Goal: Transaction & Acquisition: Purchase product/service

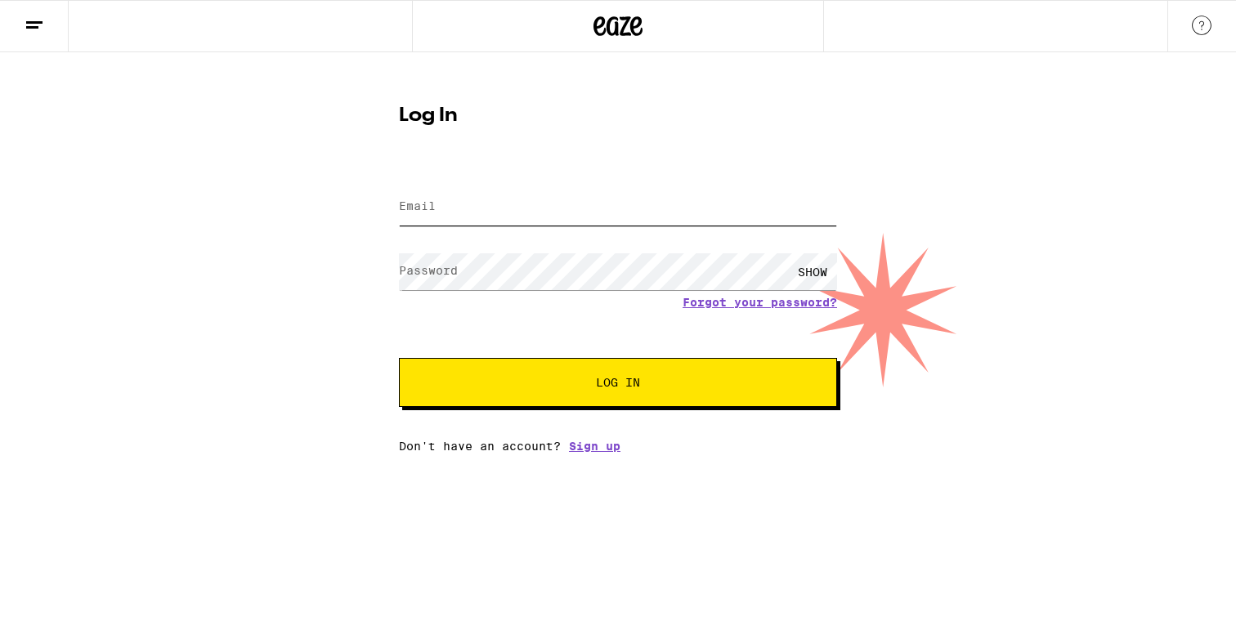
type input "[EMAIL_ADDRESS][DOMAIN_NAME]"
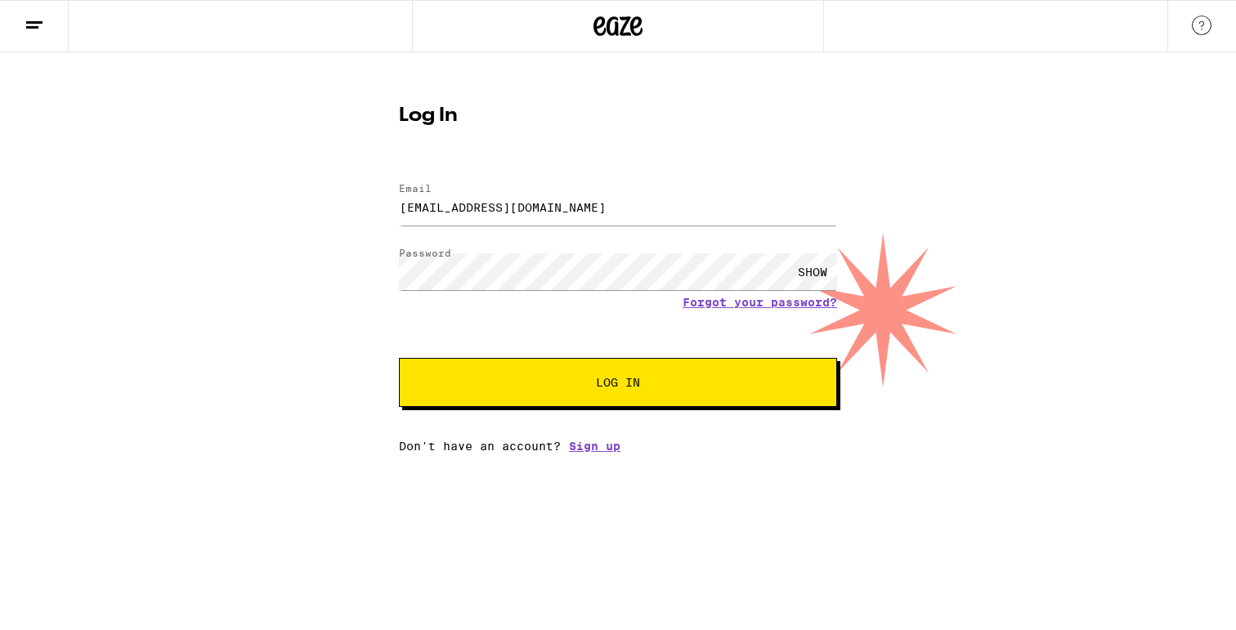
click at [609, 392] on button "Log In" at bounding box center [618, 382] width 438 height 49
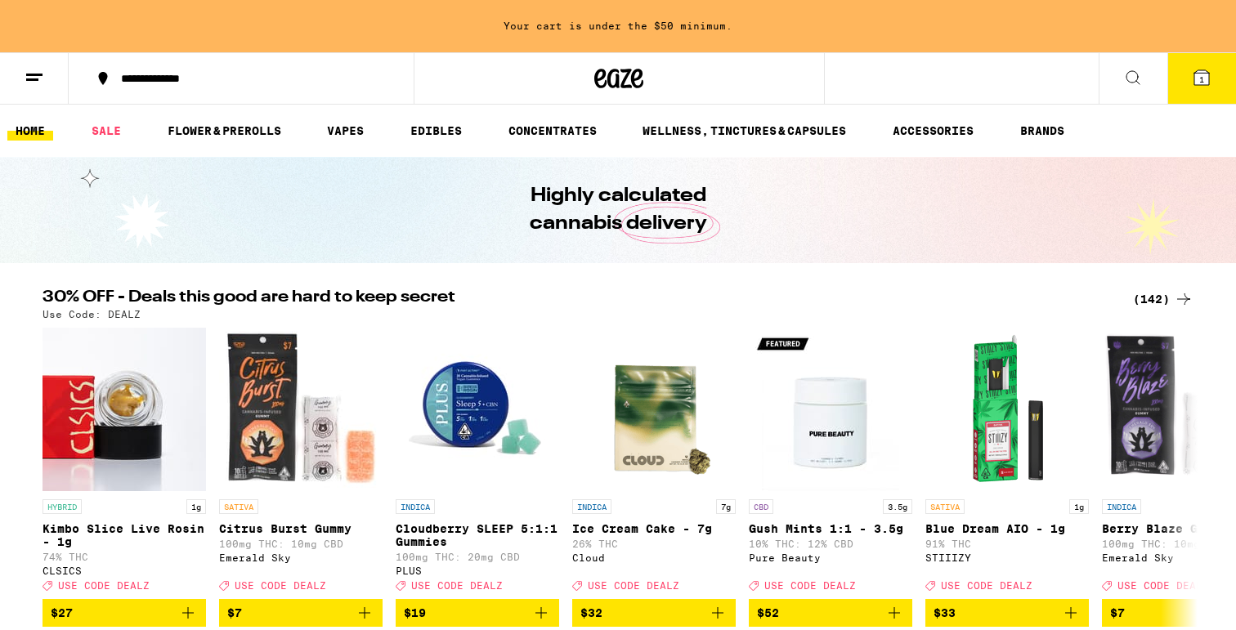
click at [620, 34] on div "Your cart is under the $50 minimum." at bounding box center [618, 26] width 1236 height 52
click at [1213, 66] on button "1" at bounding box center [1201, 78] width 69 height 51
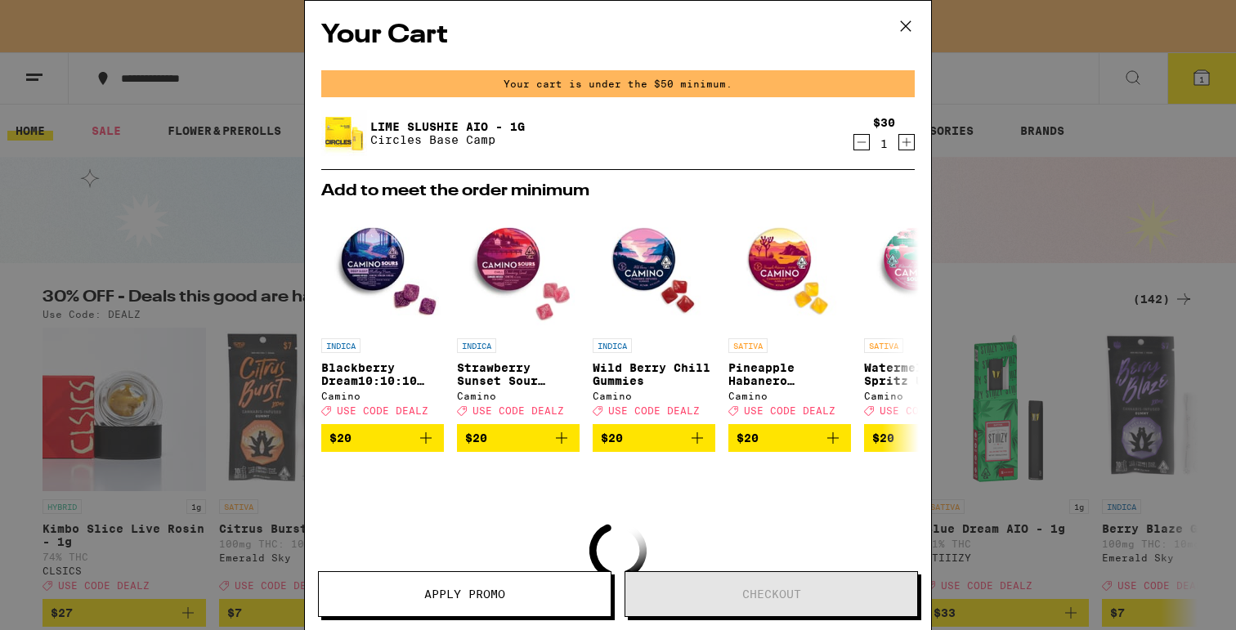
click at [910, 24] on icon at bounding box center [905, 26] width 25 height 25
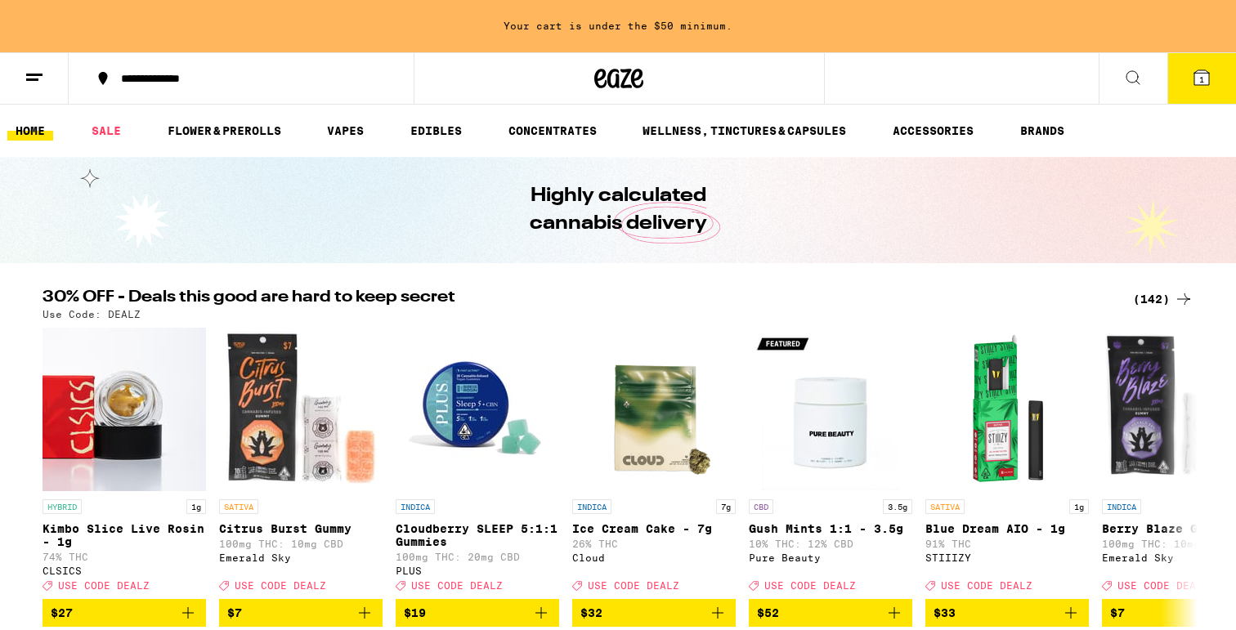
click at [1196, 74] on icon at bounding box center [1201, 77] width 15 height 15
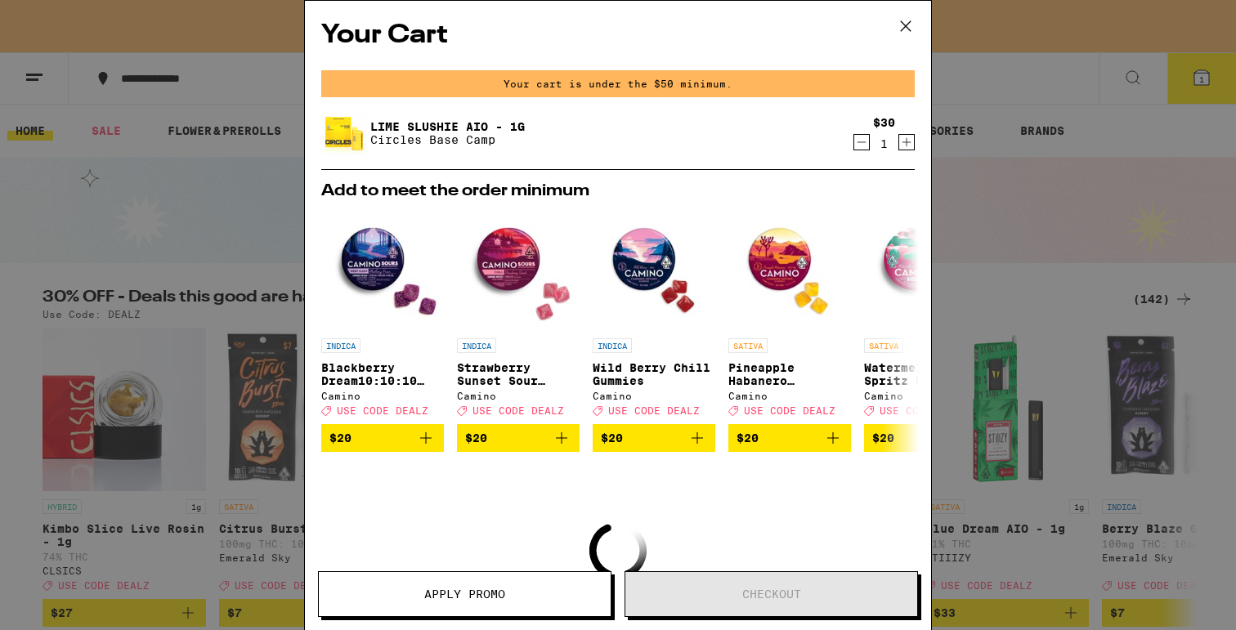
click at [856, 141] on icon "Decrement" at bounding box center [861, 142] width 15 height 20
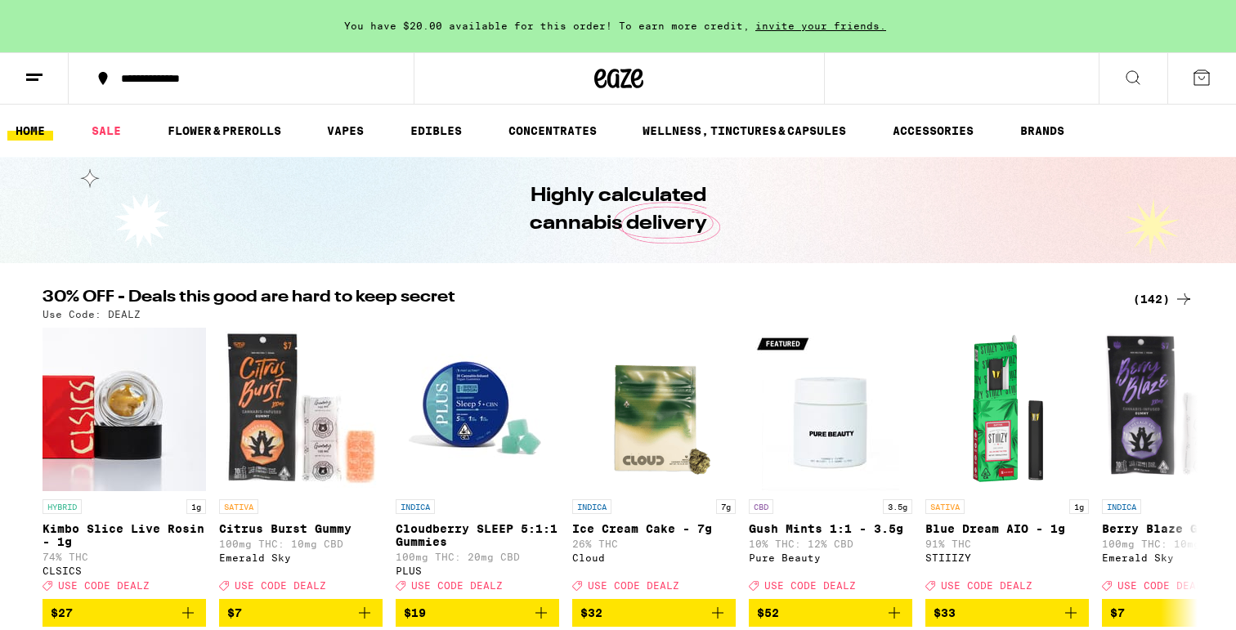
click at [1155, 294] on div "(142)" at bounding box center [1163, 299] width 60 height 20
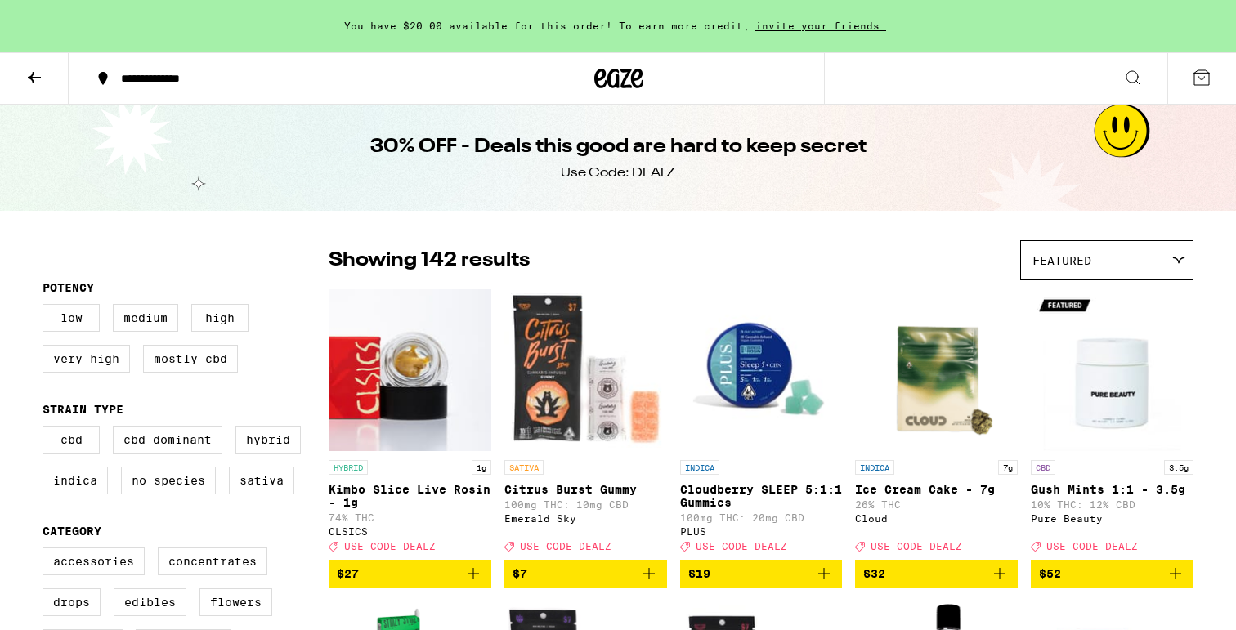
scroll to position [63, 0]
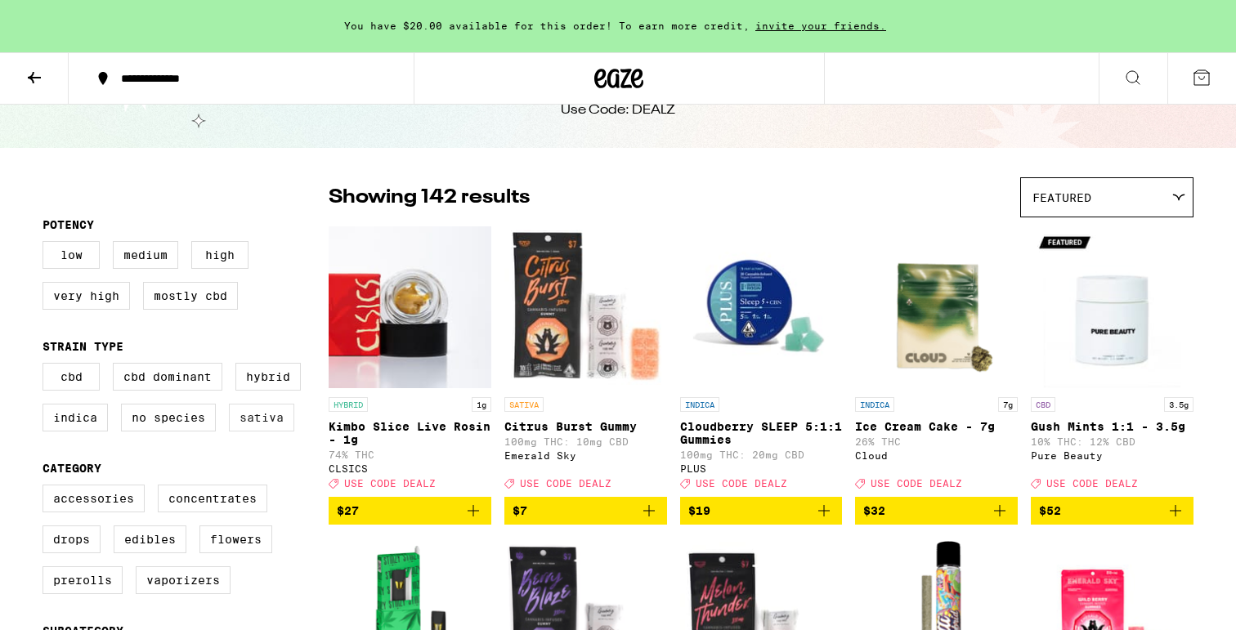
click at [258, 431] on label "Sativa" at bounding box center [261, 418] width 65 height 28
click at [47, 366] on input "Sativa" at bounding box center [46, 365] width 1 height 1
checkbox input "true"
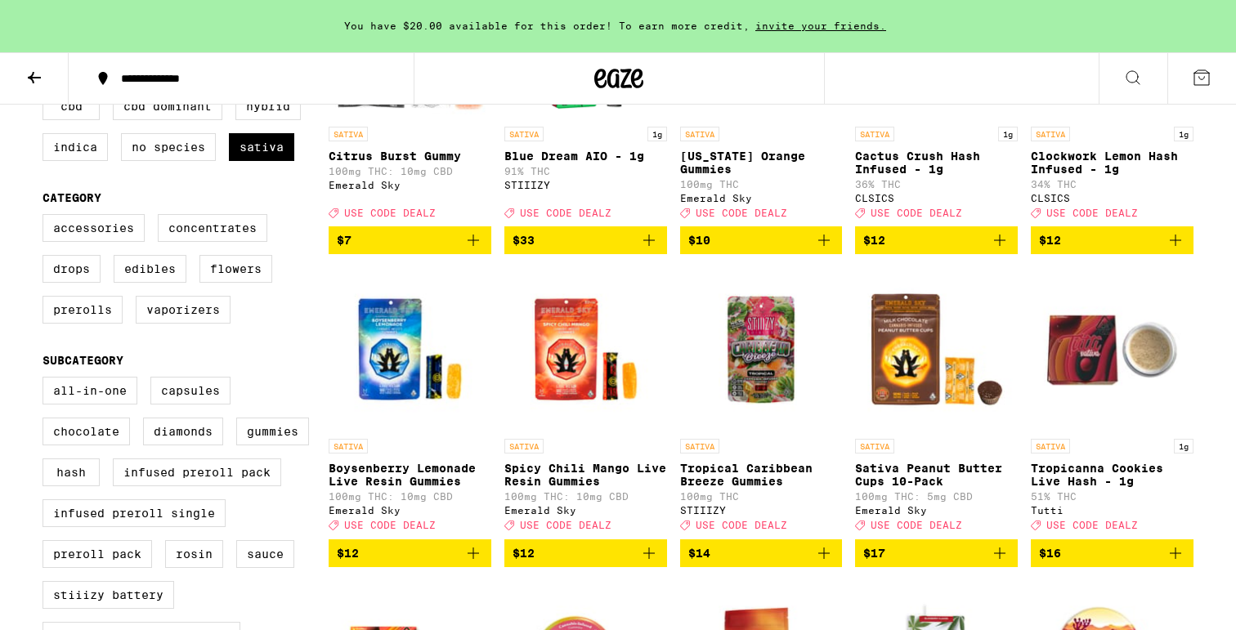
scroll to position [326, 0]
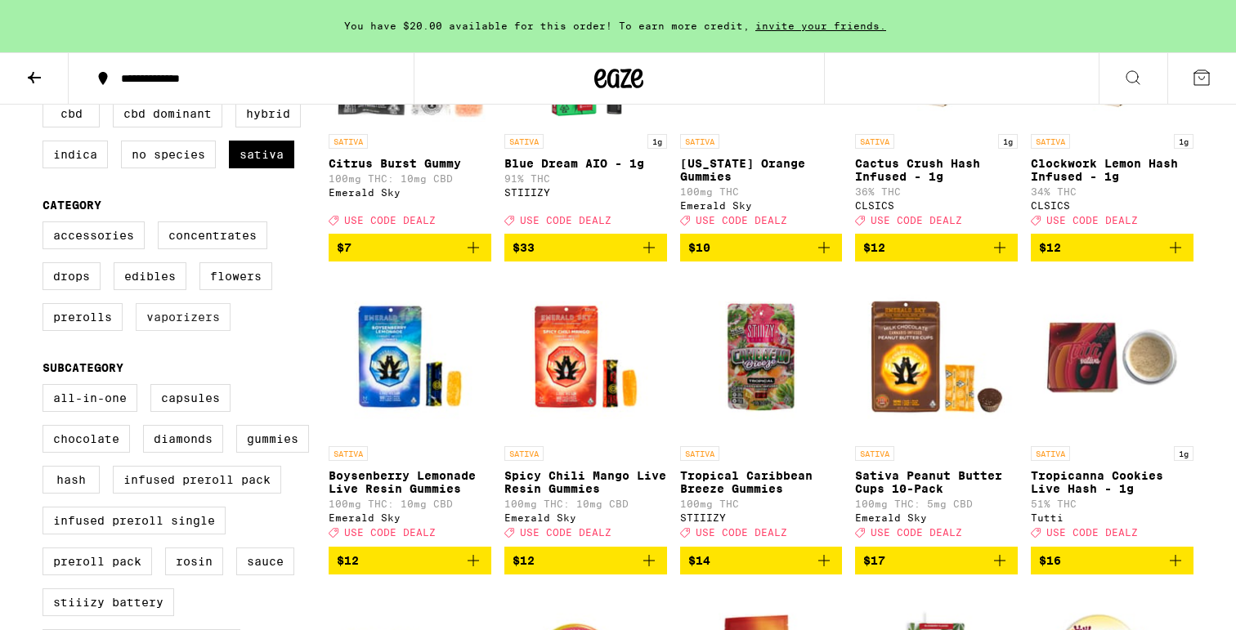
click at [199, 331] on label "Vaporizers" at bounding box center [183, 317] width 95 height 28
click at [47, 225] on input "Vaporizers" at bounding box center [46, 224] width 1 height 1
checkbox input "true"
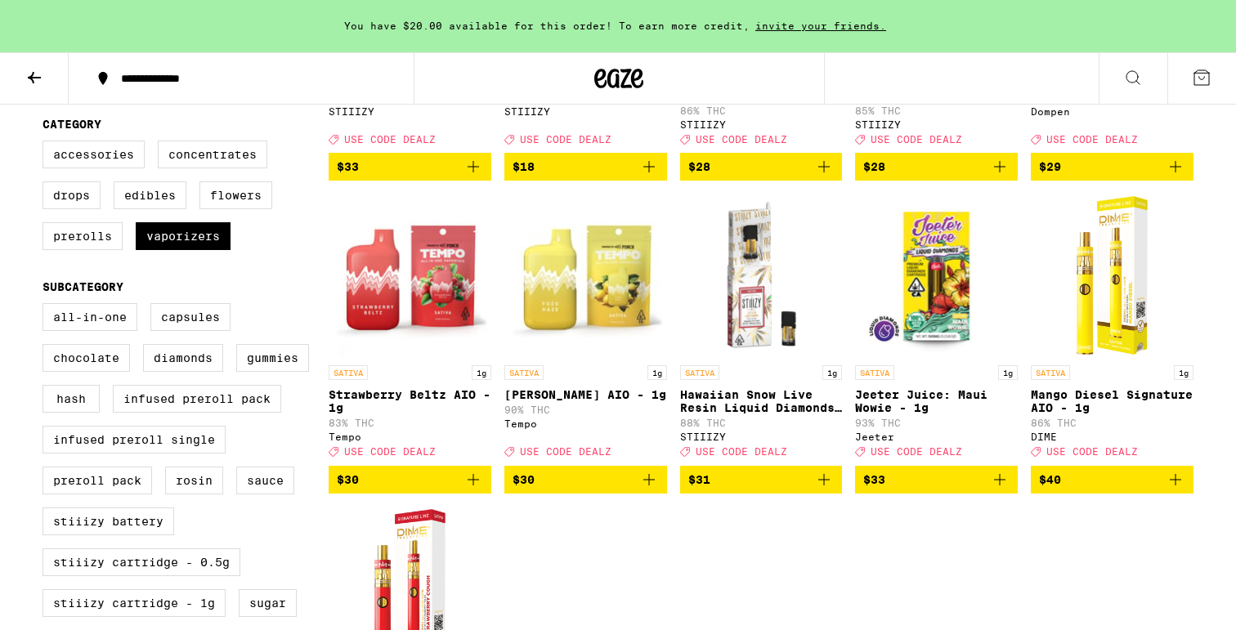
scroll to position [395, 0]
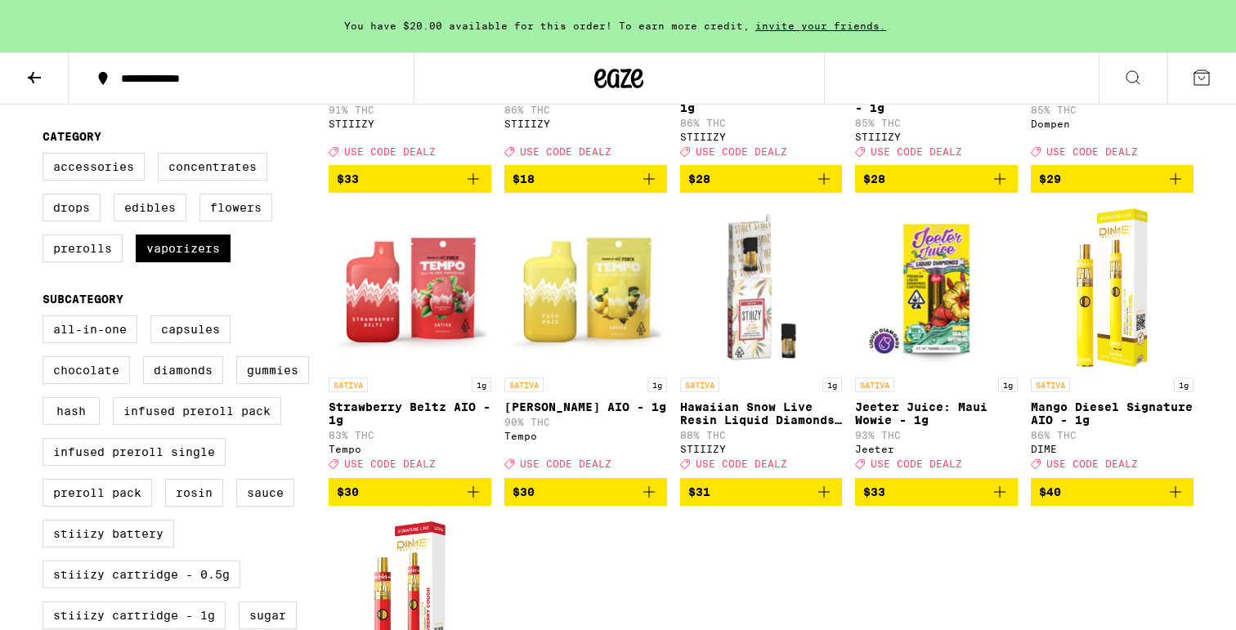
click at [651, 502] on icon "Add to bag" at bounding box center [649, 492] width 20 height 20
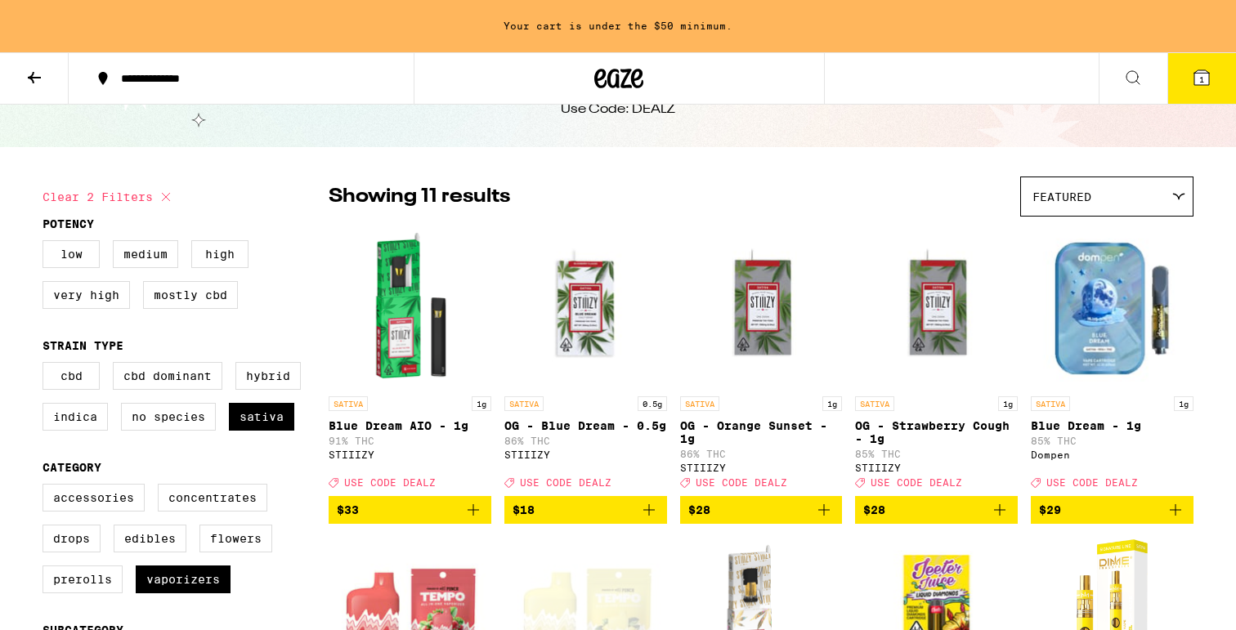
scroll to position [92, 0]
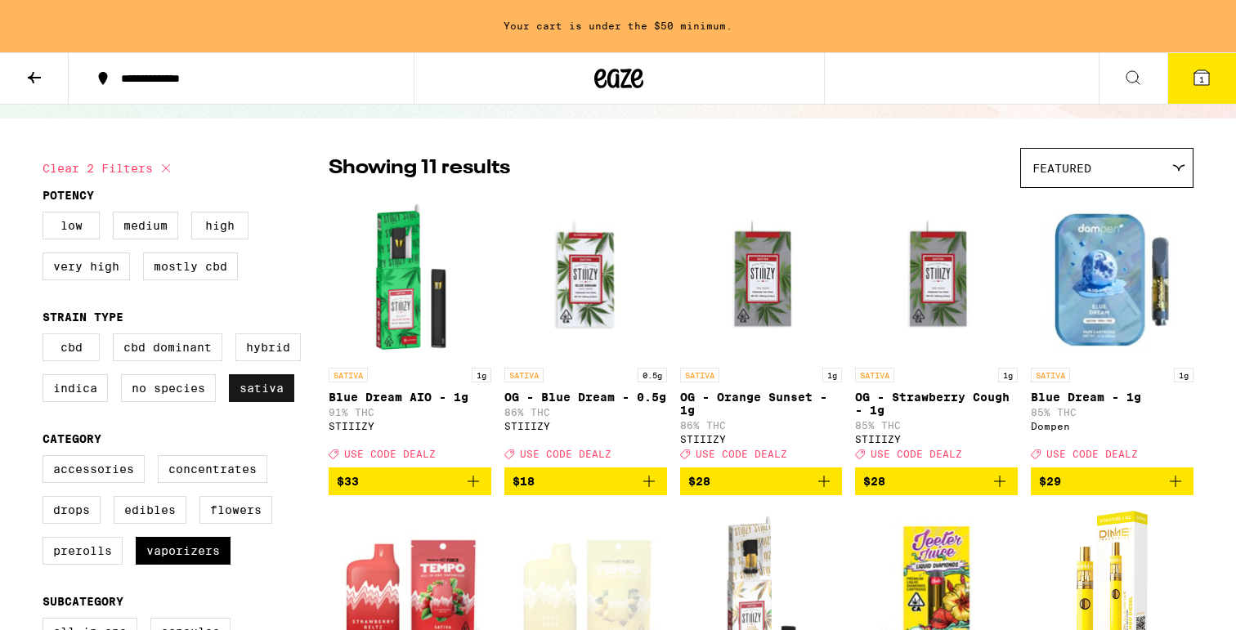
click at [249, 400] on label "Sativa" at bounding box center [261, 388] width 65 height 28
click at [47, 337] on input "Sativa" at bounding box center [46, 336] width 1 height 1
checkbox input "false"
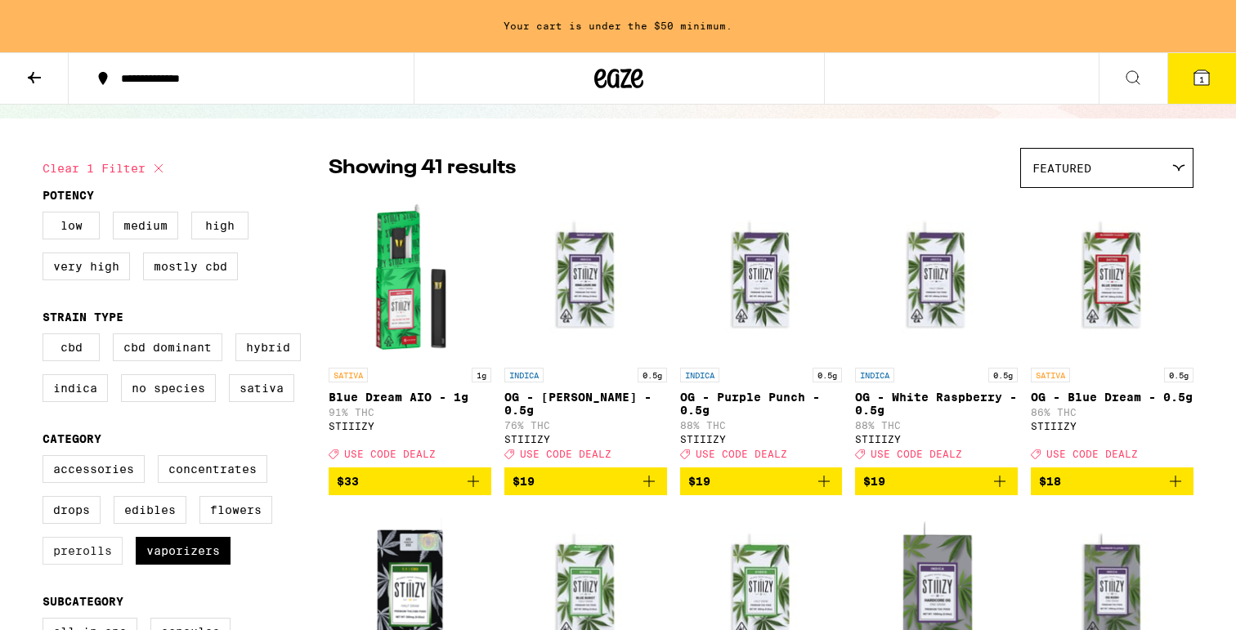
click at [104, 565] on label "Prerolls" at bounding box center [82, 551] width 80 height 28
click at [47, 458] on input "Prerolls" at bounding box center [46, 458] width 1 height 1
checkbox input "true"
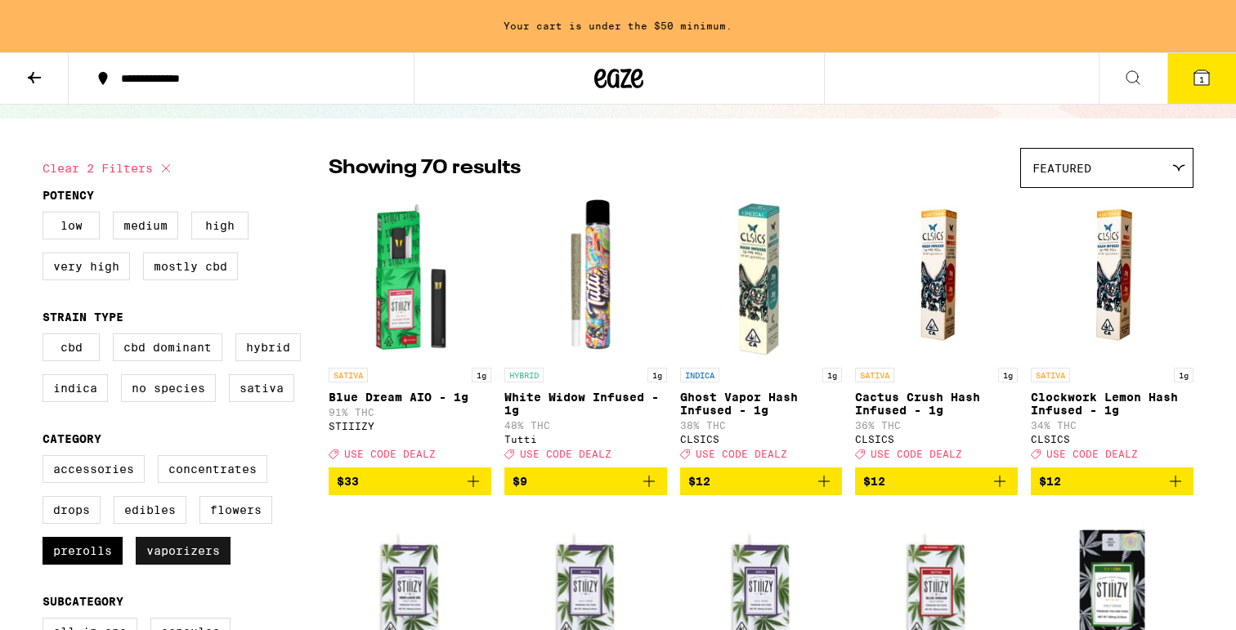
click at [187, 565] on label "Vaporizers" at bounding box center [183, 551] width 95 height 28
click at [47, 458] on input "Vaporizers" at bounding box center [46, 458] width 1 height 1
checkbox input "false"
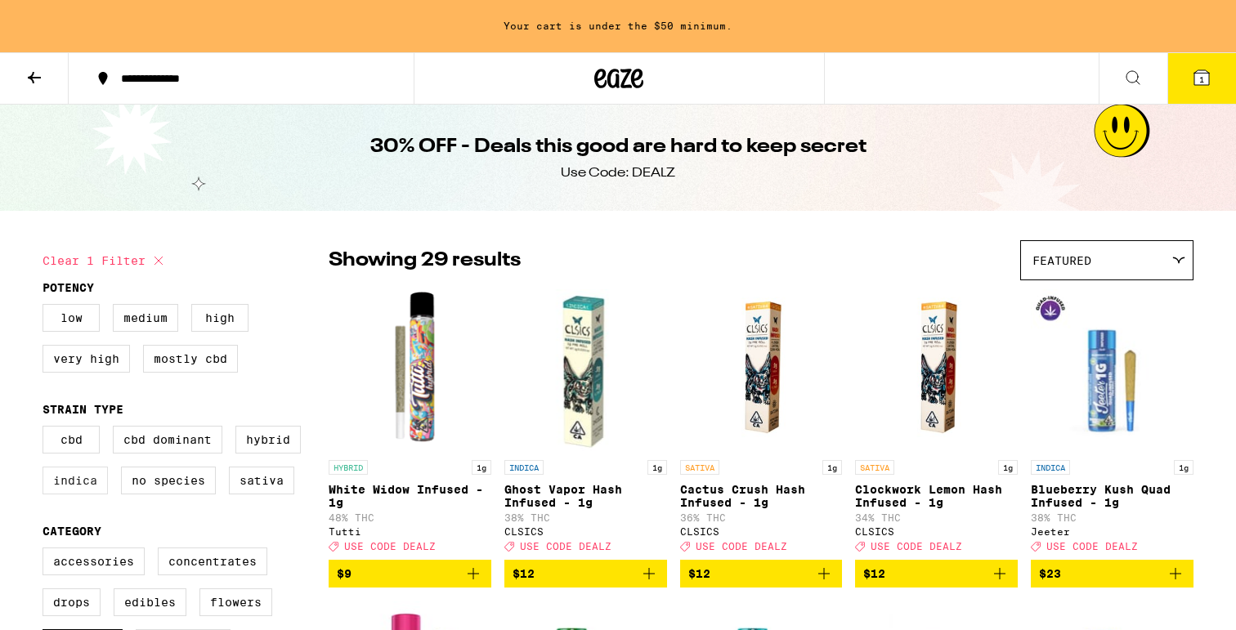
click at [81, 494] on label "Indica" at bounding box center [74, 481] width 65 height 28
click at [47, 429] on input "Indica" at bounding box center [46, 428] width 1 height 1
checkbox input "true"
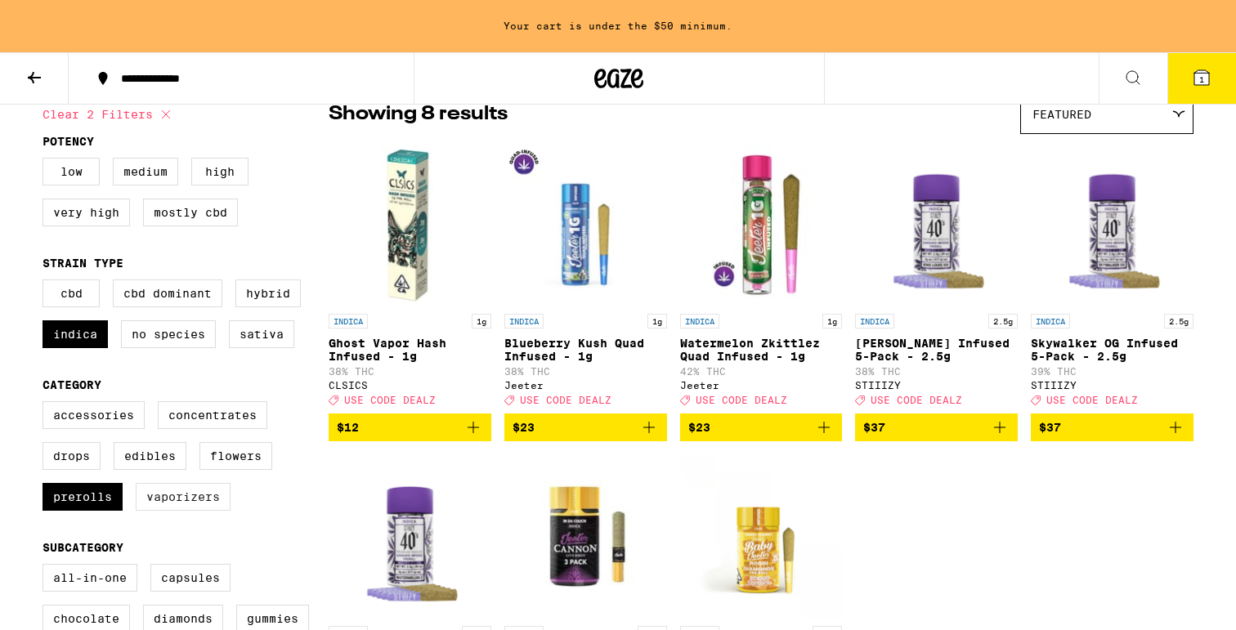
scroll to position [159, 0]
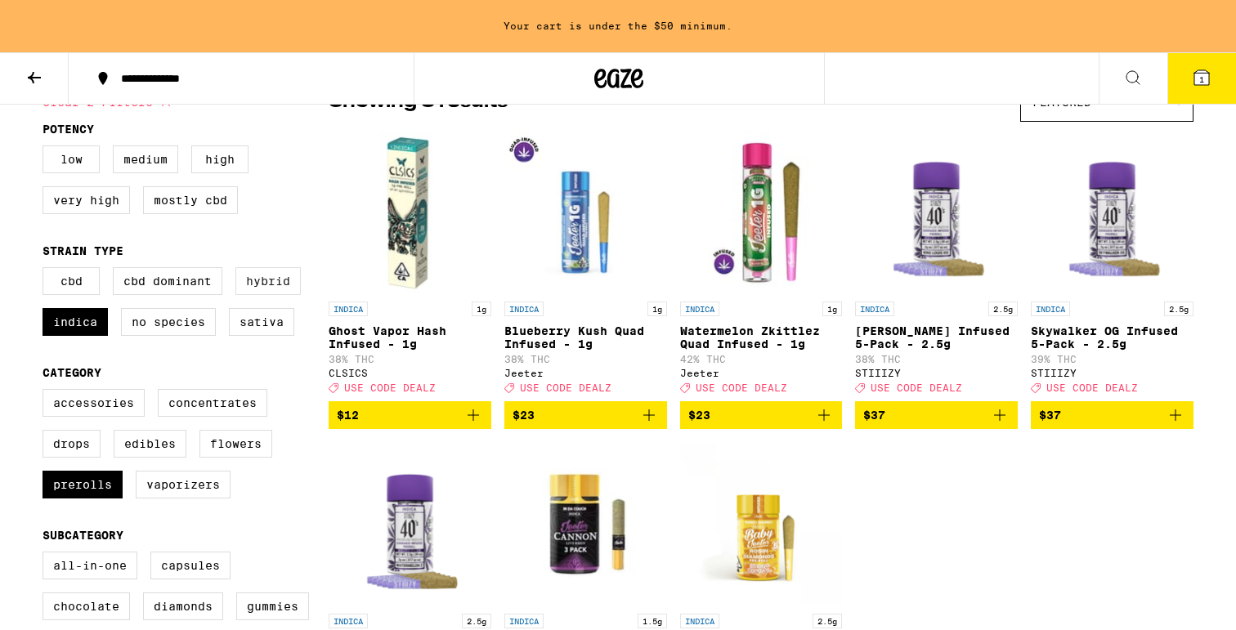
click at [262, 295] on label "Hybrid" at bounding box center [267, 281] width 65 height 28
click at [47, 270] on input "Hybrid" at bounding box center [46, 270] width 1 height 1
checkbox input "true"
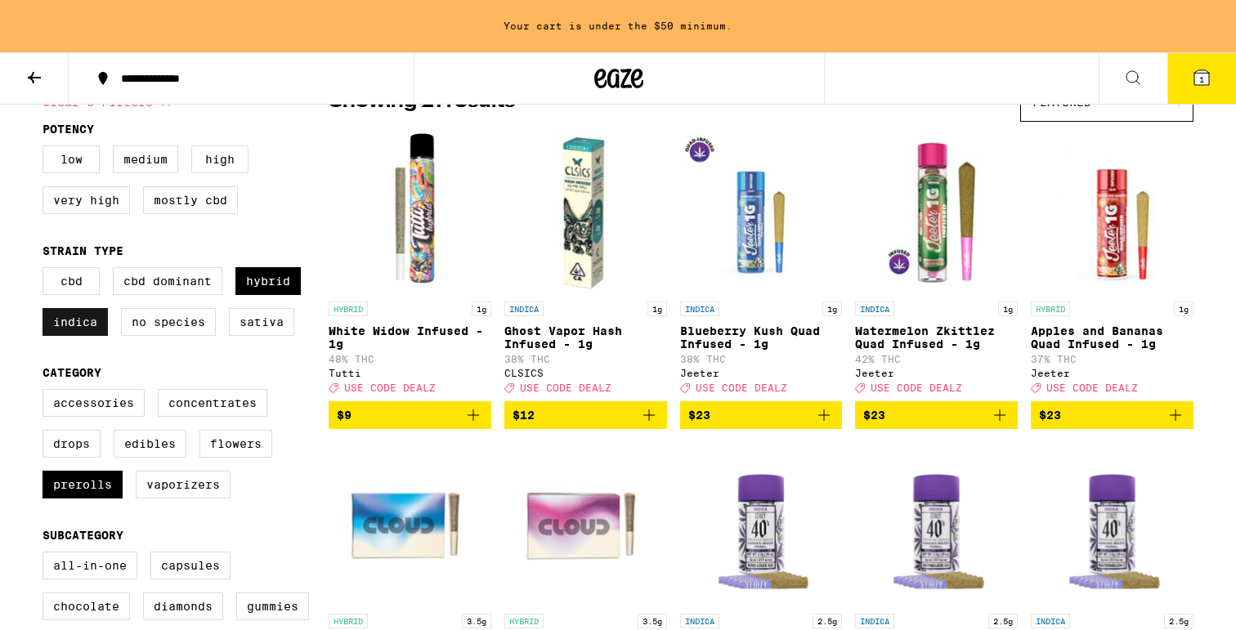
click at [82, 325] on label "Indica" at bounding box center [74, 322] width 65 height 28
click at [47, 270] on input "Indica" at bounding box center [46, 270] width 1 height 1
checkbox input "false"
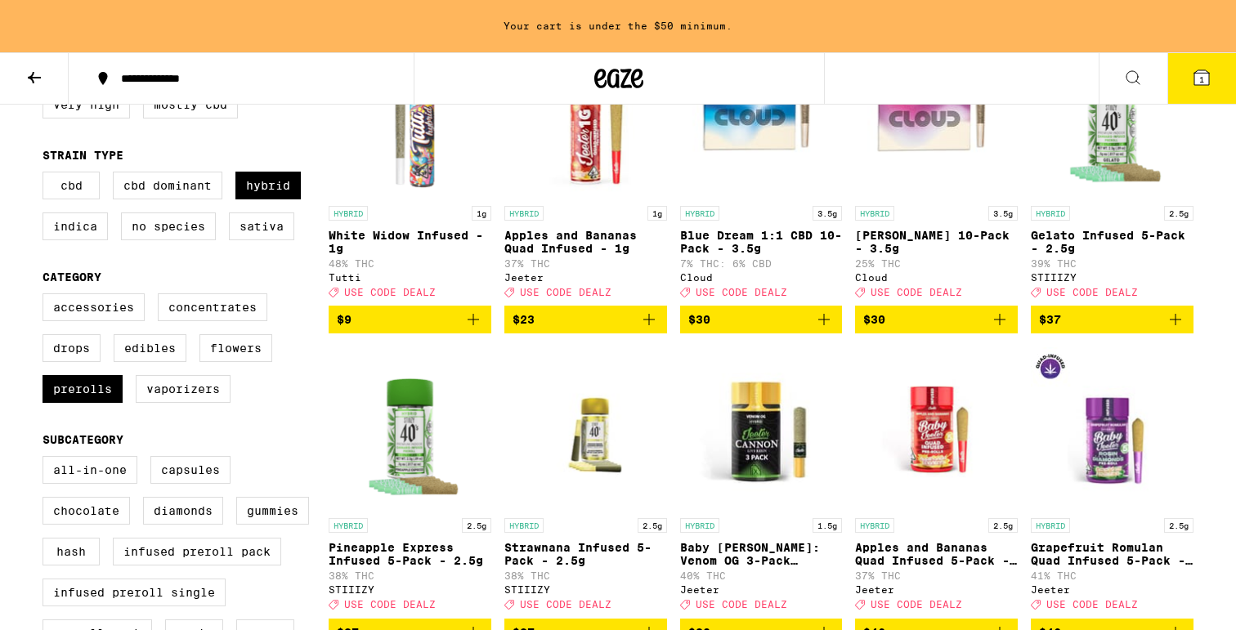
scroll to position [256, 0]
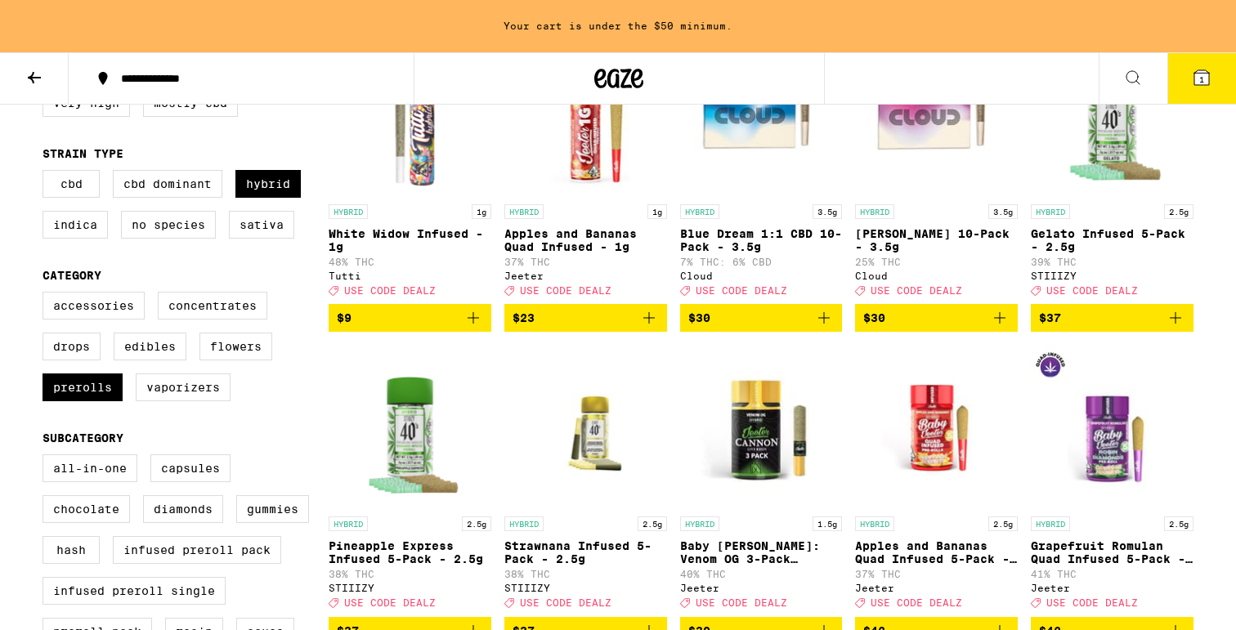
click at [1004, 328] on icon "Add to bag" at bounding box center [1000, 318] width 20 height 20
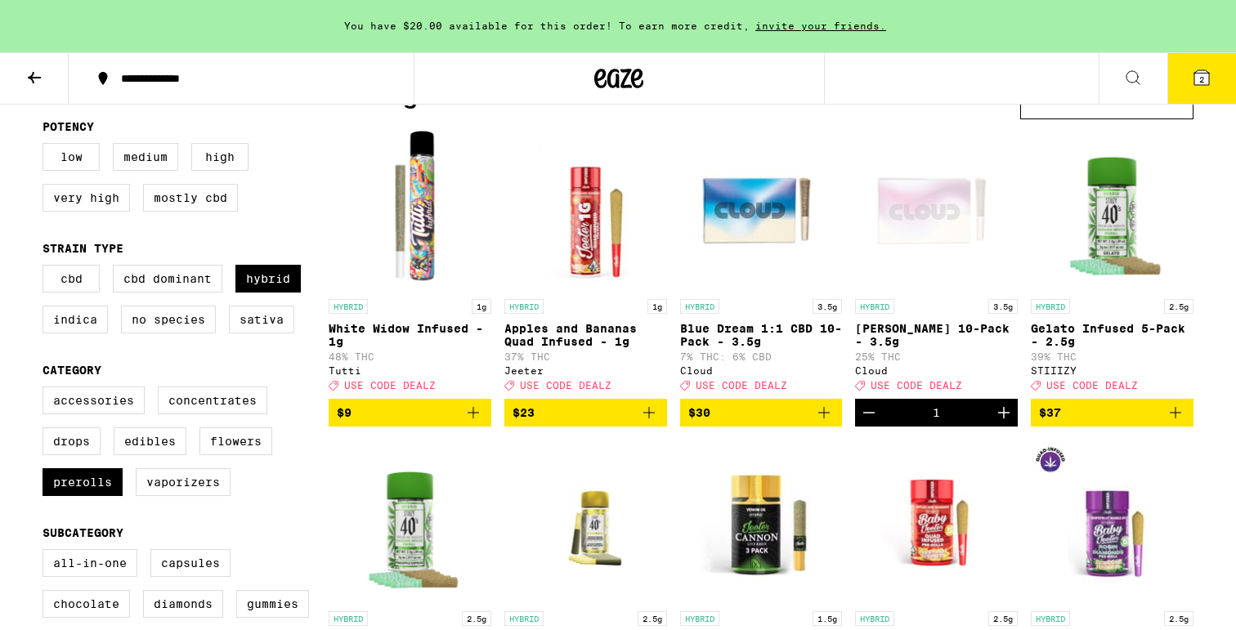
scroll to position [0, 0]
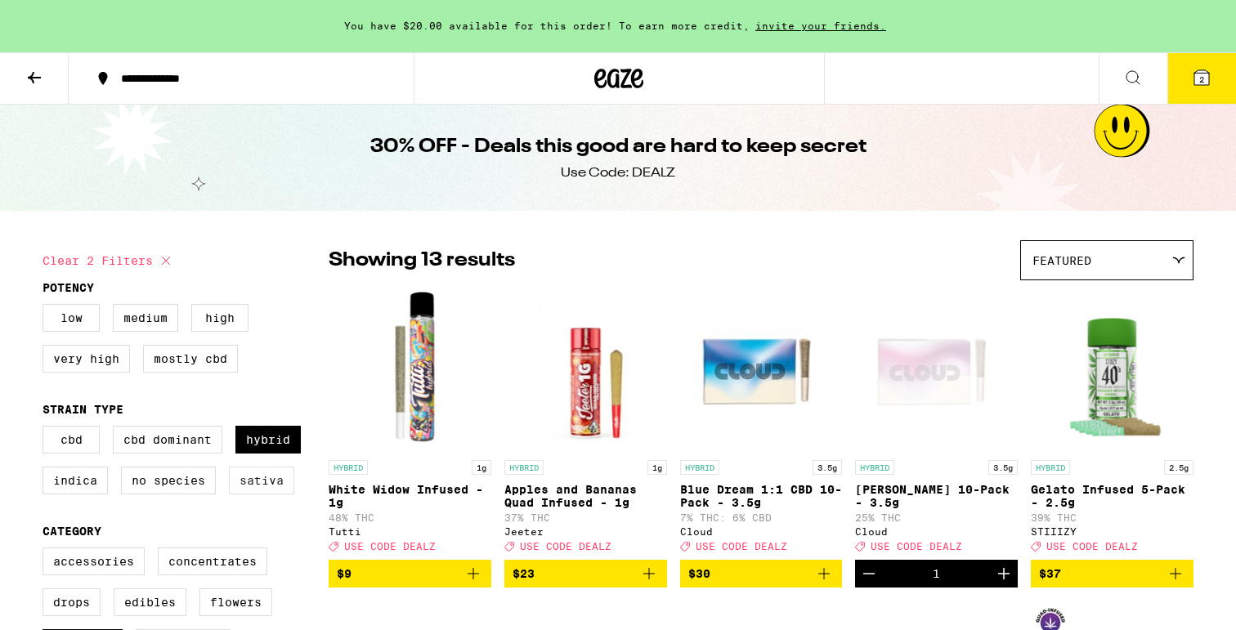
click at [250, 482] on label "Sativa" at bounding box center [261, 481] width 65 height 28
click at [47, 429] on input "Sativa" at bounding box center [46, 428] width 1 height 1
checkbox input "true"
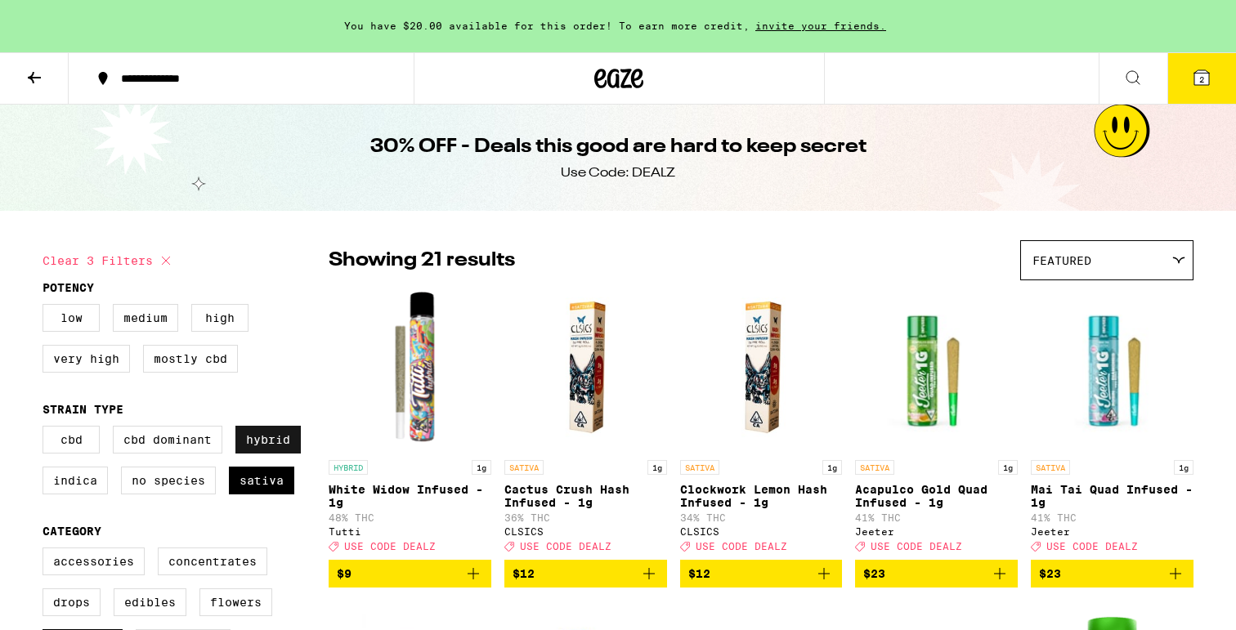
click at [277, 453] on label "Hybrid" at bounding box center [267, 440] width 65 height 28
click at [47, 429] on input "Hybrid" at bounding box center [46, 428] width 1 height 1
checkbox input "false"
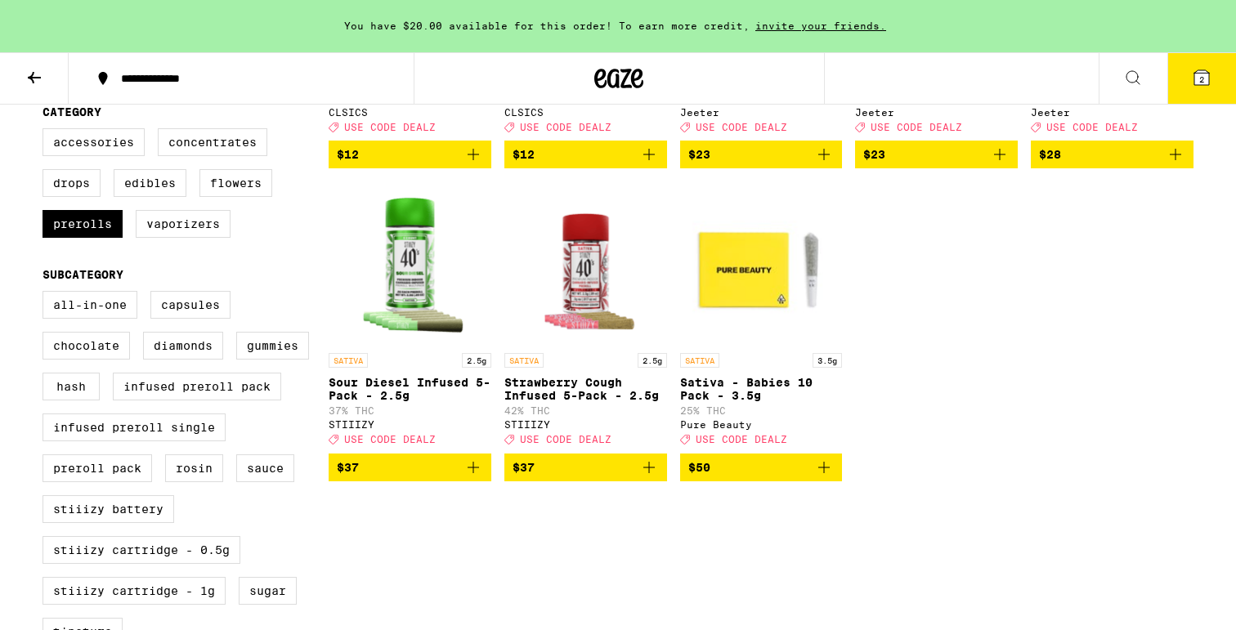
scroll to position [414, 0]
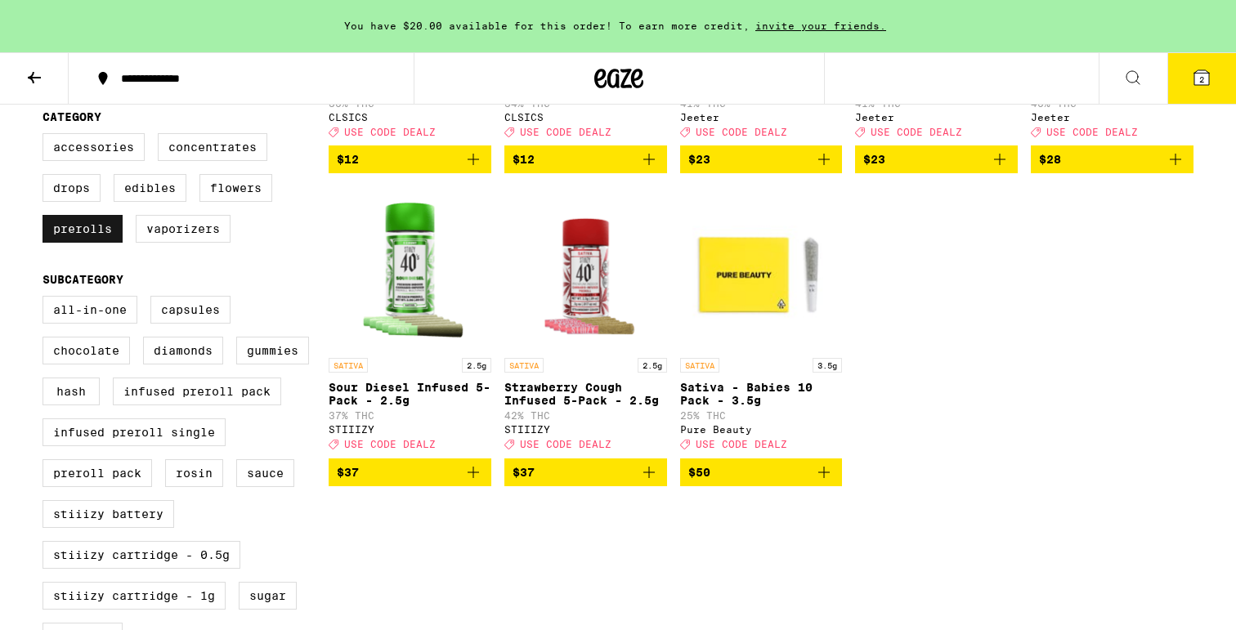
click at [108, 243] on label "Prerolls" at bounding box center [82, 229] width 80 height 28
click at [47, 136] on input "Prerolls" at bounding box center [46, 136] width 1 height 1
checkbox input "false"
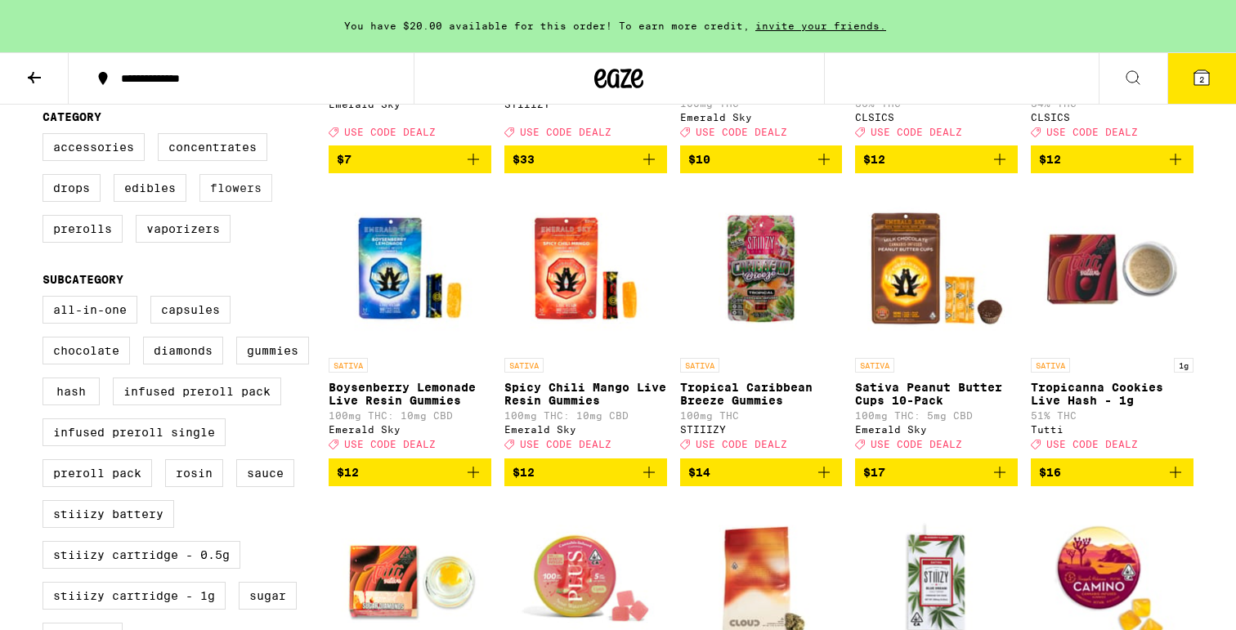
click at [228, 200] on label "Flowers" at bounding box center [235, 188] width 73 height 28
click at [47, 136] on input "Flowers" at bounding box center [46, 136] width 1 height 1
checkbox input "true"
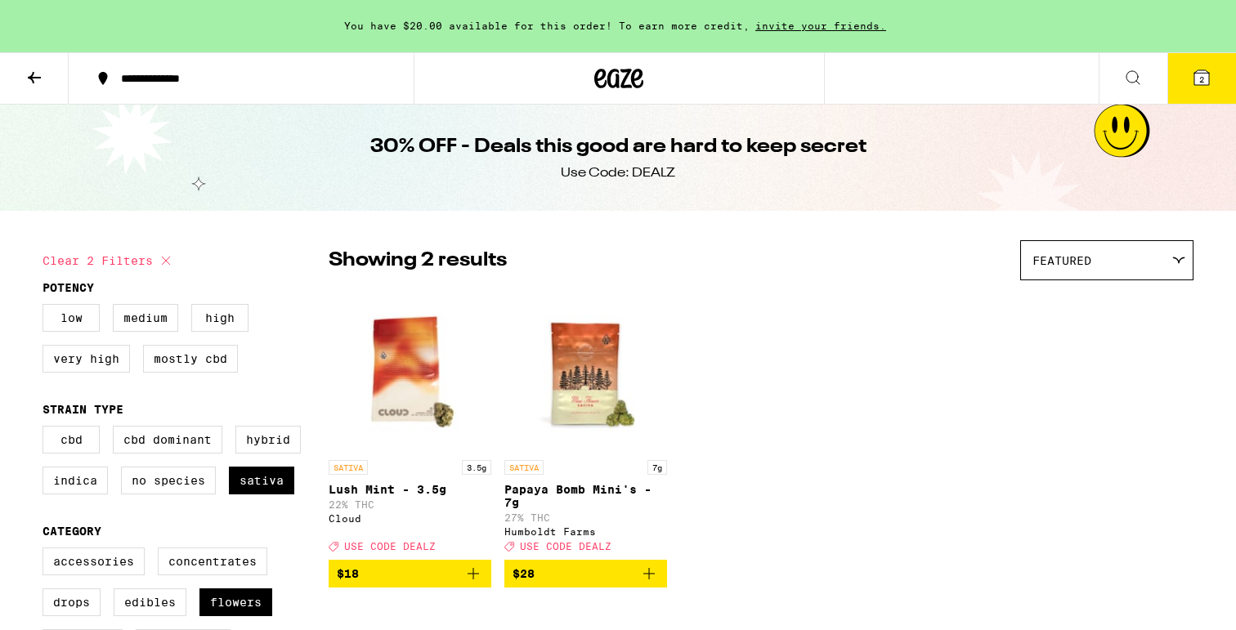
click at [1201, 83] on span "2" at bounding box center [1201, 79] width 5 height 10
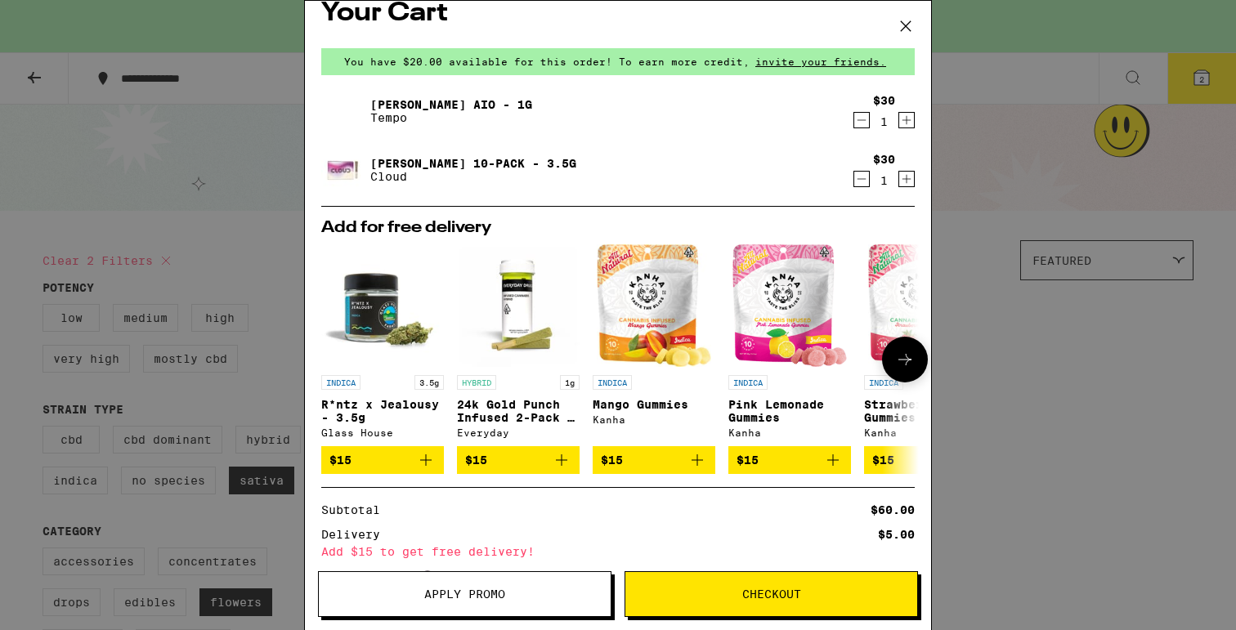
scroll to position [25, 0]
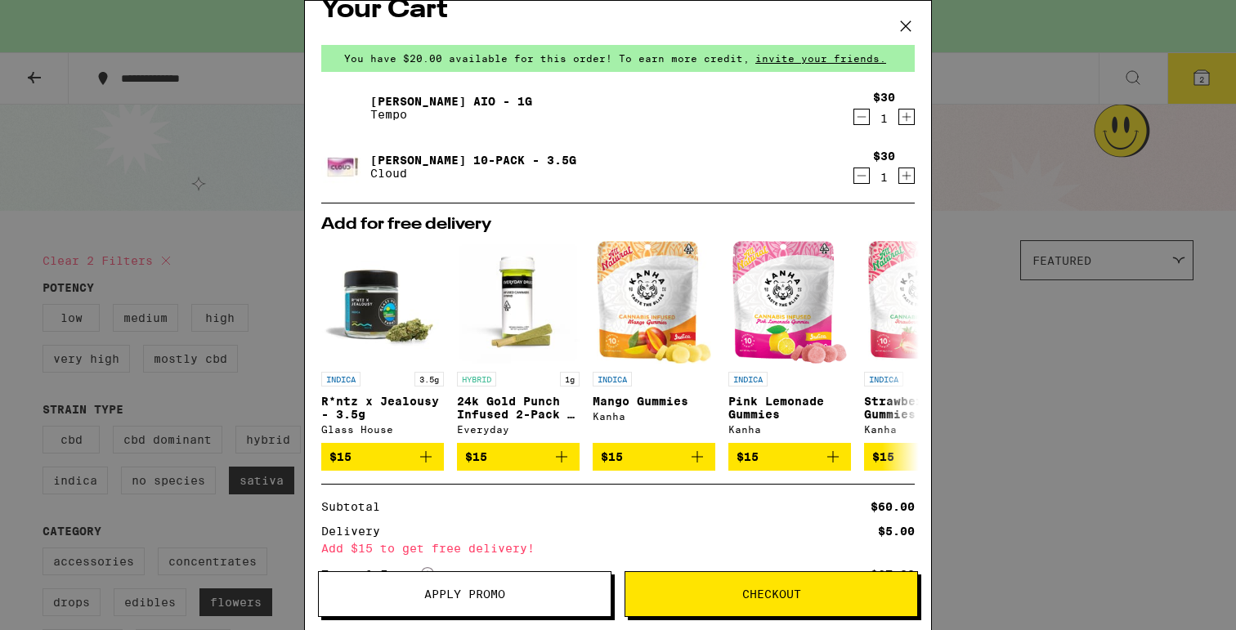
click at [238, 227] on div "Your Cart You have $20.00 available for this order! To earn more credit, invite…" at bounding box center [618, 315] width 1236 height 630
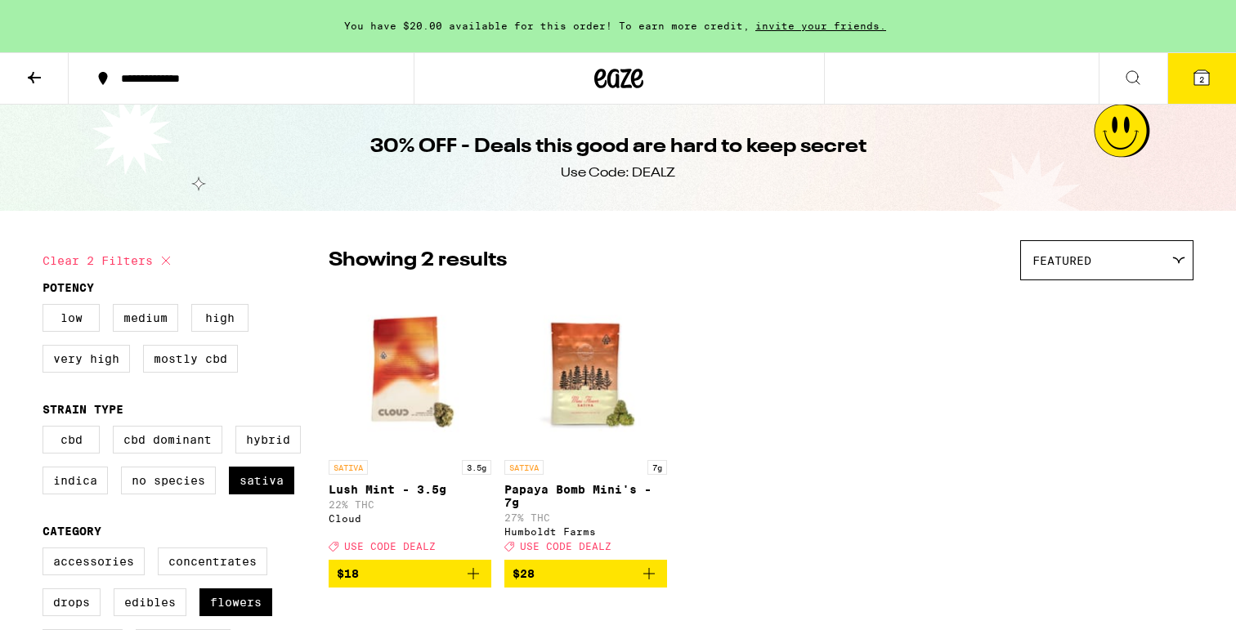
click at [34, 79] on icon at bounding box center [35, 78] width 20 height 20
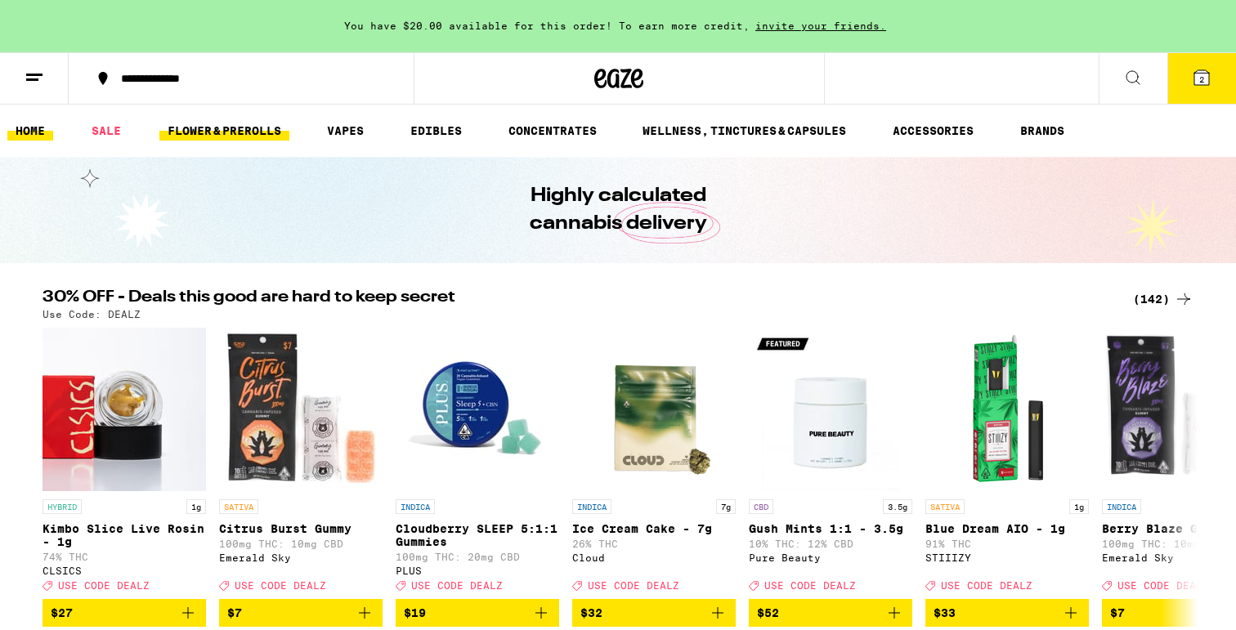
click at [257, 129] on link "FLOWER & PREROLLS" at bounding box center [224, 131] width 130 height 20
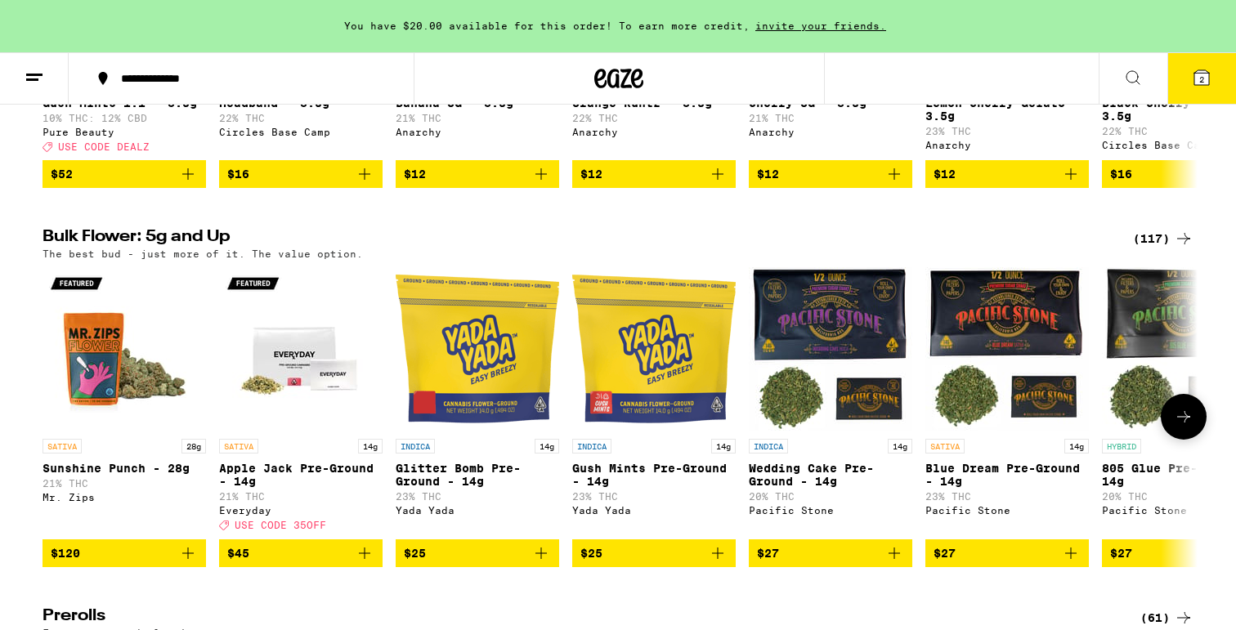
scroll to position [393, 0]
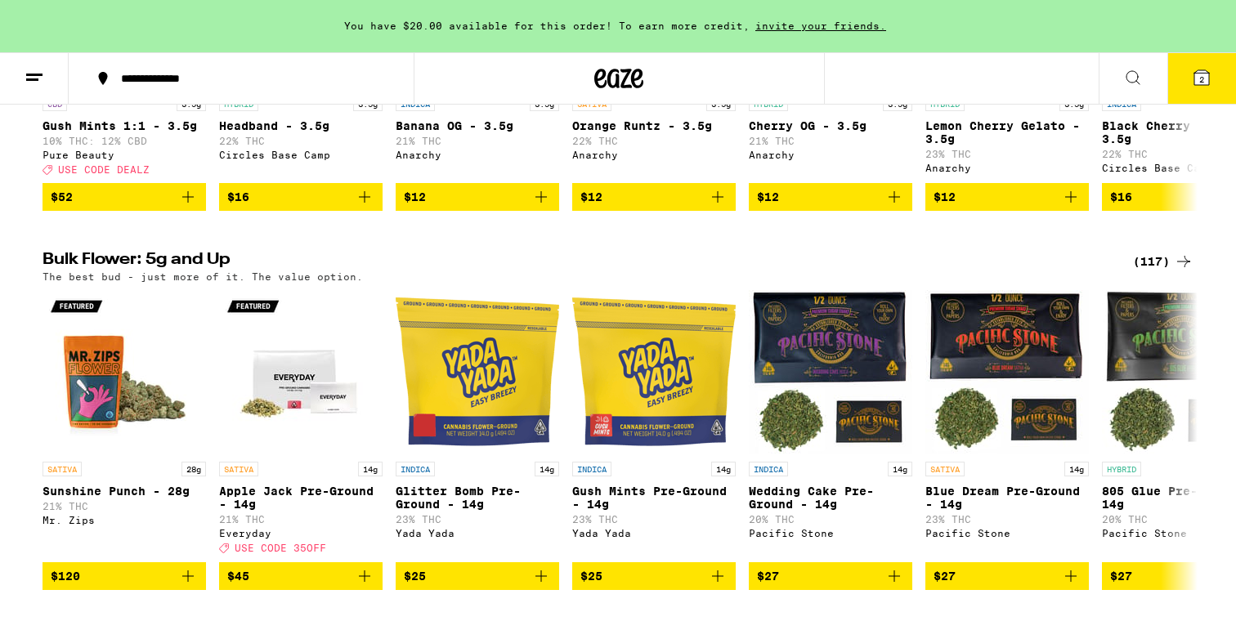
click at [1160, 270] on div "(117)" at bounding box center [1163, 262] width 60 height 20
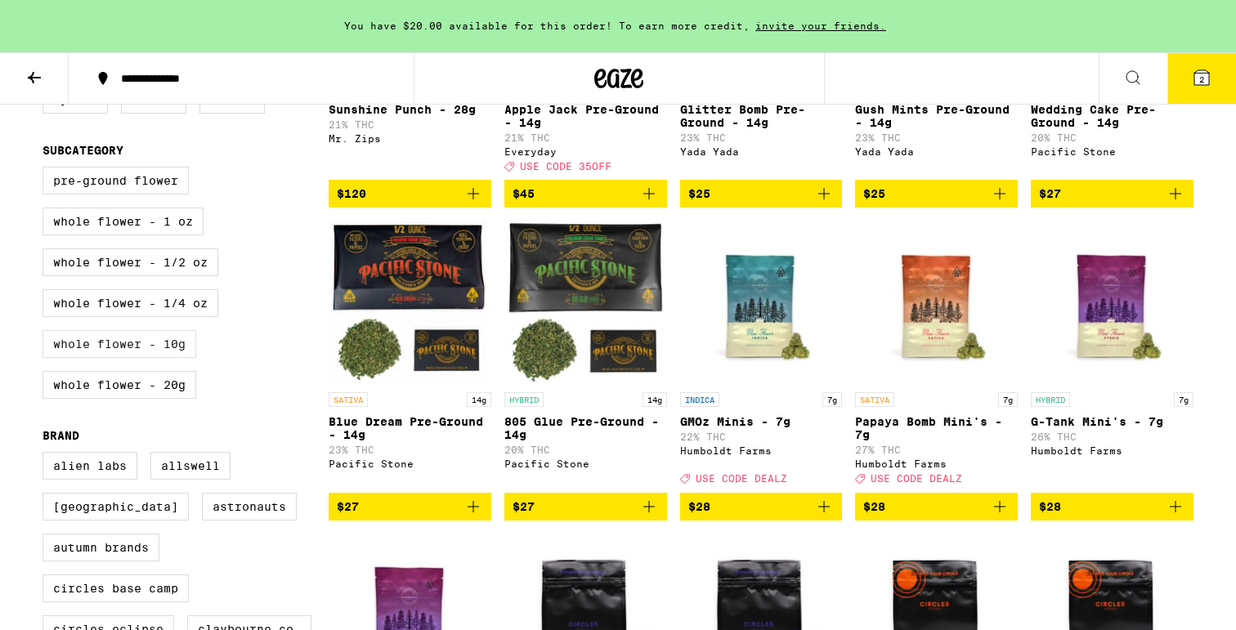
scroll to position [385, 0]
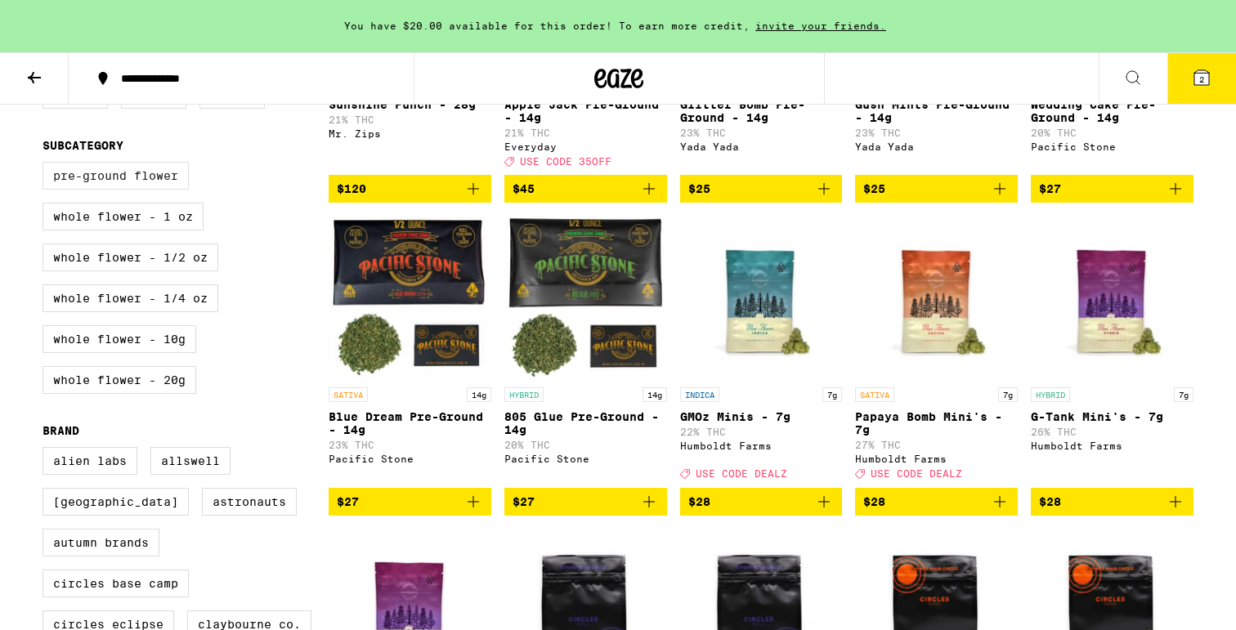
click at [148, 186] on label "Pre-ground Flower" at bounding box center [115, 176] width 146 height 28
click at [47, 165] on input "Pre-ground Flower" at bounding box center [46, 164] width 1 height 1
checkbox input "true"
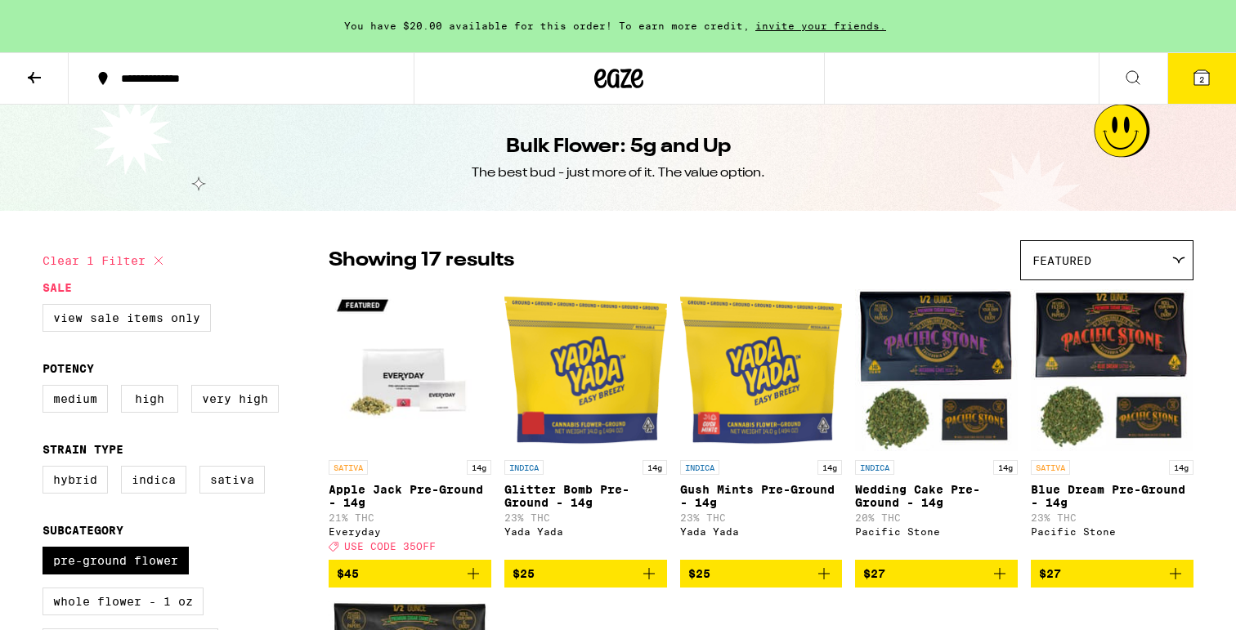
click at [1109, 270] on div "Featured" at bounding box center [1107, 260] width 172 height 38
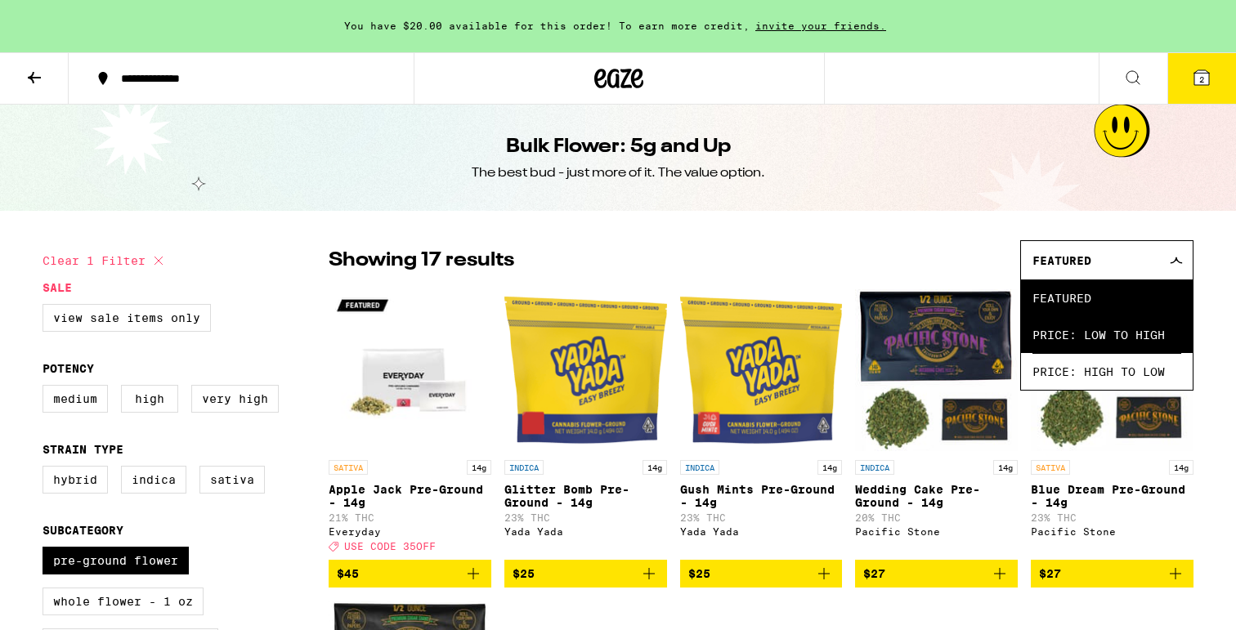
click at [1096, 326] on span "Price: Low to High" at bounding box center [1106, 334] width 149 height 37
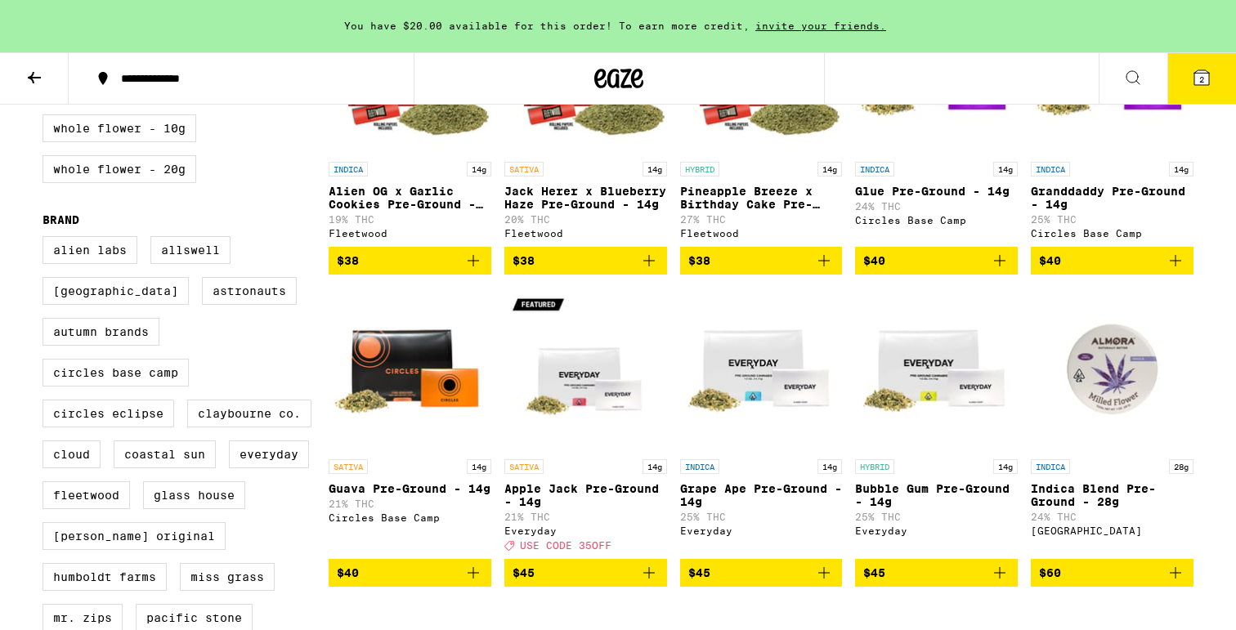
scroll to position [595, 0]
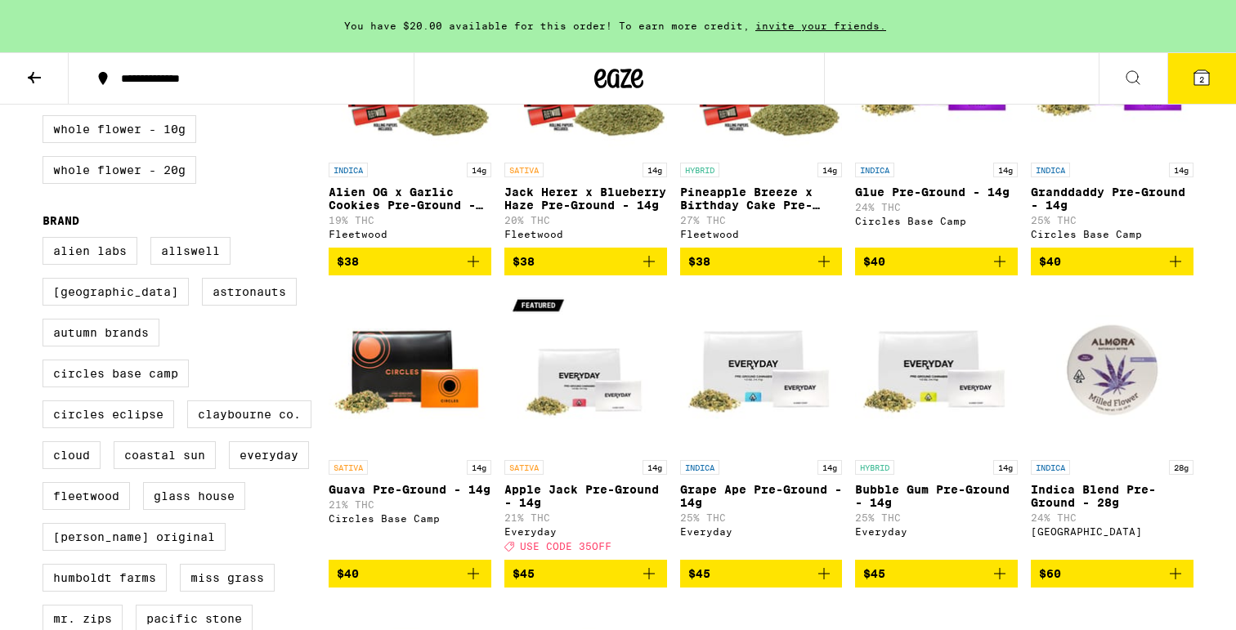
click at [585, 552] on span "USE CODE 35OFF" at bounding box center [566, 546] width 92 height 11
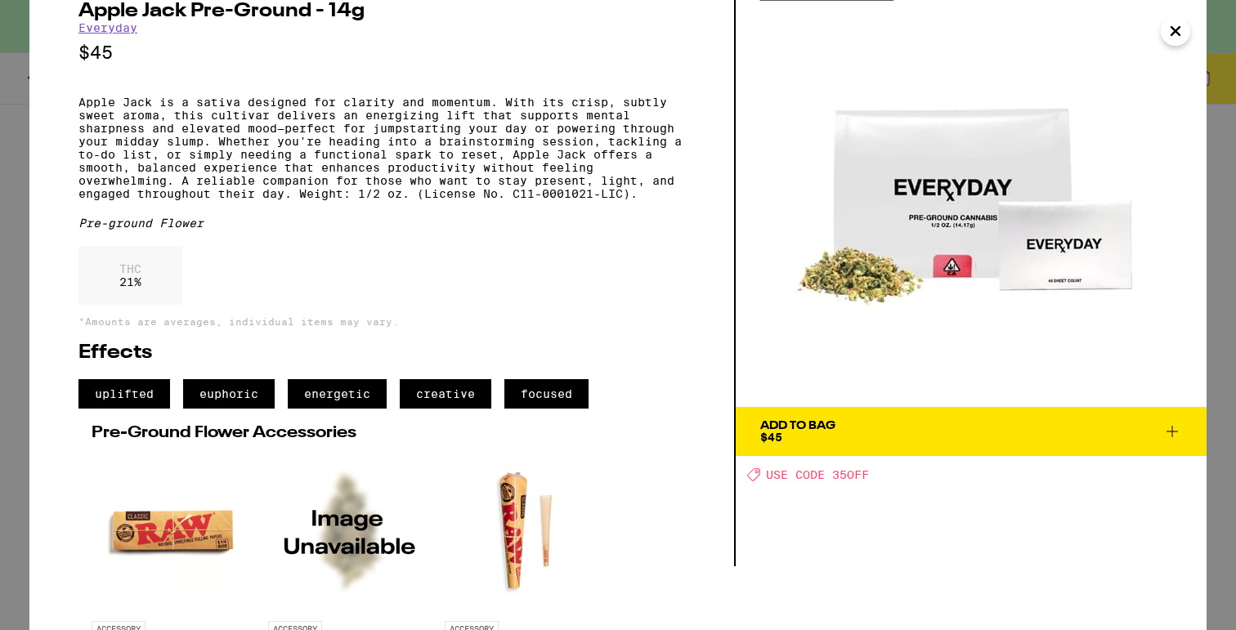
scroll to position [43, 0]
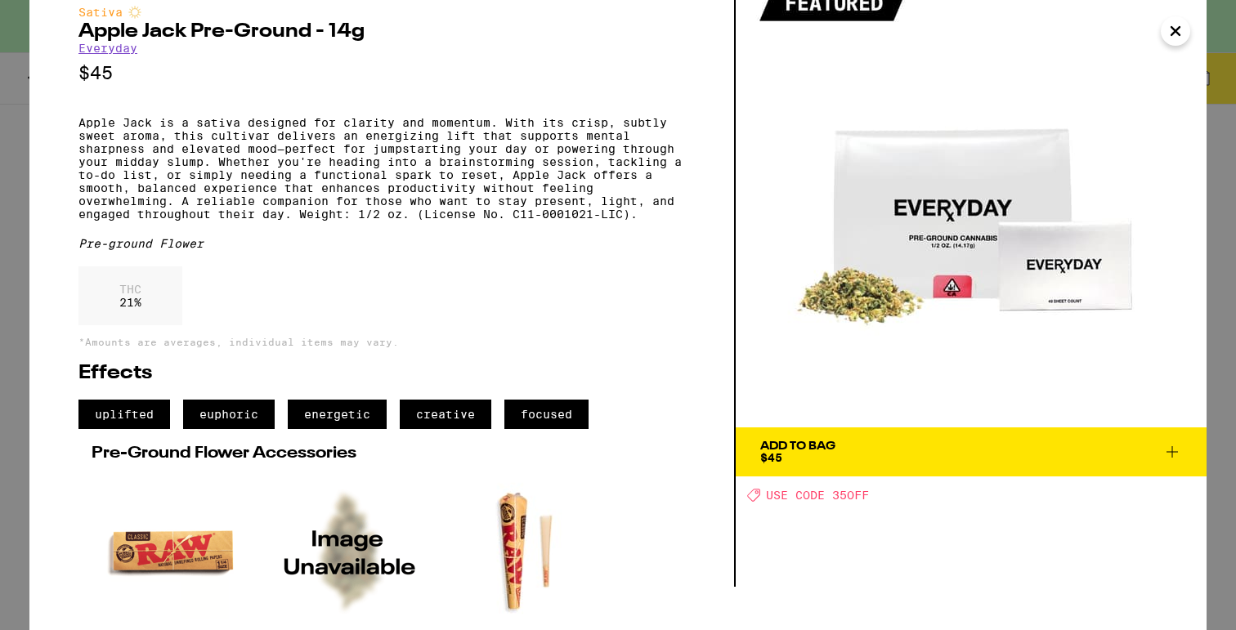
click at [1178, 35] on icon "Close" at bounding box center [1175, 31] width 8 height 8
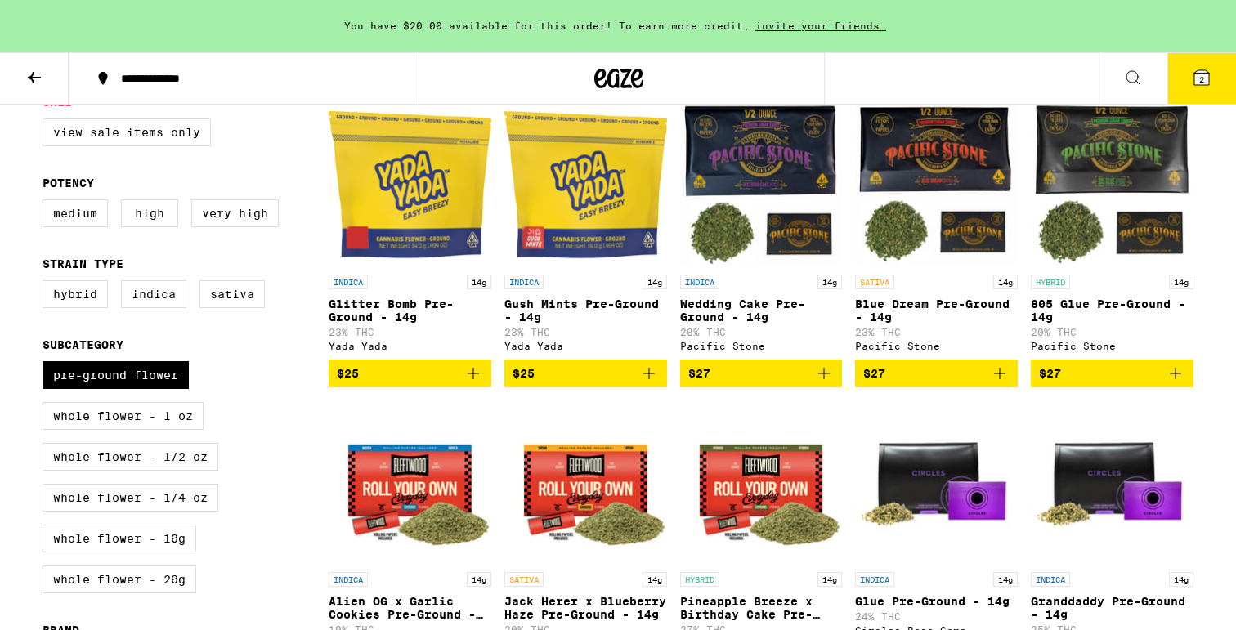
scroll to position [187, 0]
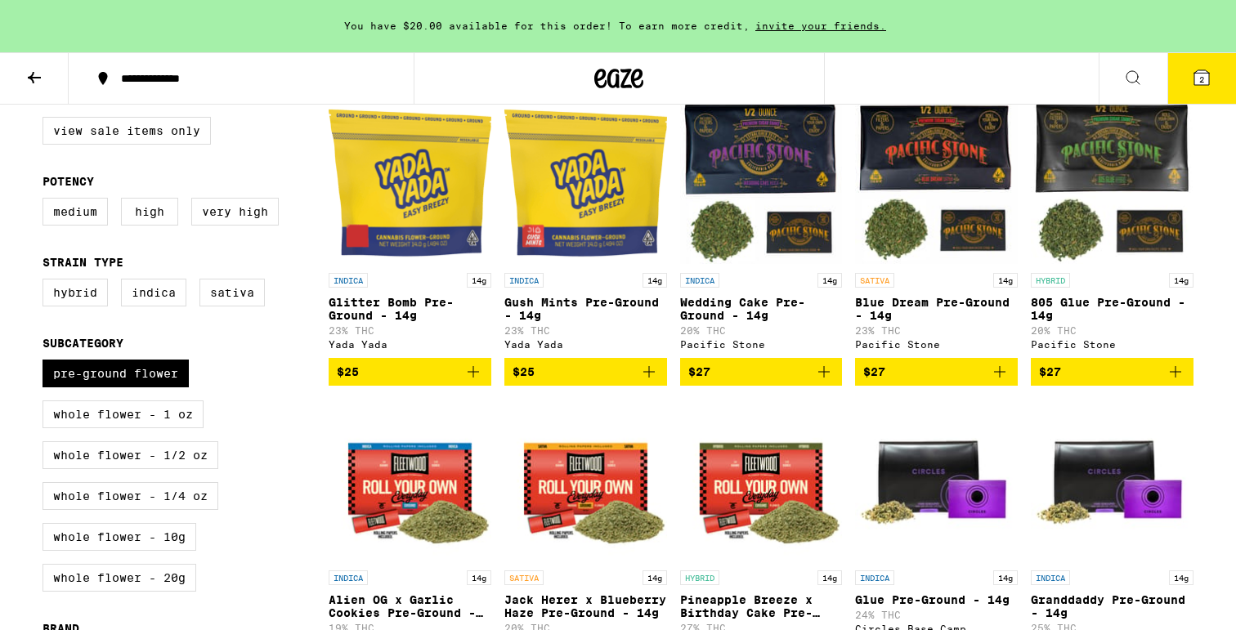
click at [411, 307] on p "Glitter Bomb Pre-Ground - 14g" at bounding box center [410, 309] width 163 height 26
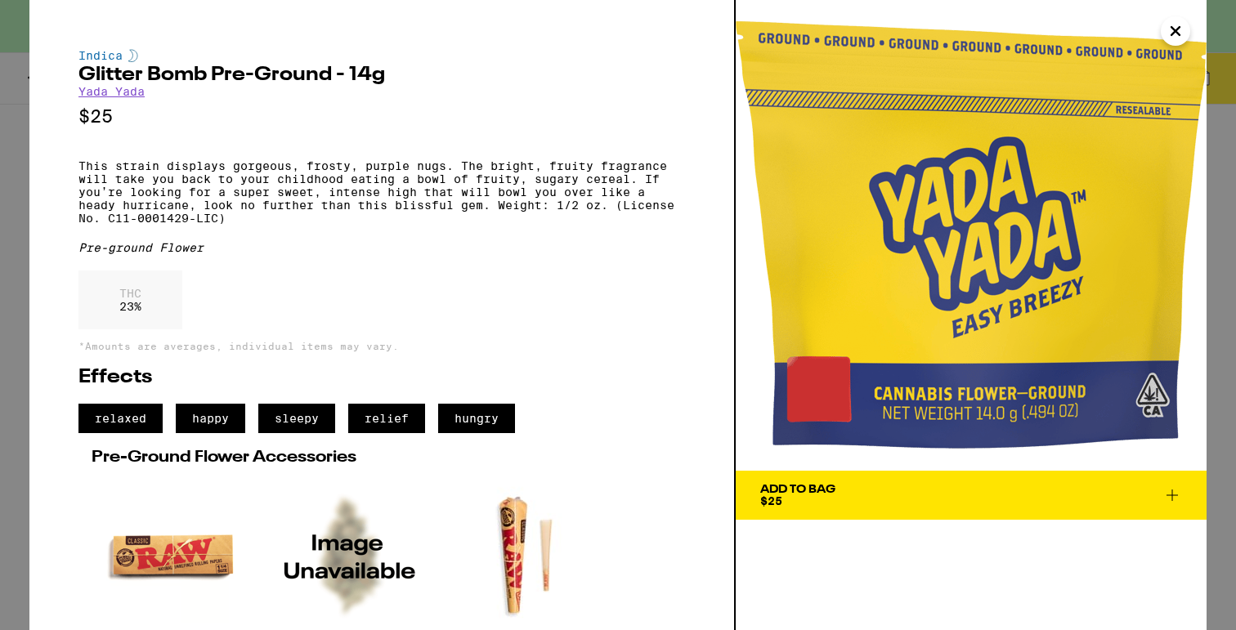
click at [1169, 29] on icon "Close" at bounding box center [1175, 31] width 20 height 25
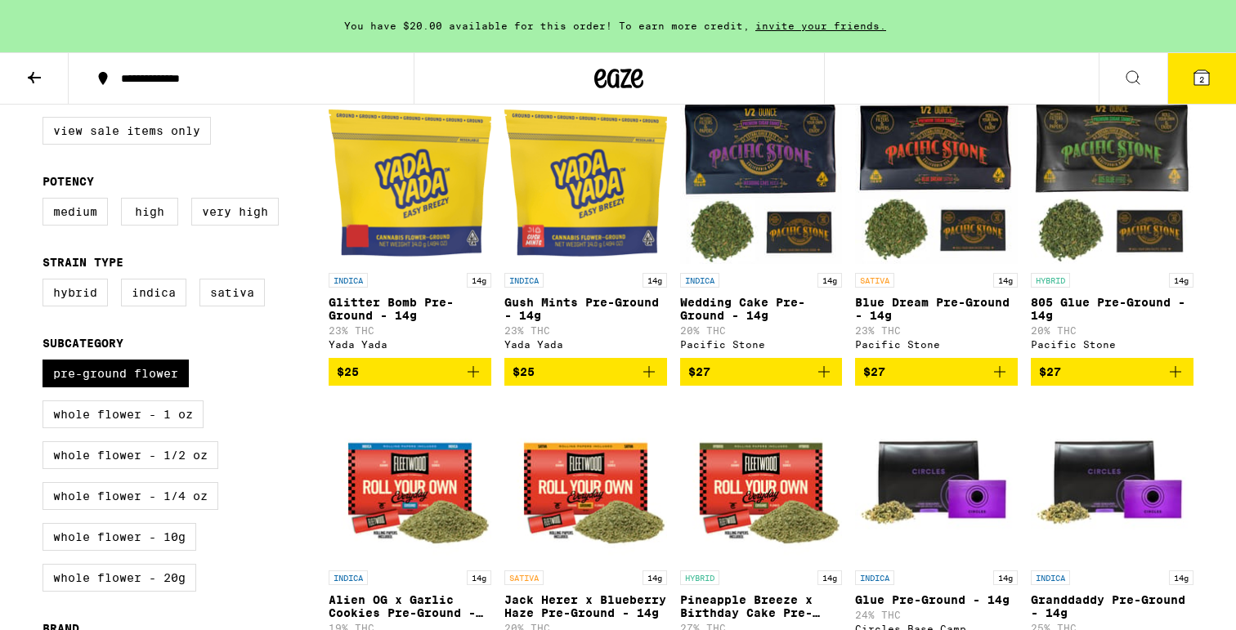
click at [568, 306] on p "Gush Mints Pre-Ground - 14g" at bounding box center [585, 309] width 163 height 26
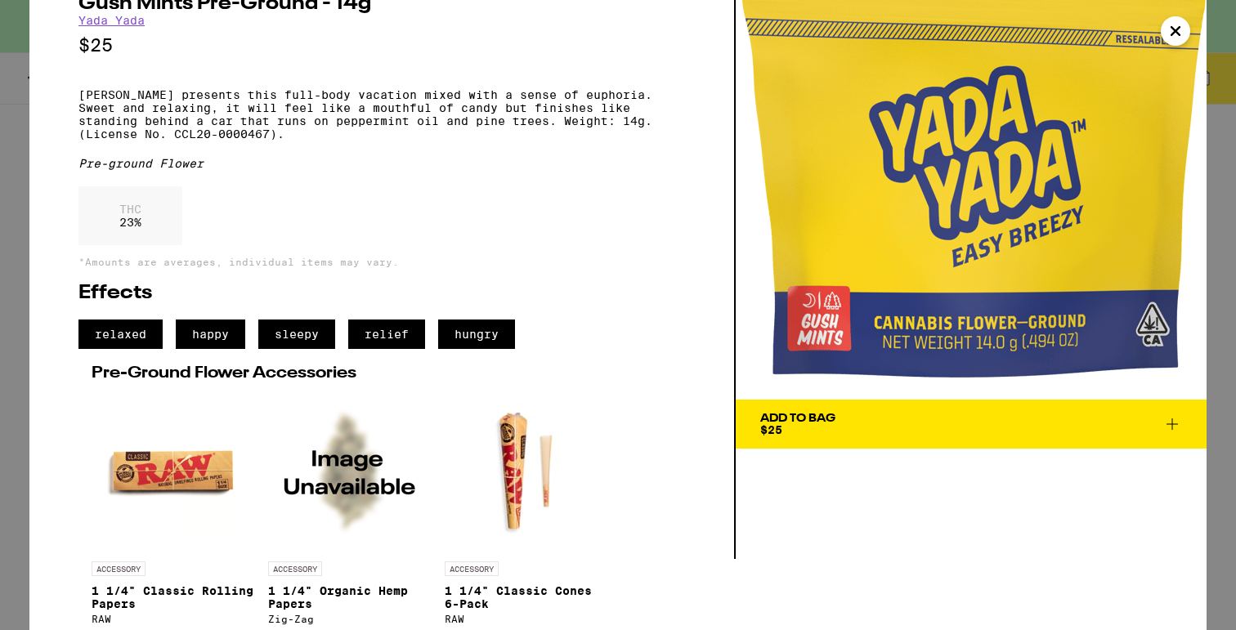
scroll to position [104, 0]
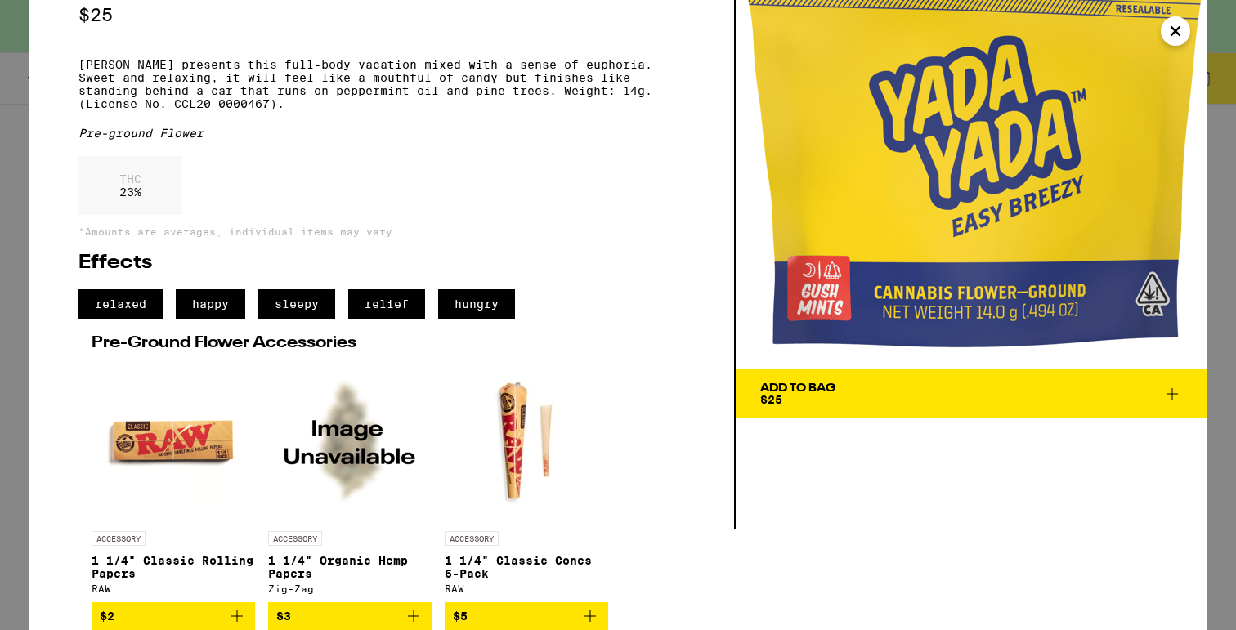
click at [1172, 391] on icon at bounding box center [1172, 394] width 20 height 20
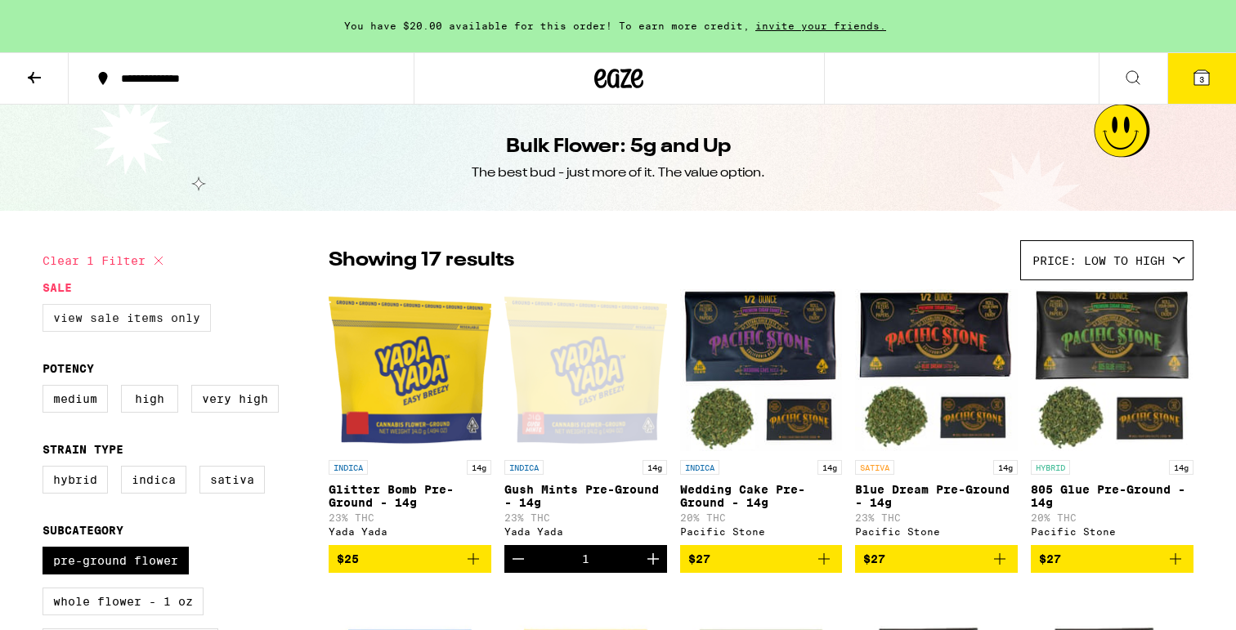
click at [158, 307] on label "View Sale Items Only" at bounding box center [126, 318] width 168 height 28
click at [47, 307] on input "View Sale Items Only" at bounding box center [46, 306] width 1 height 1
checkbox input "true"
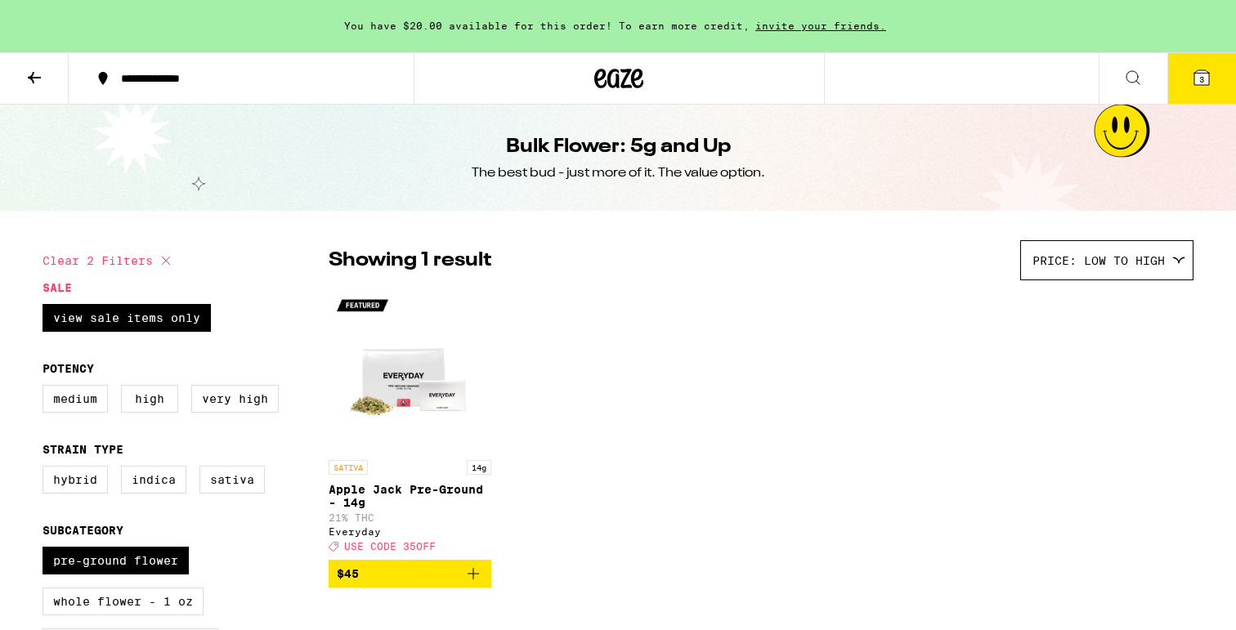
click at [411, 552] on span "USE CODE 35OFF" at bounding box center [390, 546] width 92 height 11
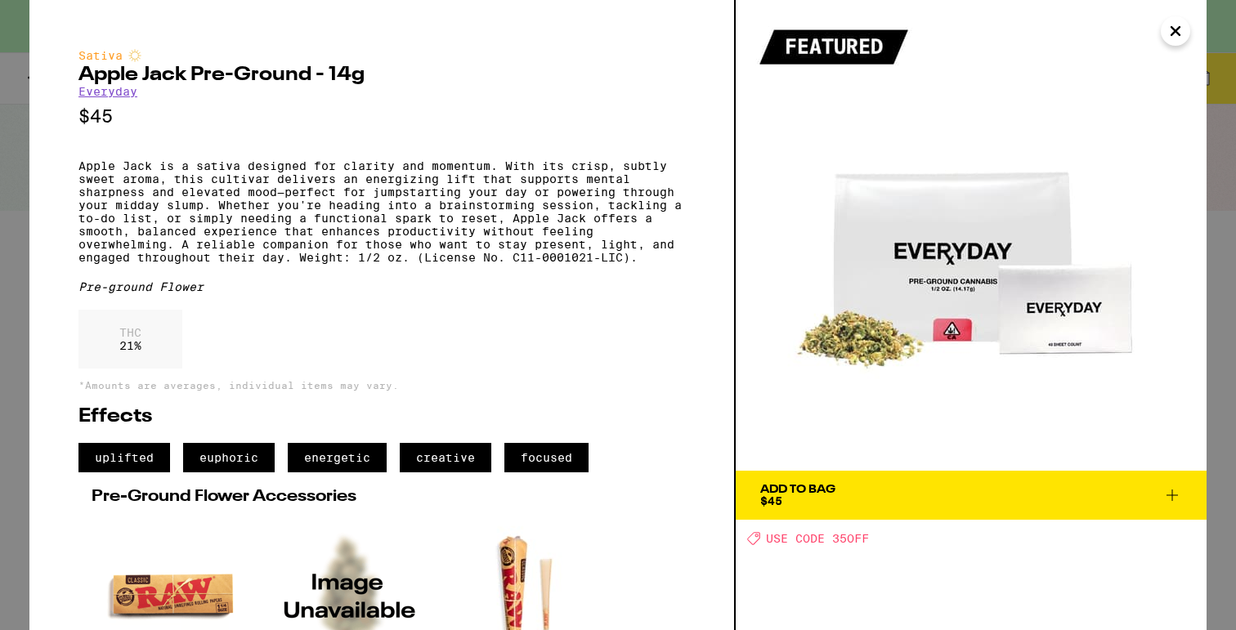
click at [1176, 494] on icon at bounding box center [1172, 495] width 20 height 20
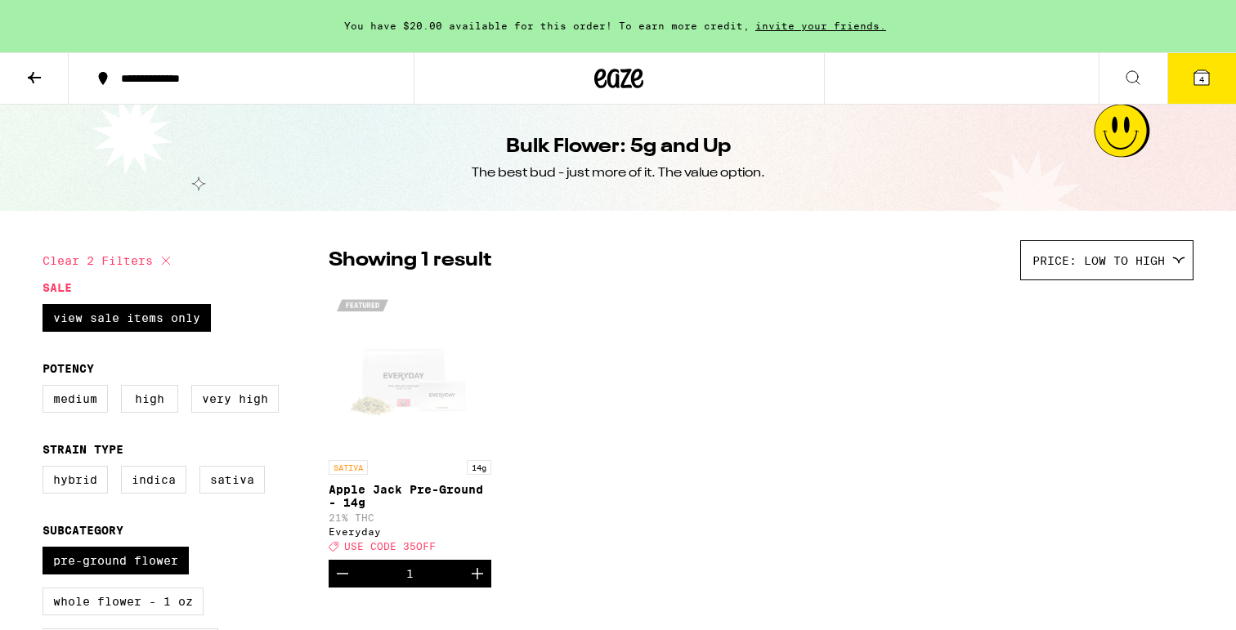
click at [1200, 75] on span "4" at bounding box center [1201, 79] width 5 height 10
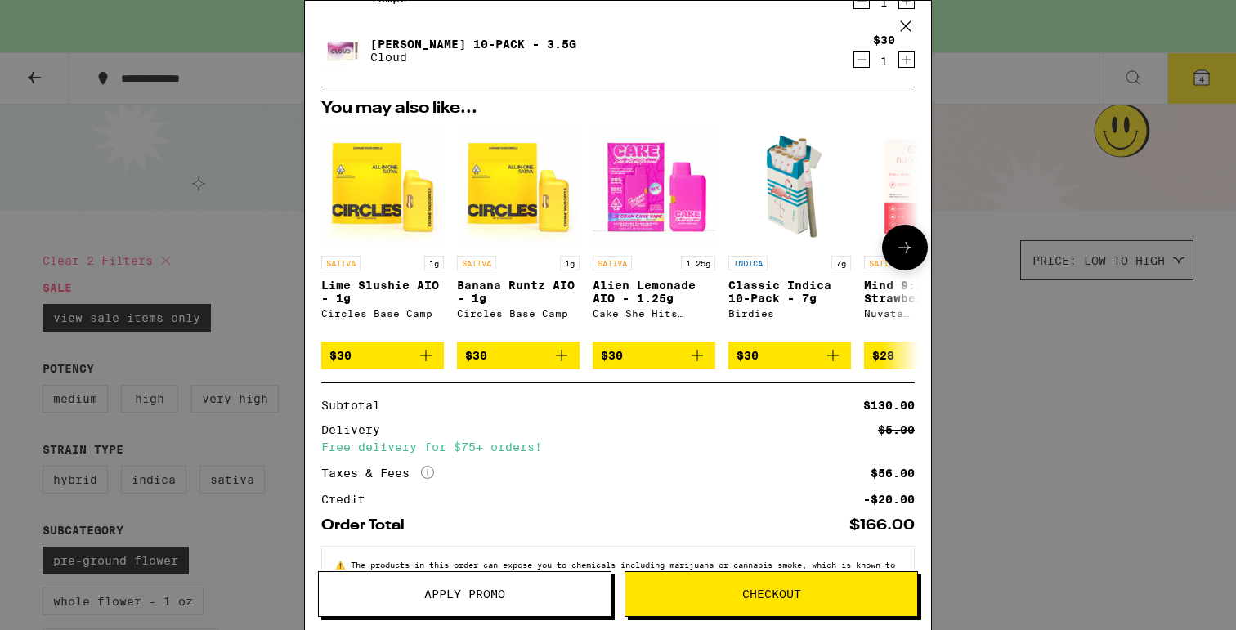
scroll to position [308, 0]
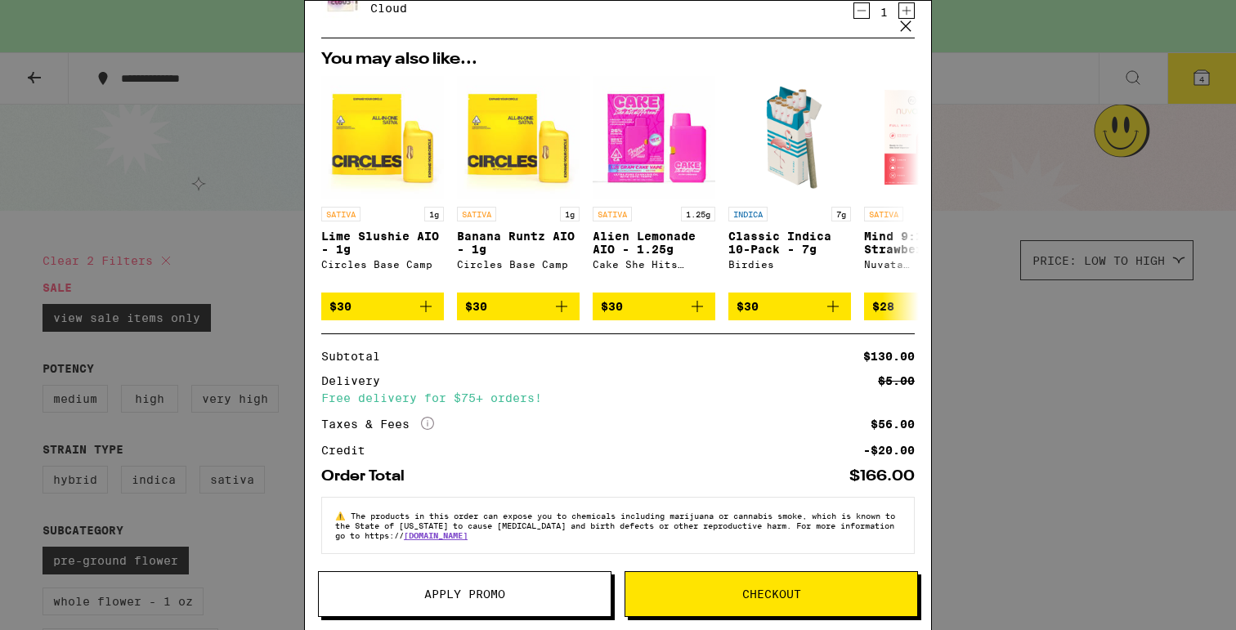
click at [477, 597] on span "Apply Promo" at bounding box center [464, 593] width 81 height 11
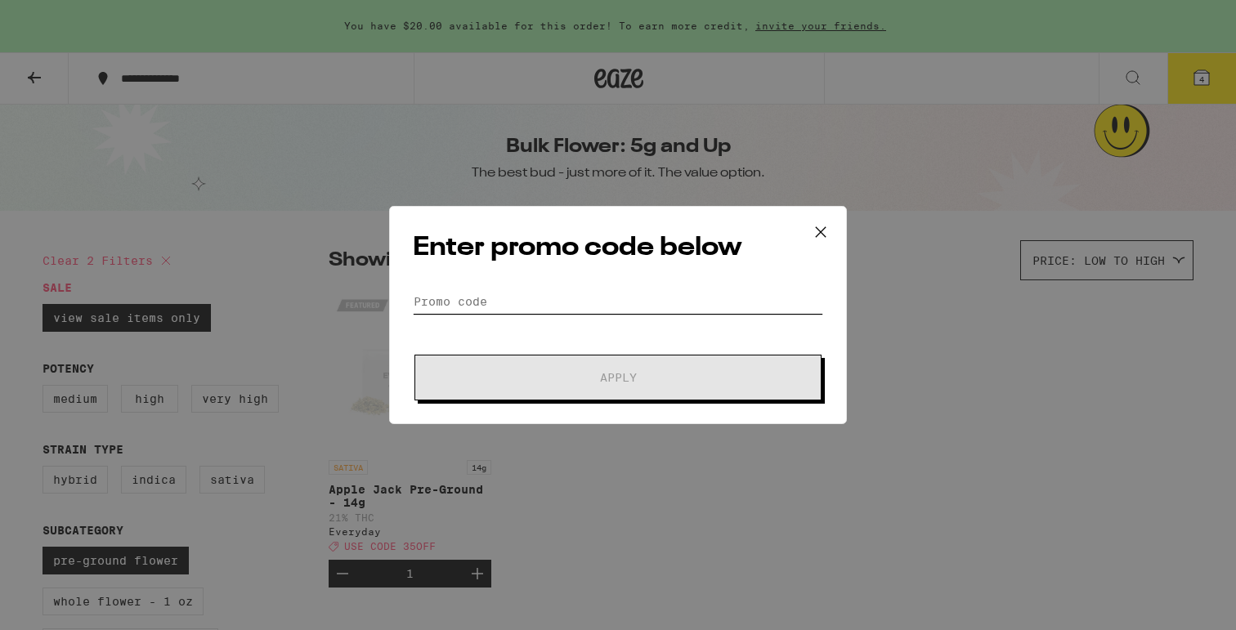
click at [579, 295] on input "Promo Code" at bounding box center [618, 301] width 410 height 25
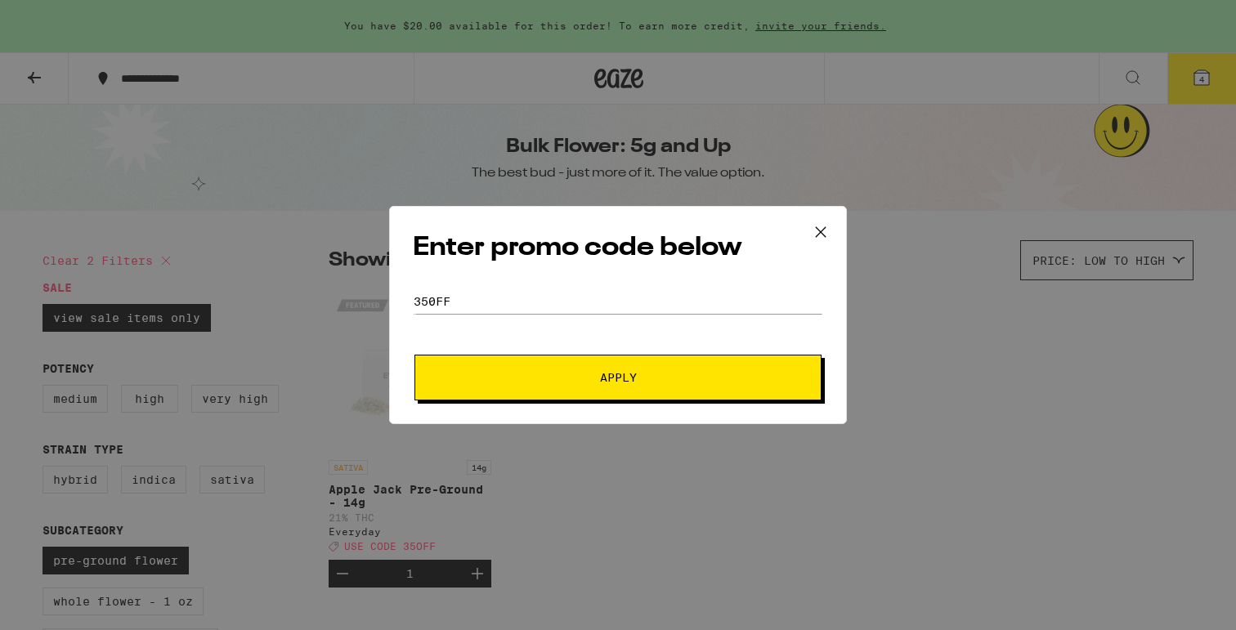
click at [714, 383] on button "Apply" at bounding box center [617, 378] width 407 height 46
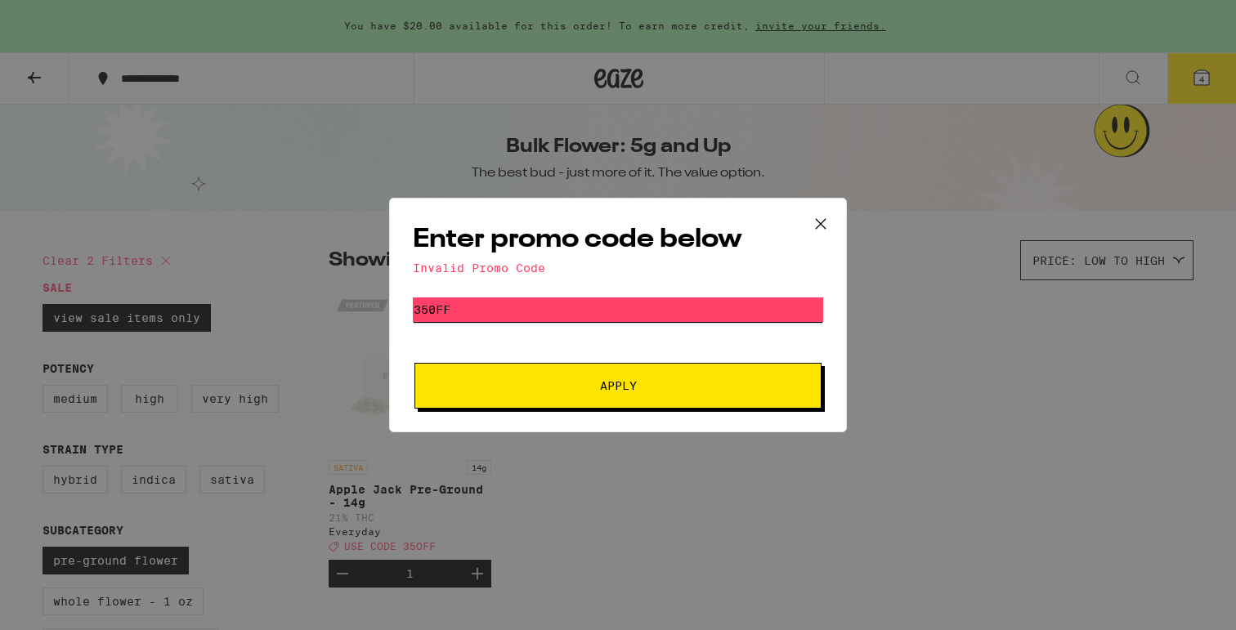
click at [533, 298] on input "350ff" at bounding box center [618, 309] width 410 height 25
click at [519, 306] on input "350ff" at bounding box center [618, 309] width 410 height 25
type input "35off"
click at [546, 387] on span "Apply" at bounding box center [618, 385] width 294 height 11
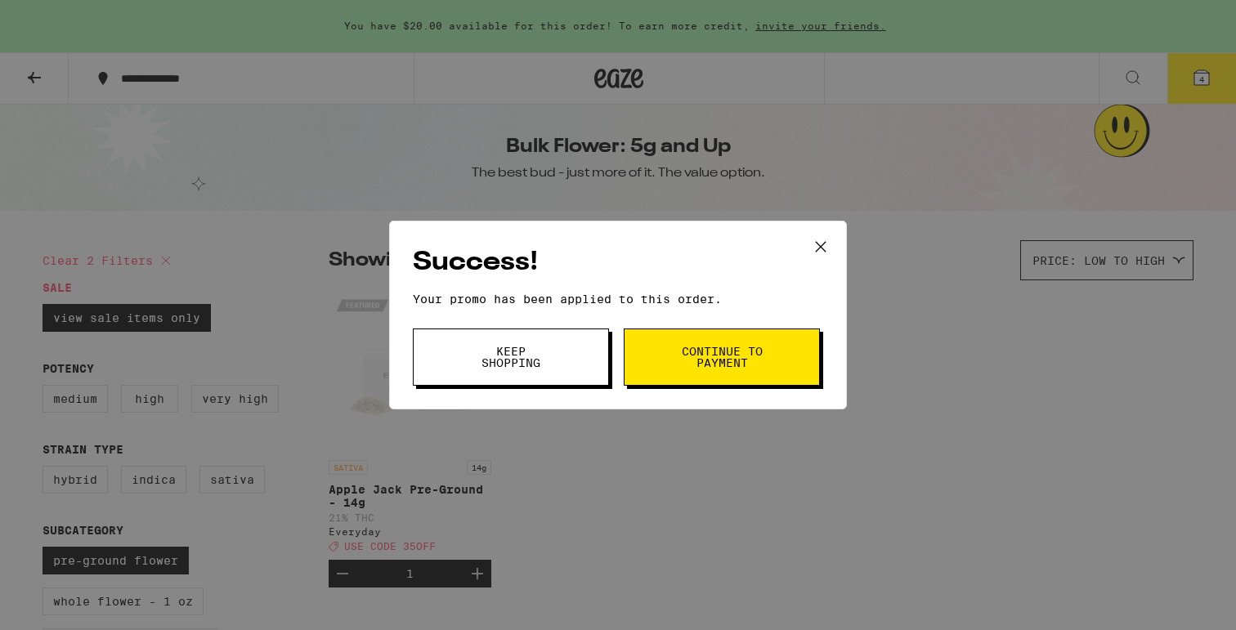
click at [529, 352] on span "Keep Shopping" at bounding box center [510, 357] width 83 height 23
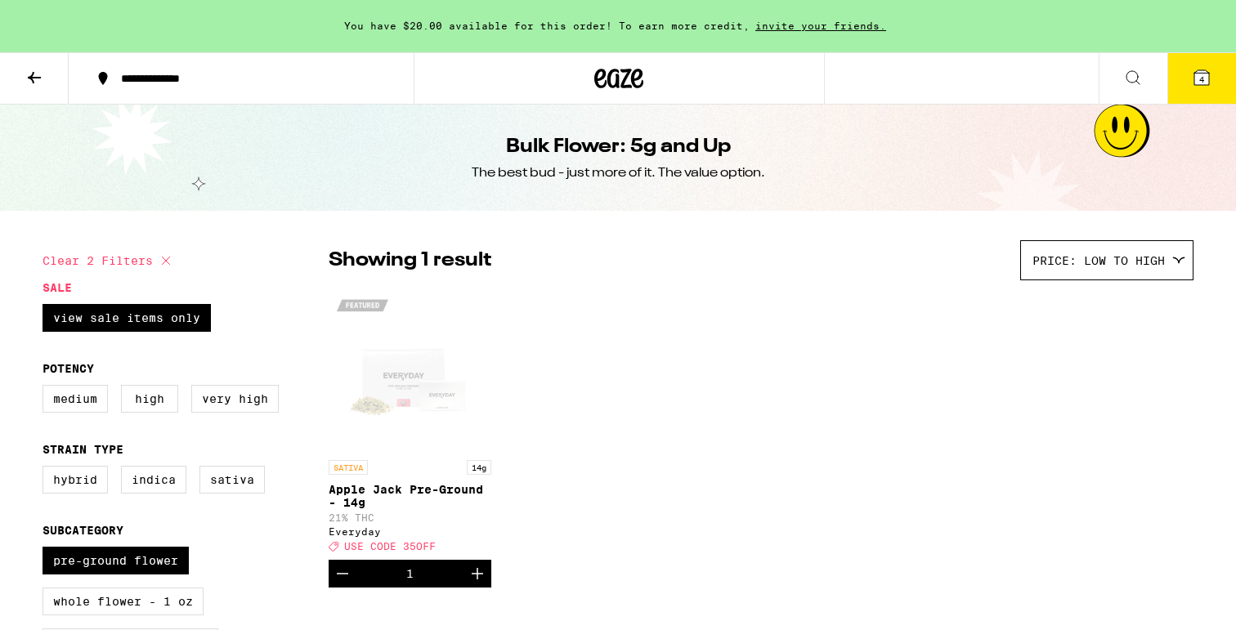
click at [1219, 83] on button "4" at bounding box center [1201, 78] width 69 height 51
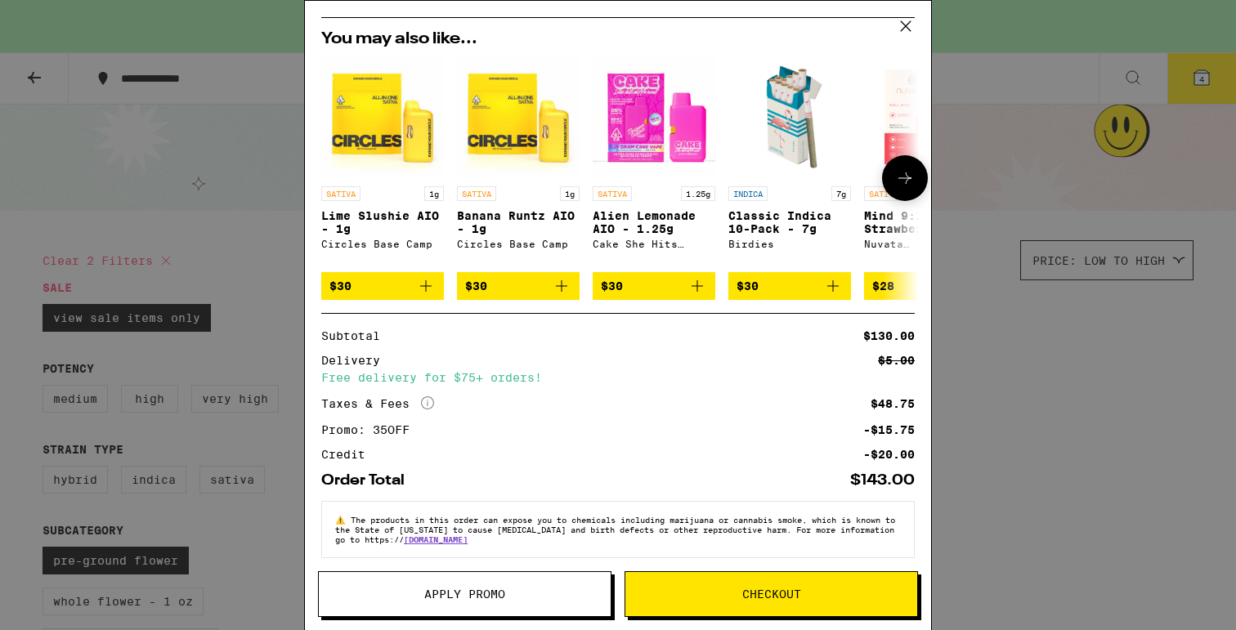
scroll to position [346, 0]
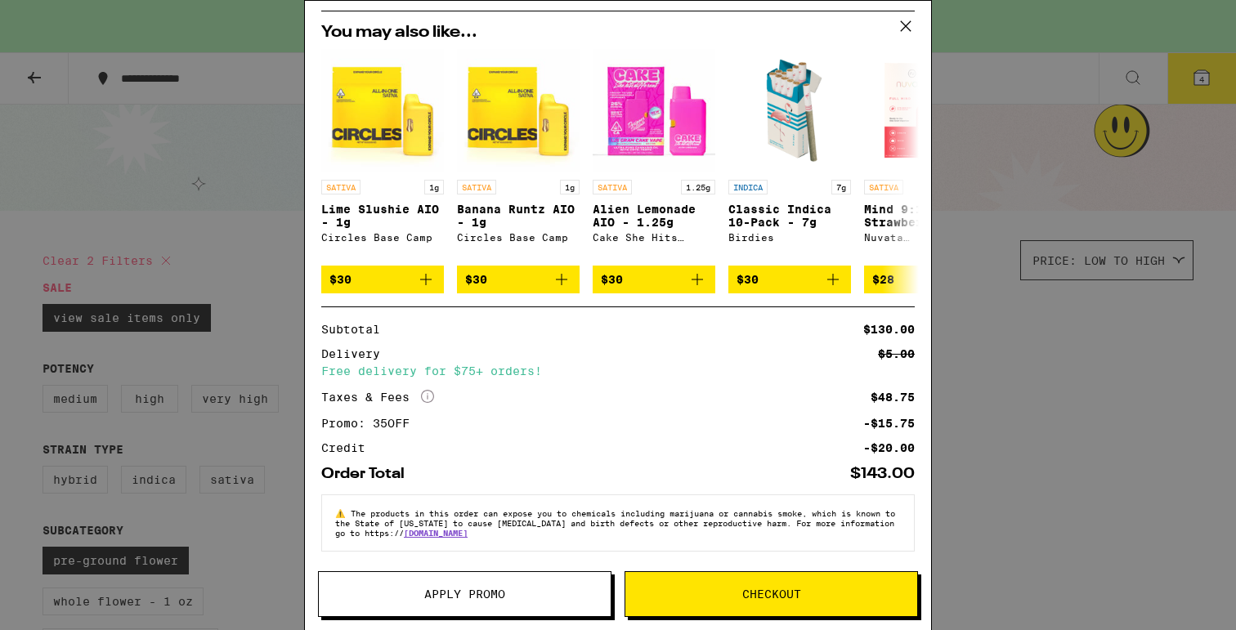
click at [482, 597] on span "Apply Promo" at bounding box center [464, 593] width 81 height 11
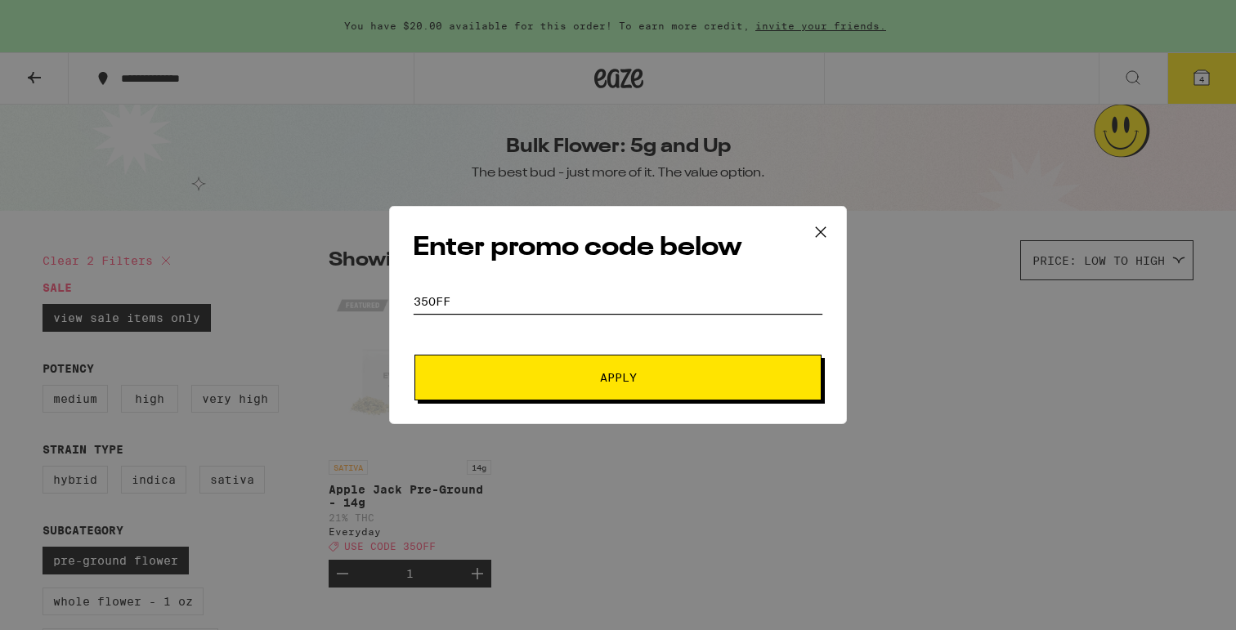
click at [507, 299] on input "35off" at bounding box center [618, 301] width 410 height 25
type input "DEALZ"
click at [547, 369] on button "Apply" at bounding box center [617, 378] width 407 height 46
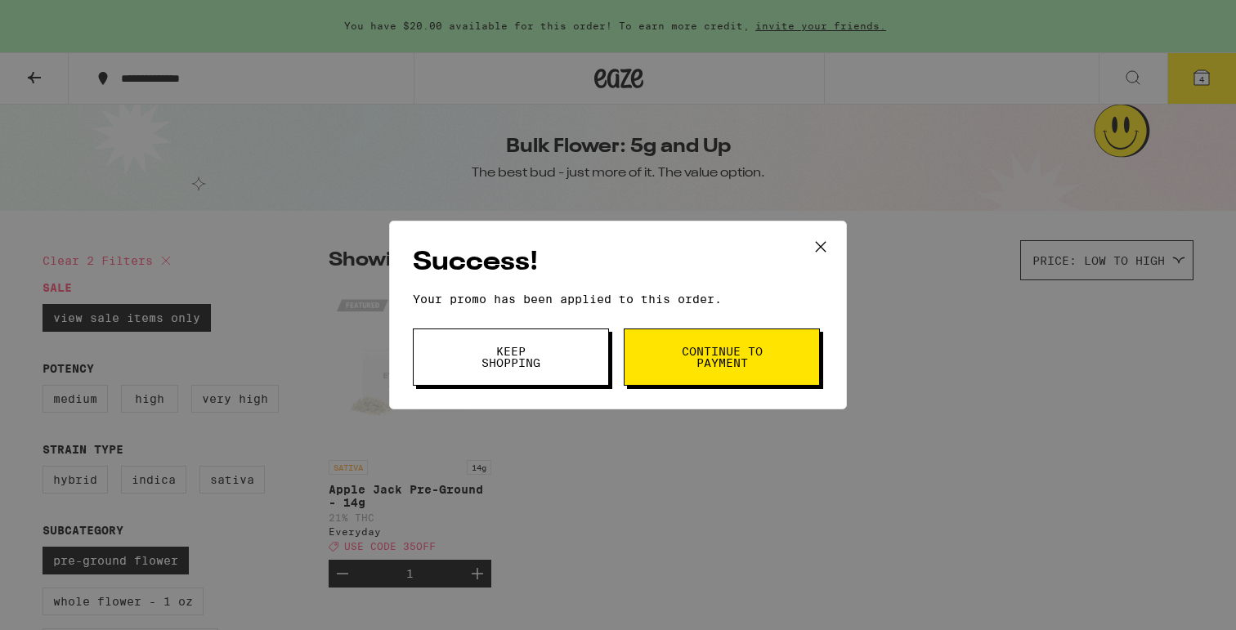
click at [541, 345] on button "Keep Shopping" at bounding box center [511, 357] width 196 height 57
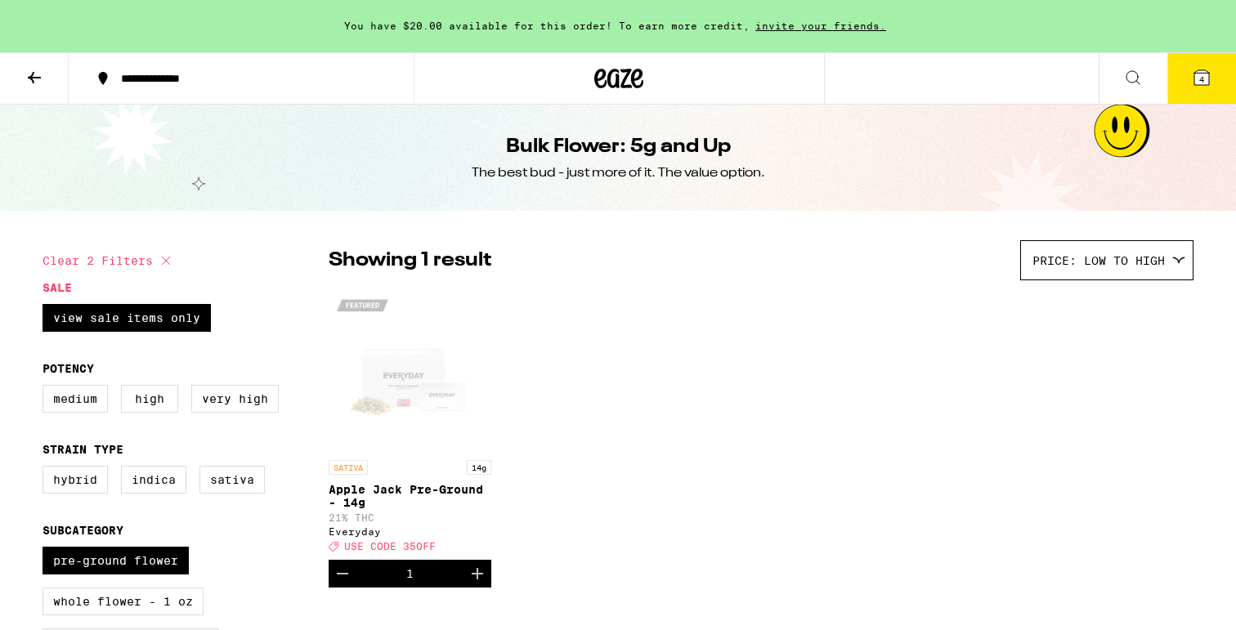
click at [1200, 79] on span "4" at bounding box center [1201, 79] width 5 height 10
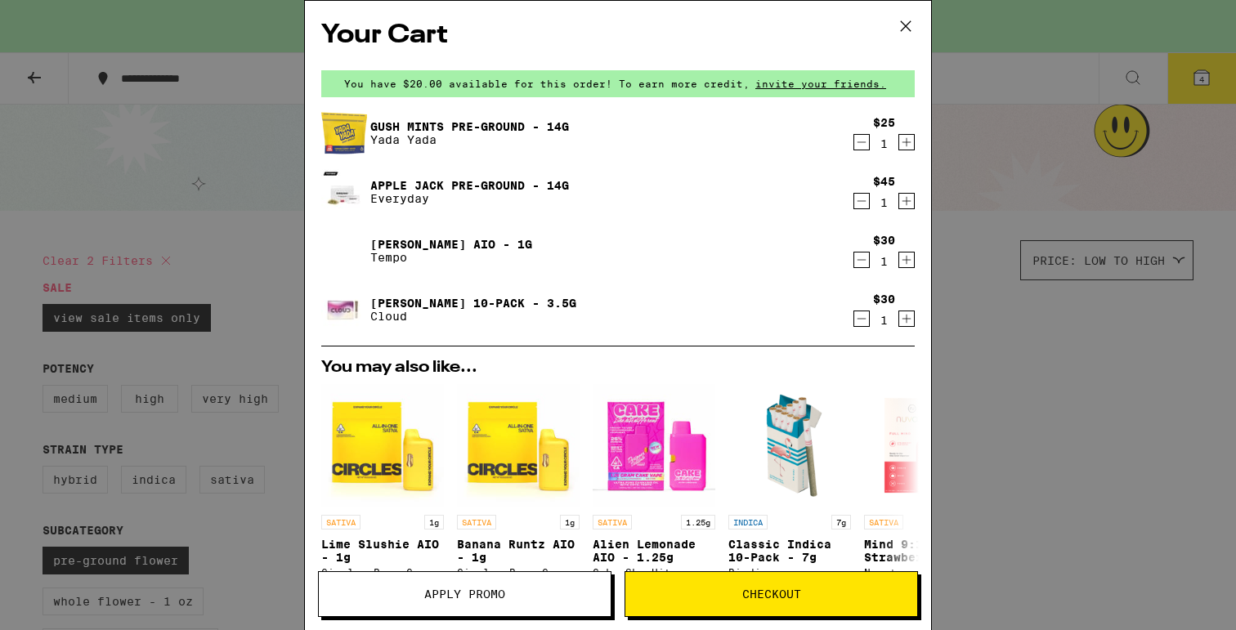
click at [866, 203] on icon "Decrement" at bounding box center [861, 201] width 15 height 20
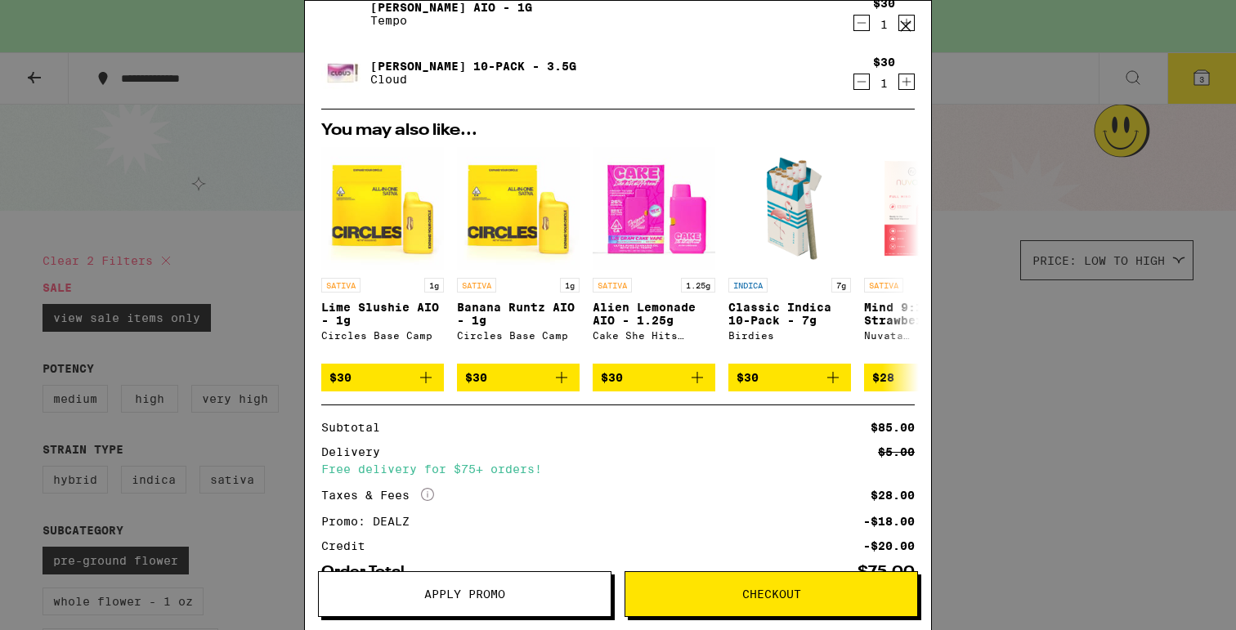
scroll to position [288, 0]
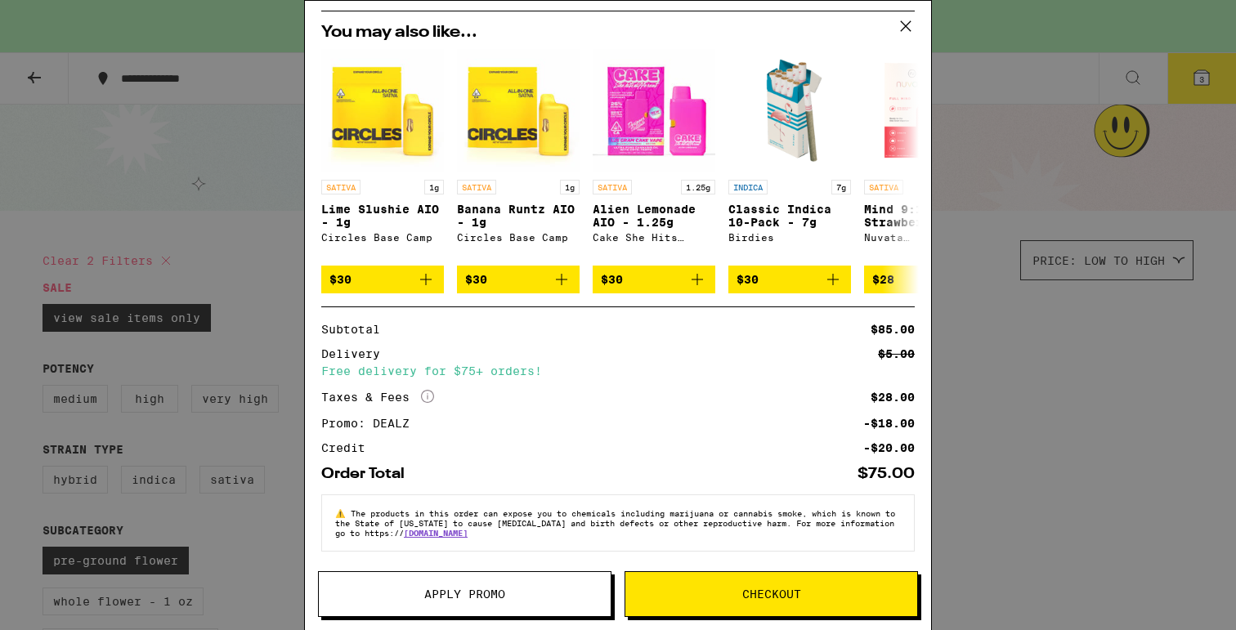
click at [914, 21] on icon at bounding box center [905, 26] width 25 height 25
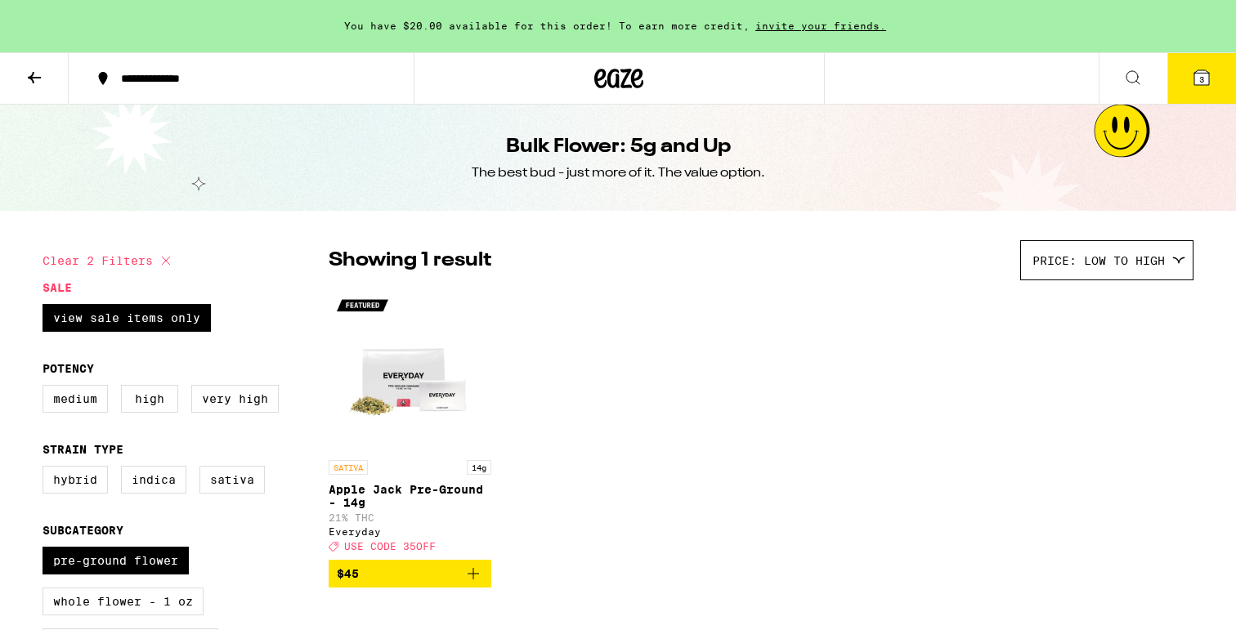
click at [40, 65] on button at bounding box center [34, 78] width 69 height 51
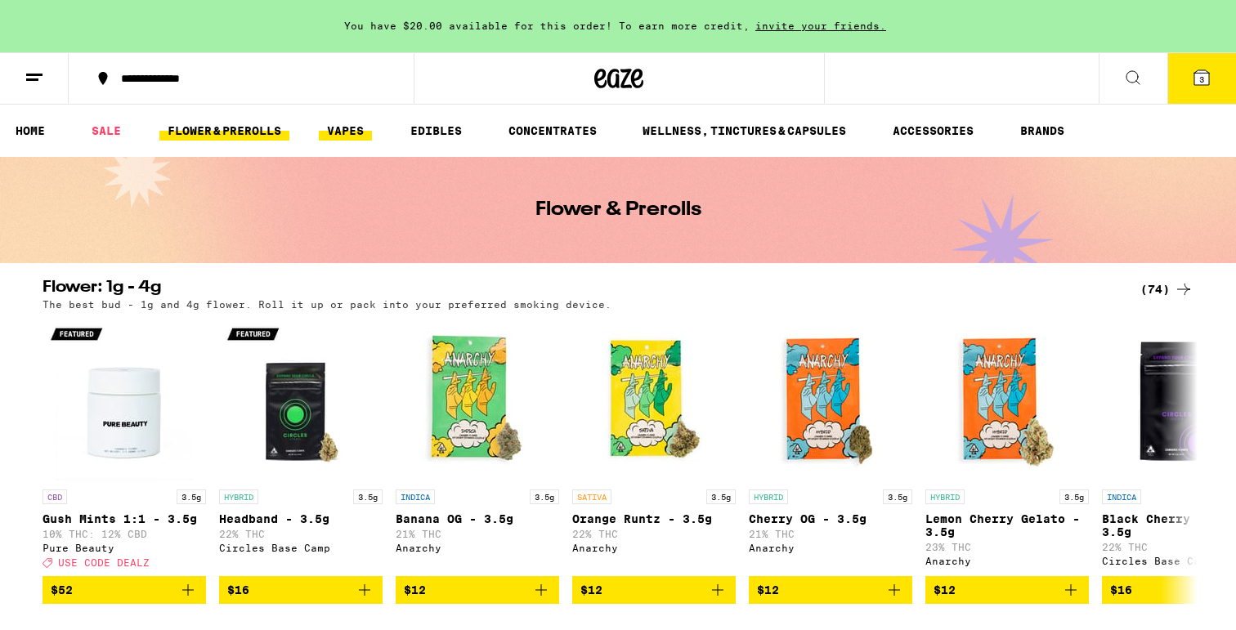
click at [337, 129] on link "VAPES" at bounding box center [345, 131] width 53 height 20
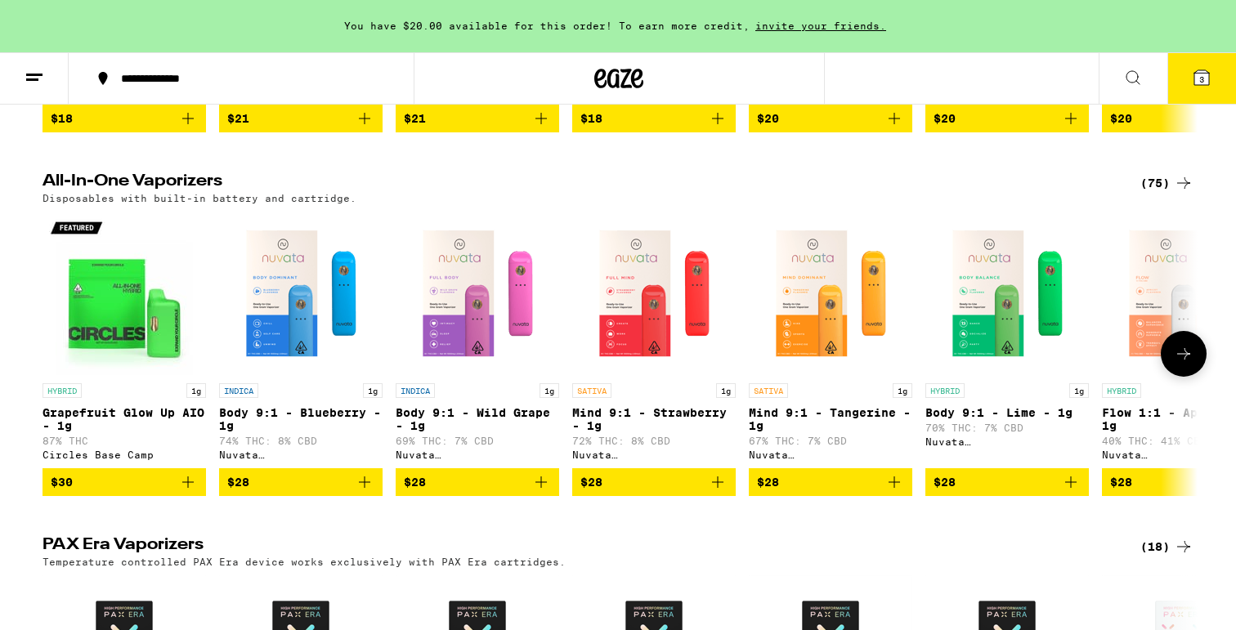
scroll to position [851, 0]
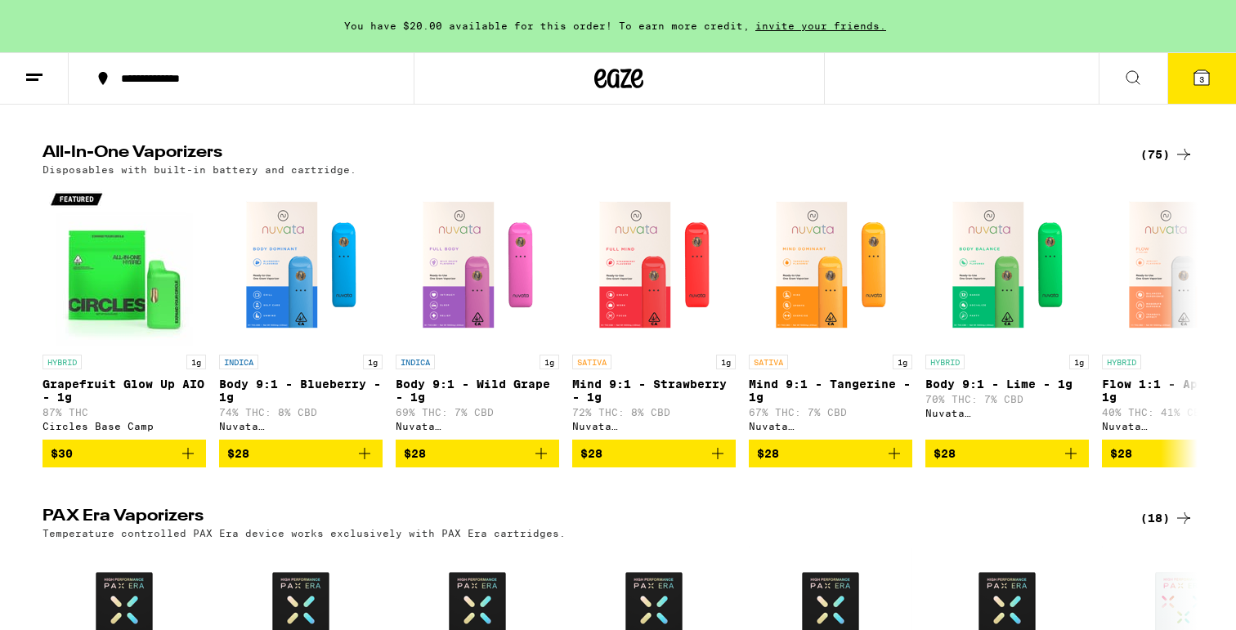
click at [1154, 164] on div "(75)" at bounding box center [1166, 155] width 53 height 20
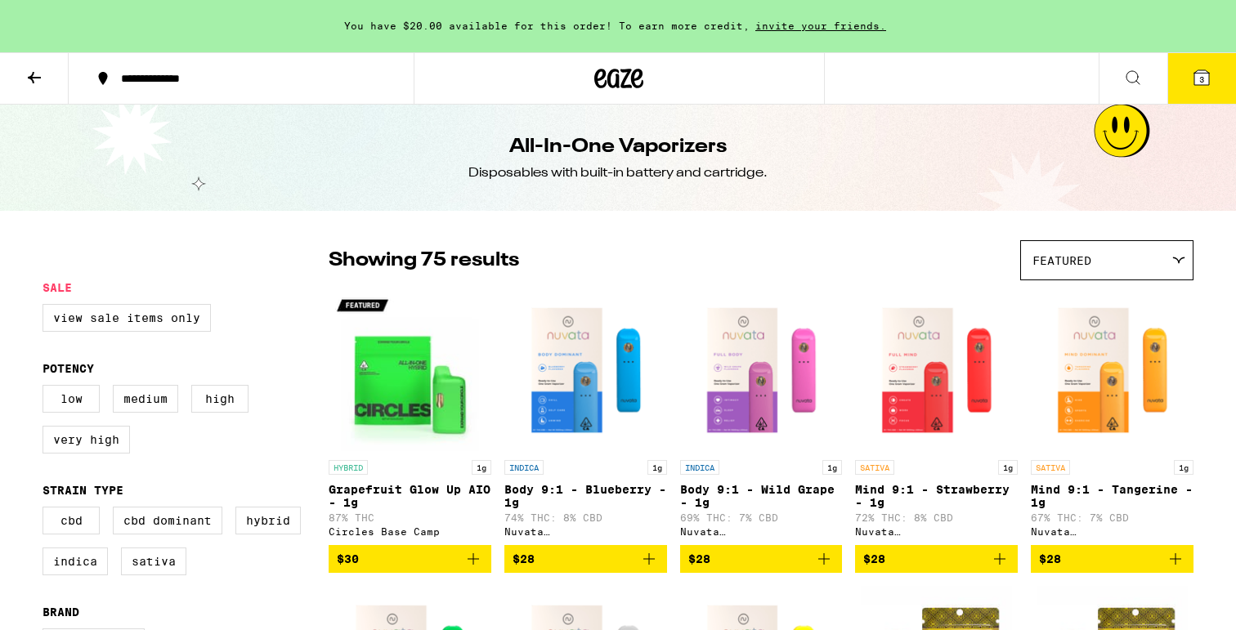
click at [1107, 267] on div "Featured" at bounding box center [1107, 260] width 172 height 38
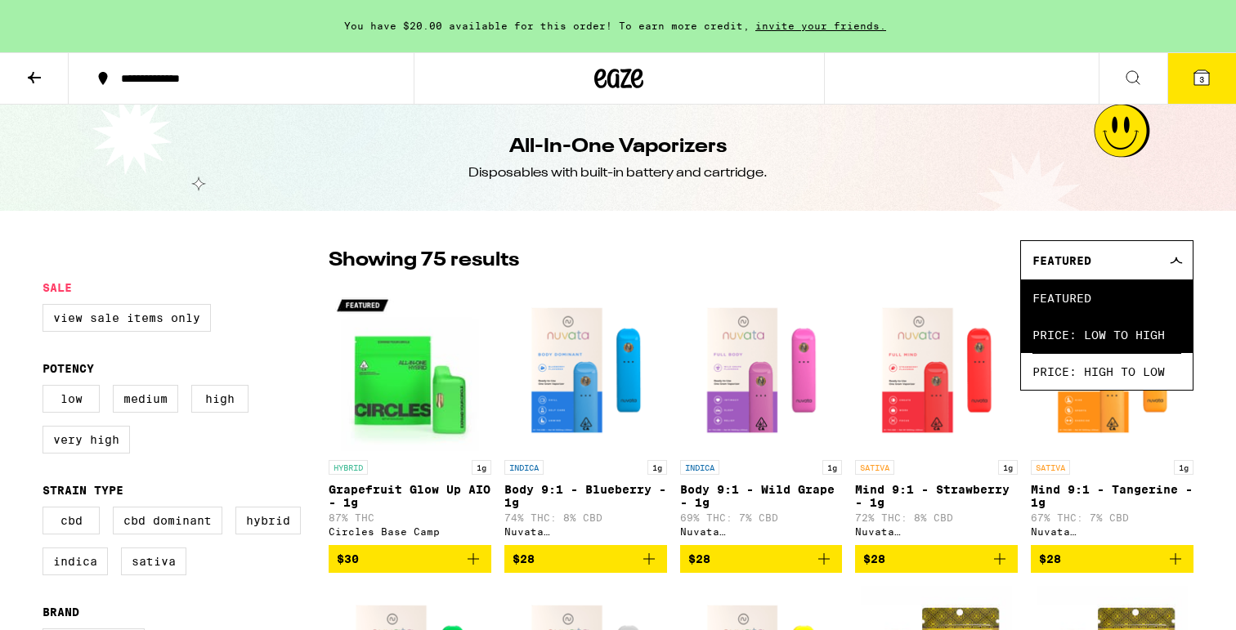
click at [1096, 330] on span "Price: Low to High" at bounding box center [1106, 334] width 149 height 37
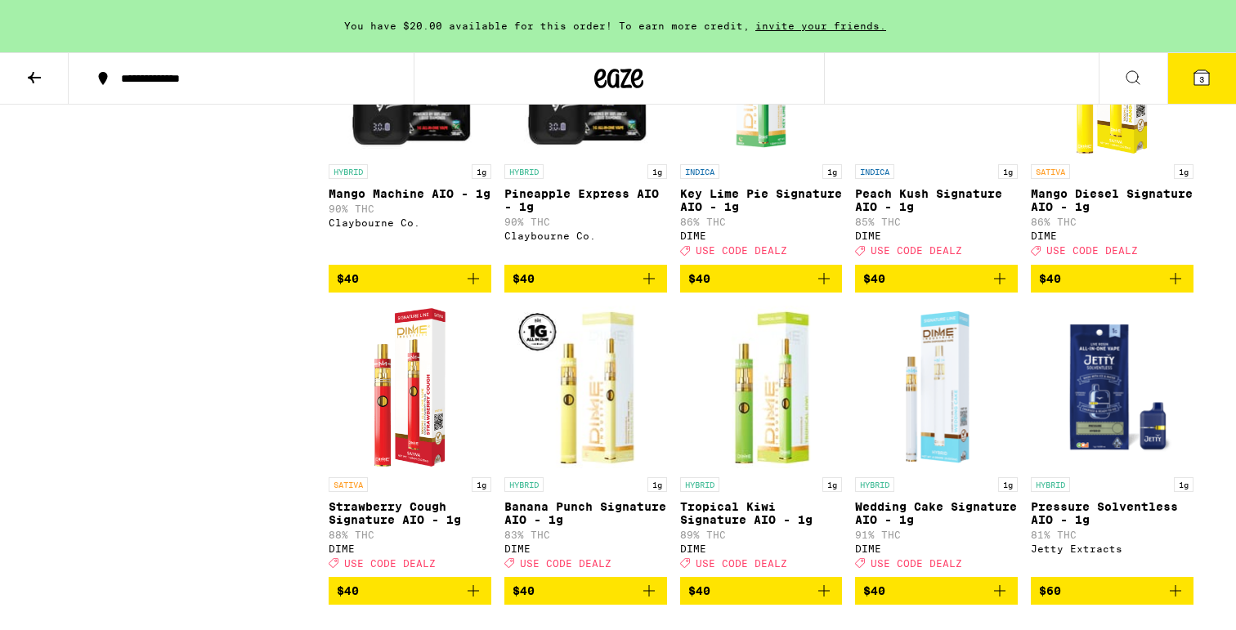
scroll to position [4223, 0]
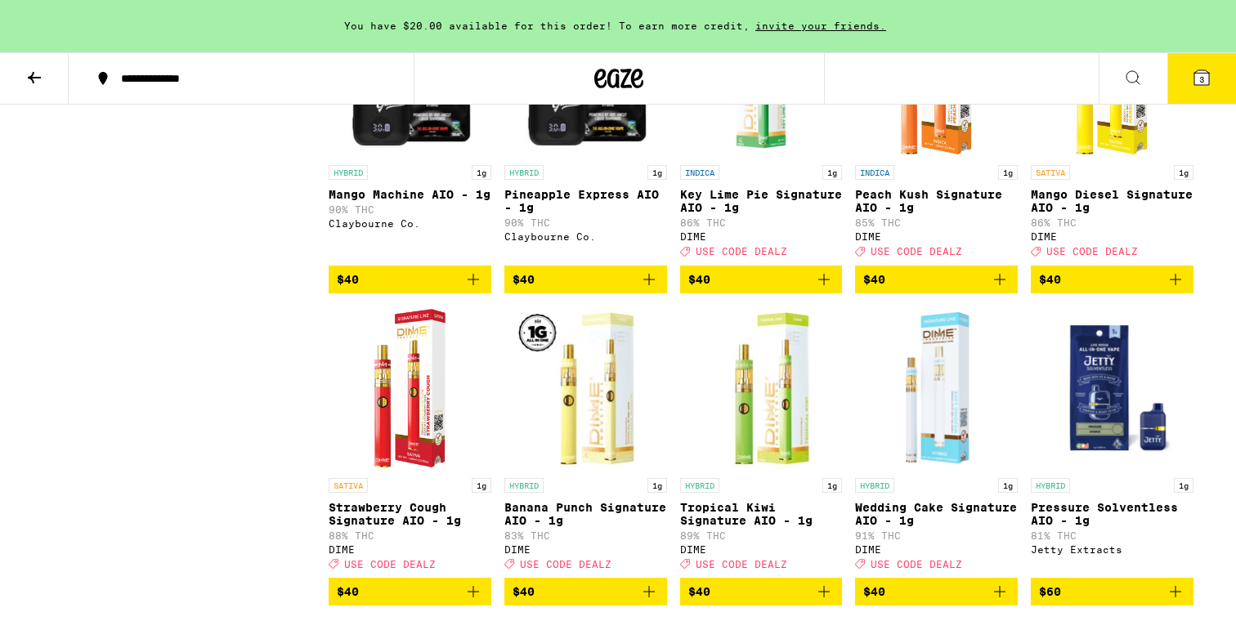
click at [1093, 214] on p "Mango Diesel Signature AIO - 1g" at bounding box center [1112, 201] width 163 height 26
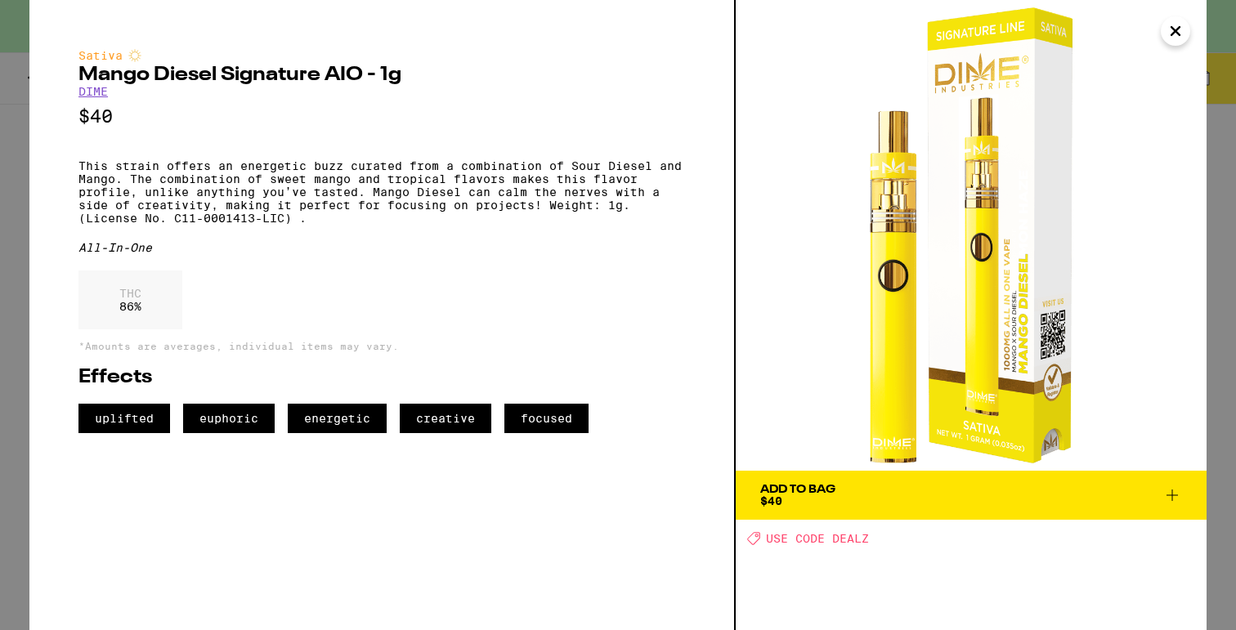
click at [1171, 26] on icon "Close" at bounding box center [1175, 31] width 20 height 25
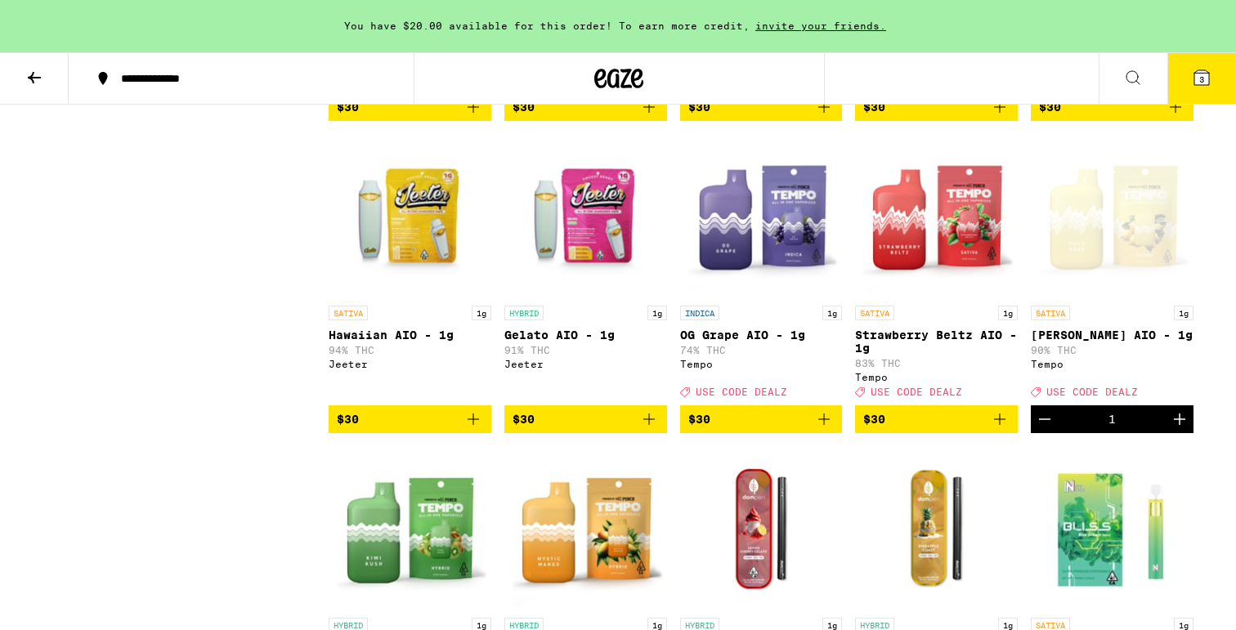
scroll to position [1998, 0]
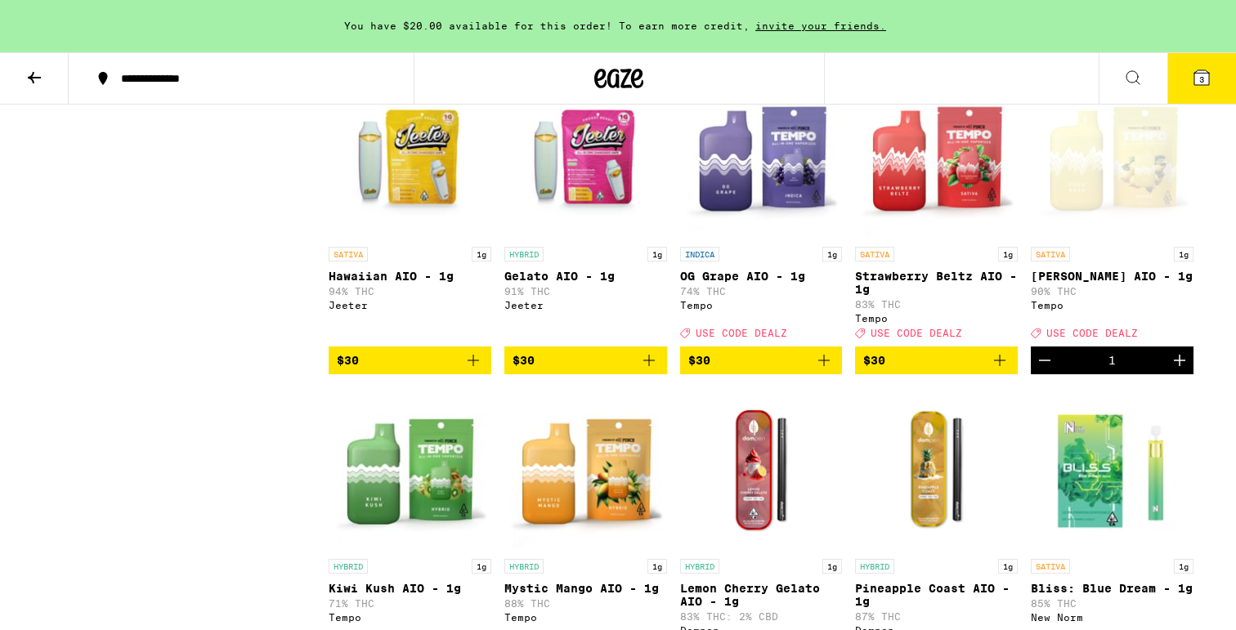
click at [1128, 212] on div "Open page for Yuzu Haze AIO - 1g from Tempo" at bounding box center [1112, 156] width 163 height 163
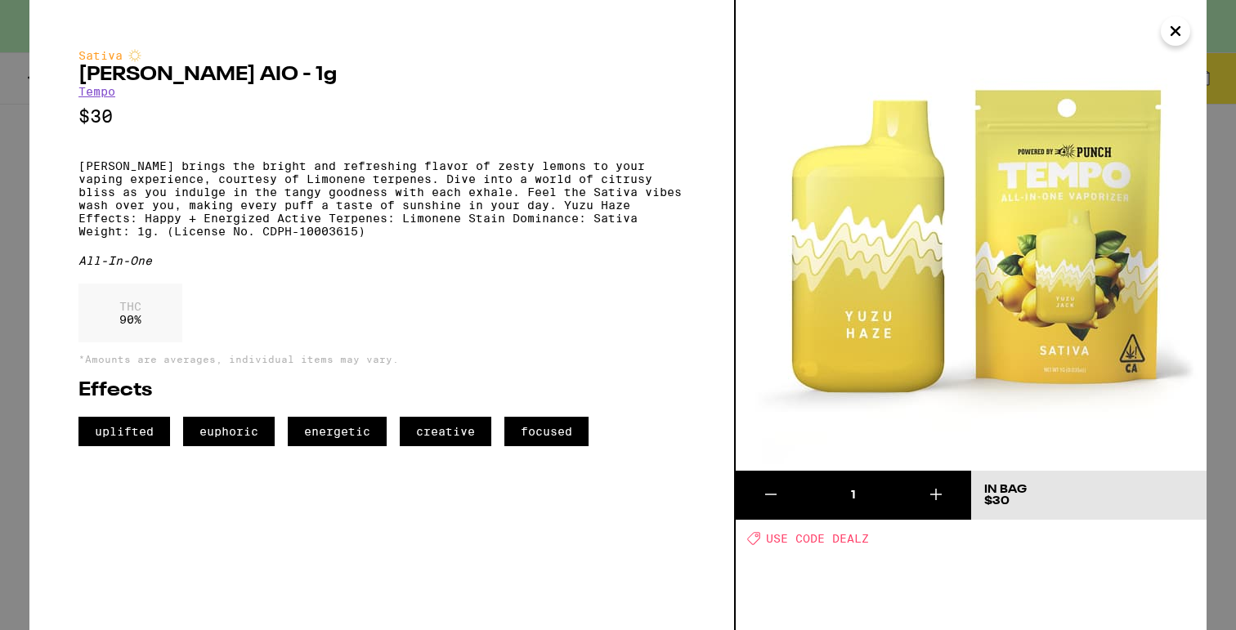
click at [1176, 26] on icon "Close" at bounding box center [1175, 31] width 20 height 25
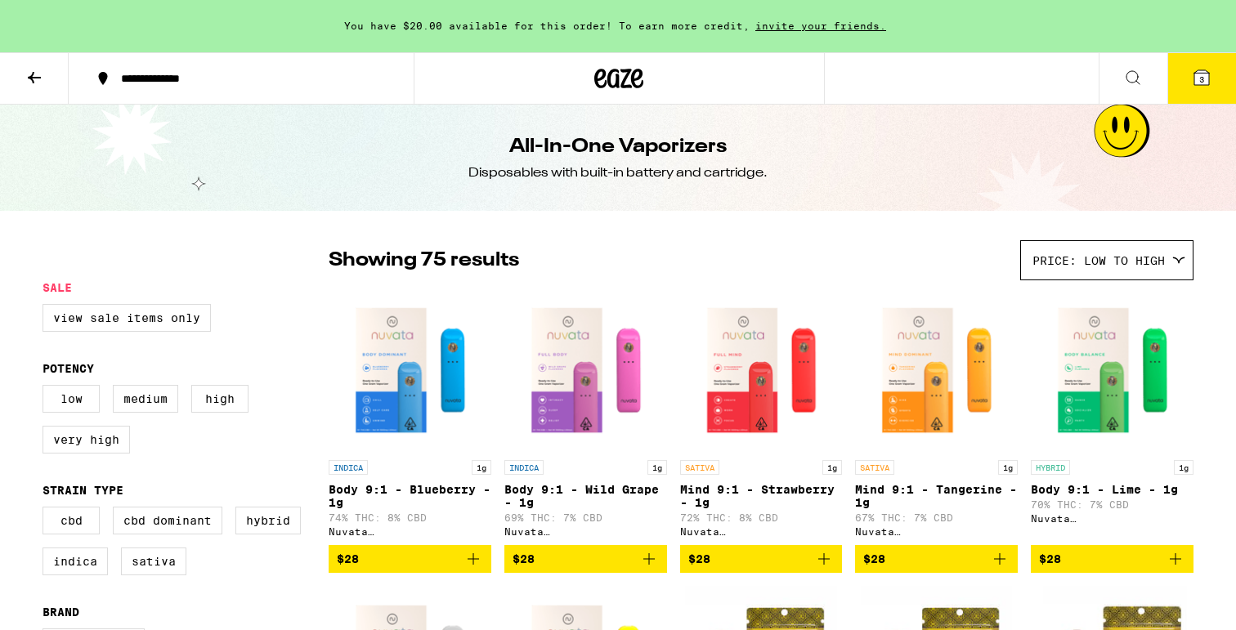
click at [25, 77] on icon at bounding box center [35, 78] width 20 height 20
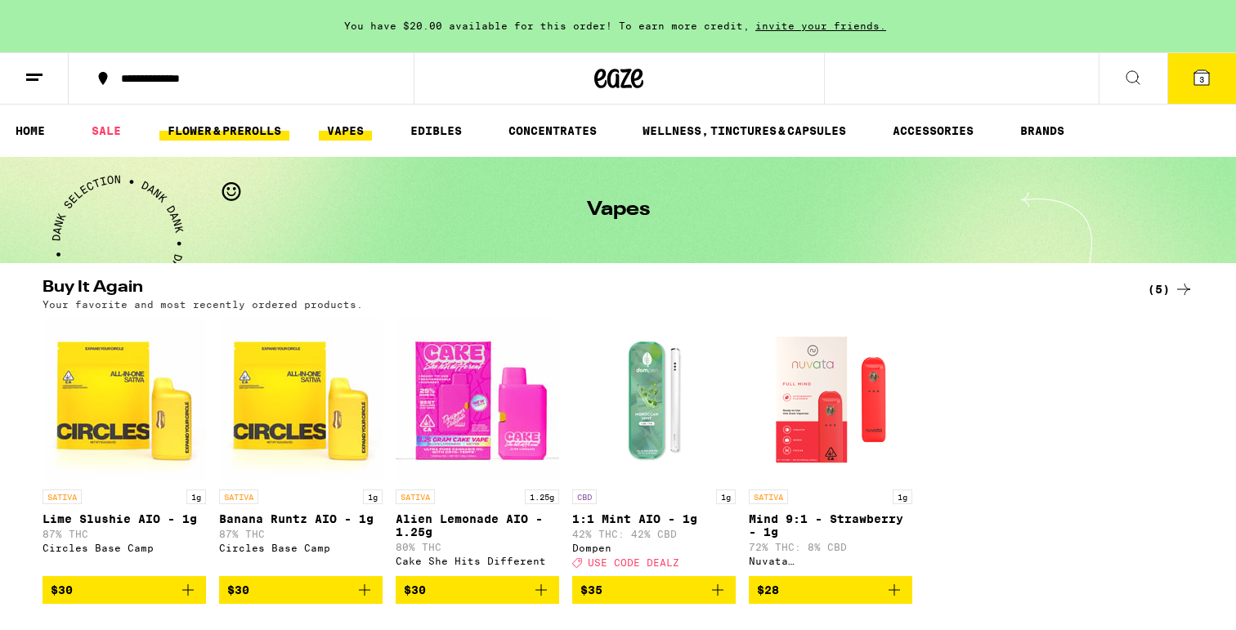
click at [231, 137] on link "FLOWER & PREROLLS" at bounding box center [224, 131] width 130 height 20
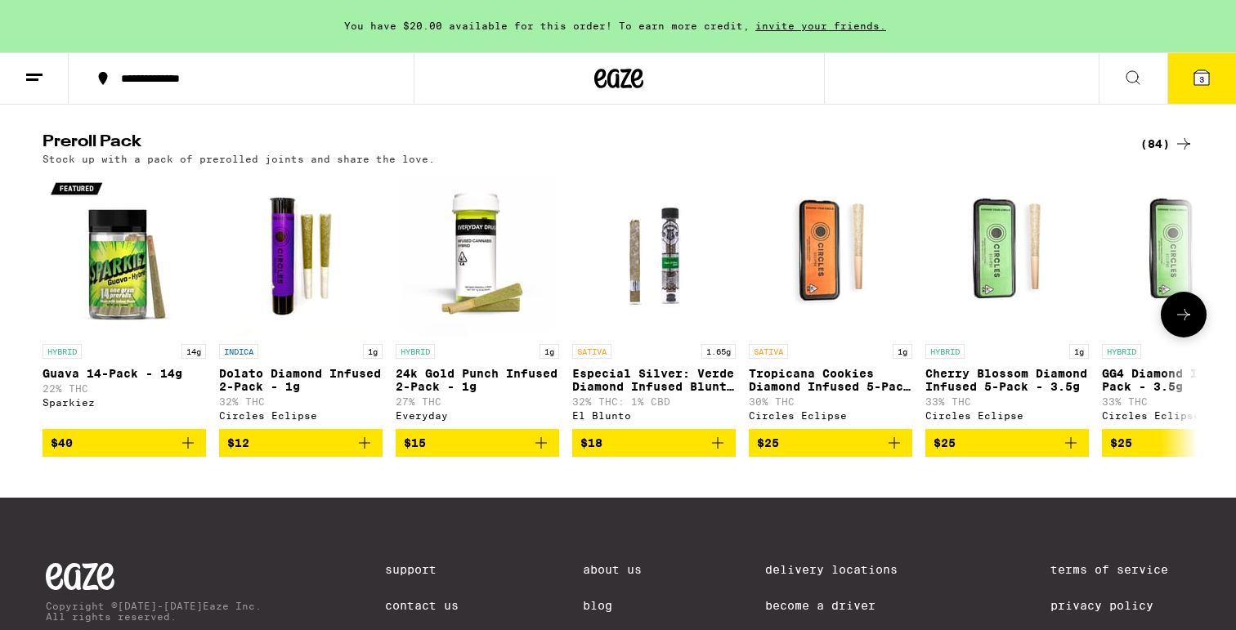
scroll to position [1251, 0]
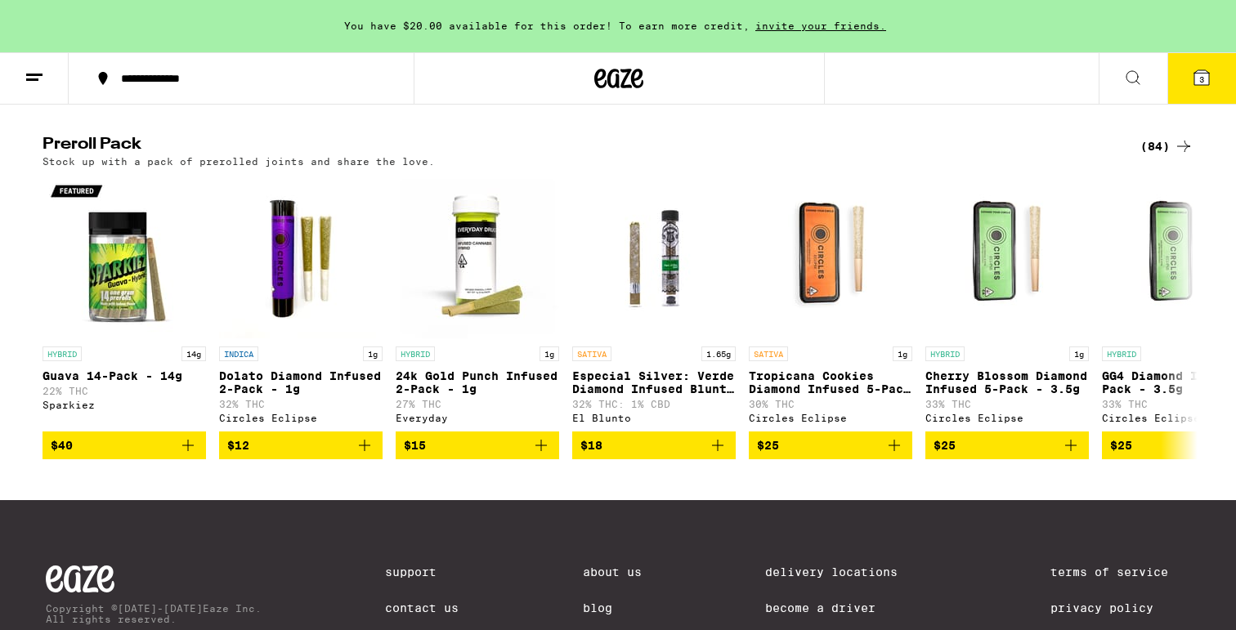
click at [1176, 156] on icon at bounding box center [1184, 146] width 20 height 20
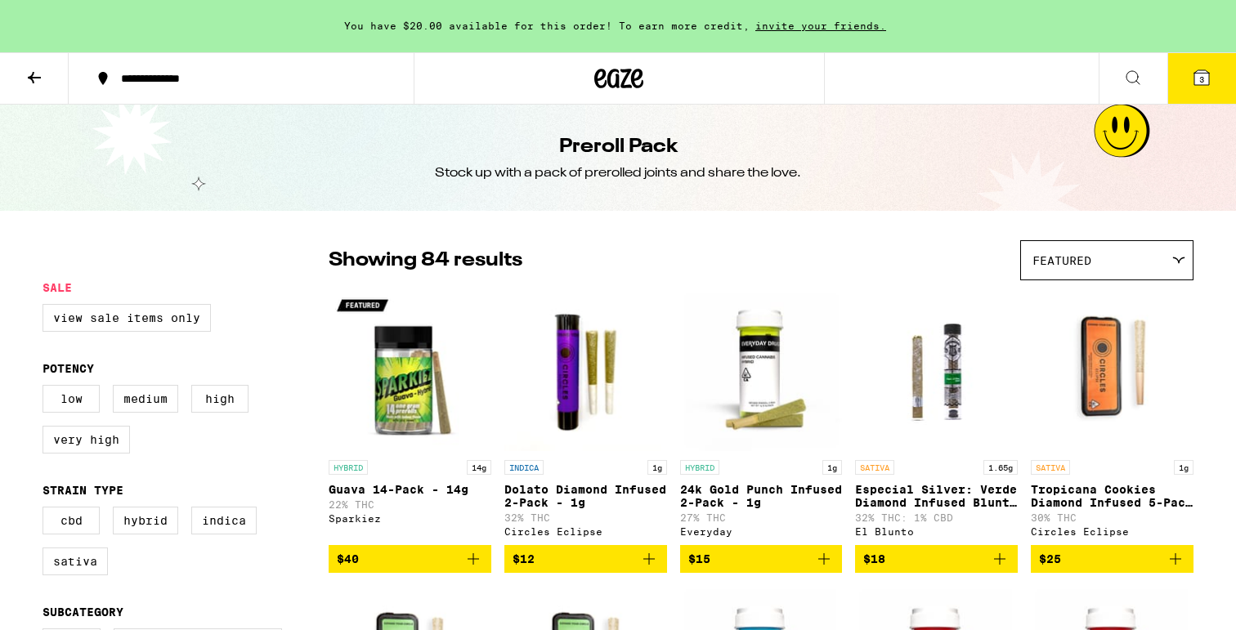
click at [1120, 260] on div "Featured" at bounding box center [1107, 260] width 172 height 38
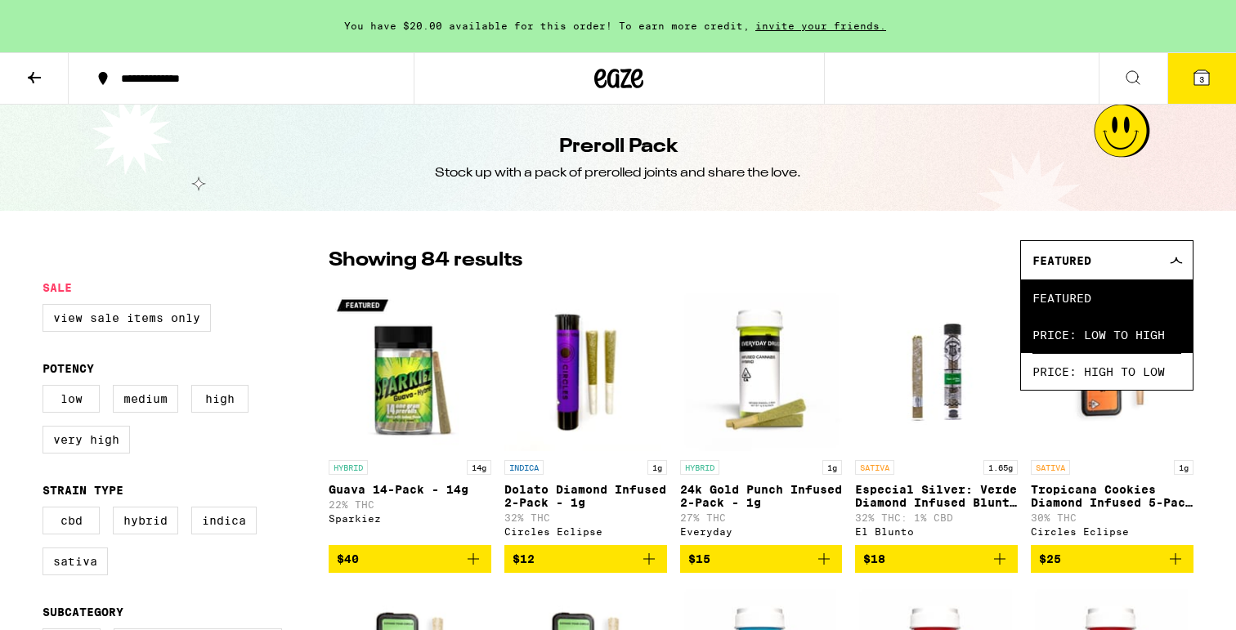
click at [1099, 329] on span "Price: Low to High" at bounding box center [1106, 334] width 149 height 37
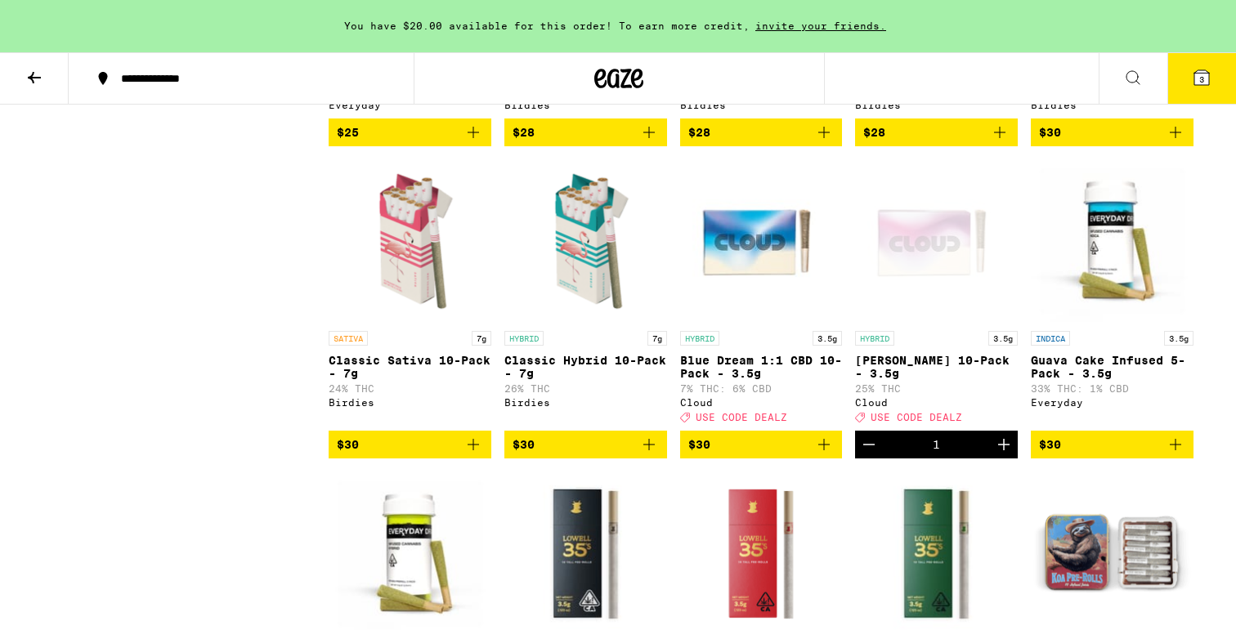
scroll to position [1014, 0]
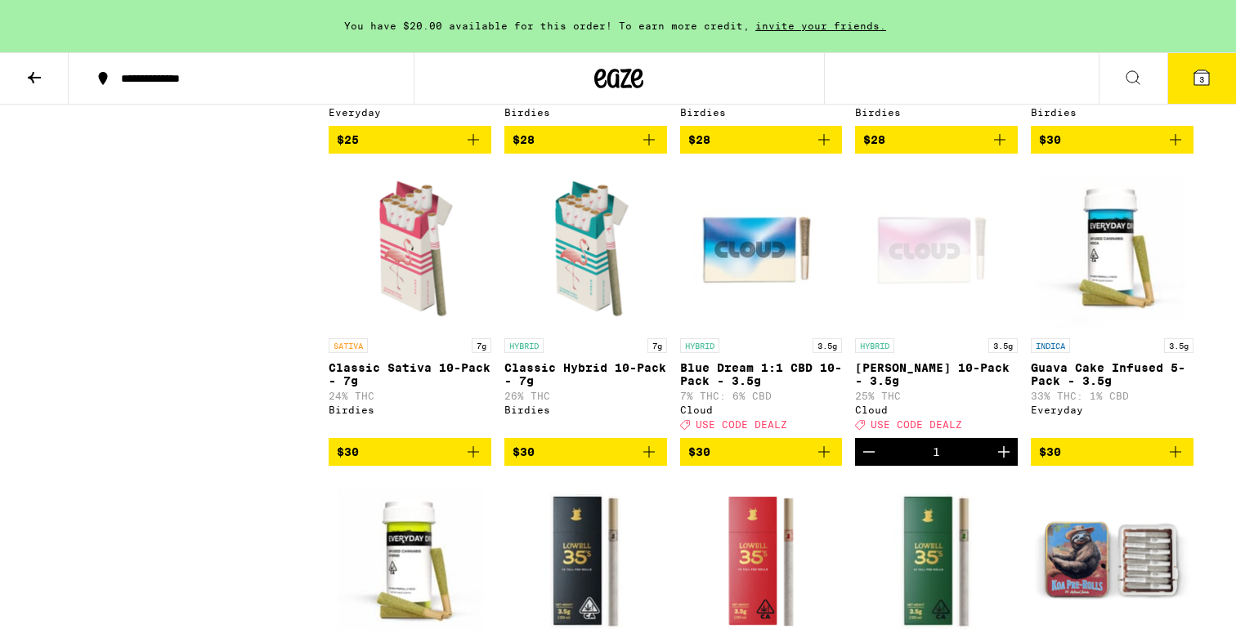
click at [1181, 75] on button "3" at bounding box center [1201, 78] width 69 height 51
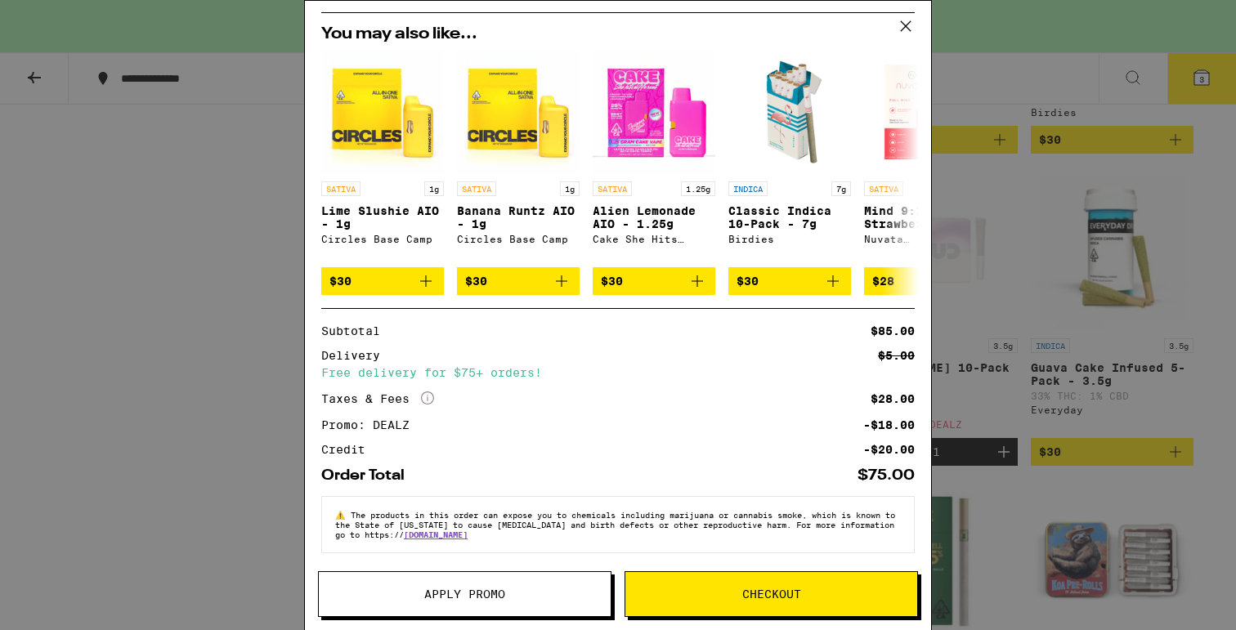
scroll to position [288, 0]
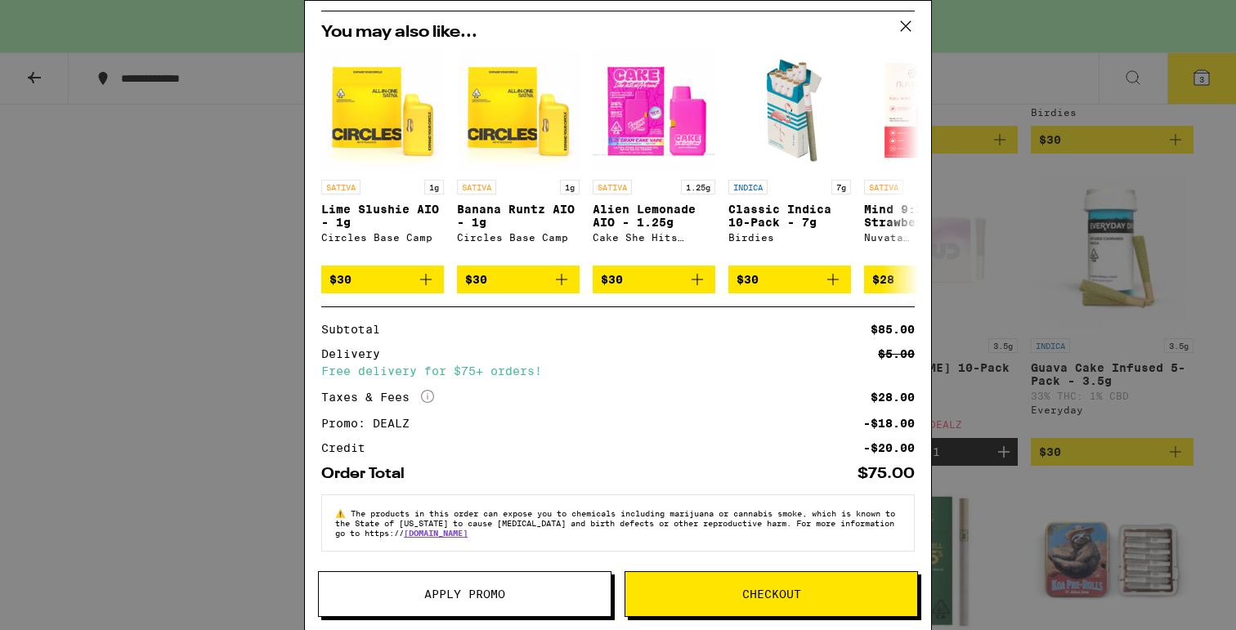
click at [781, 581] on button "Checkout" at bounding box center [770, 594] width 293 height 46
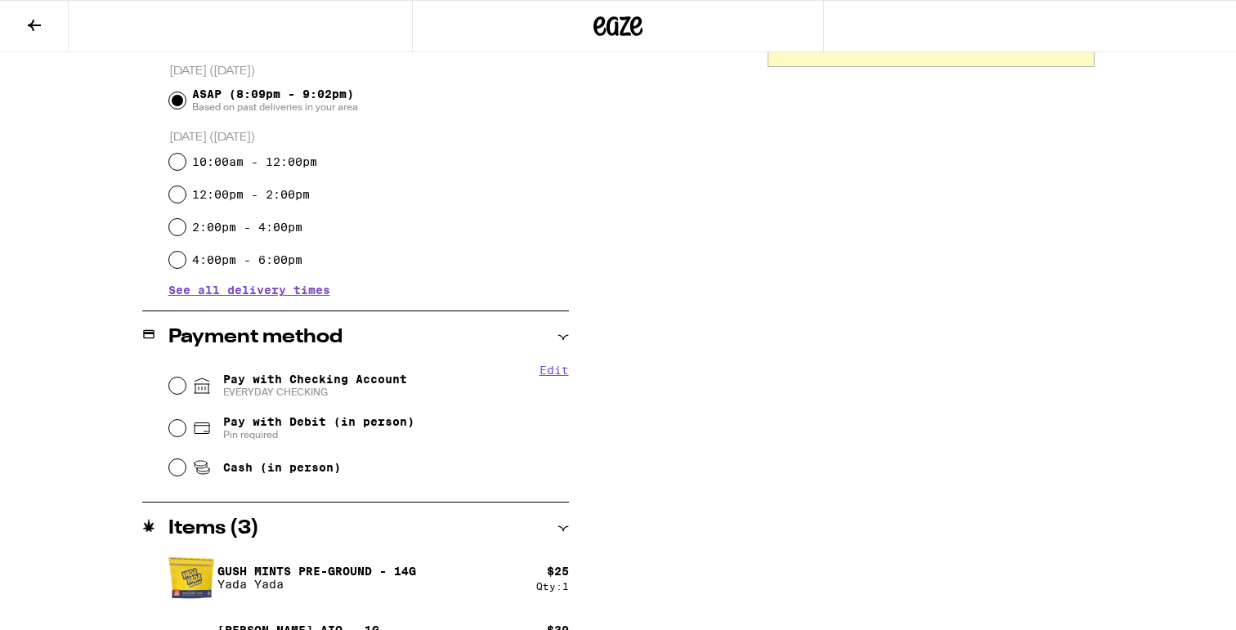
scroll to position [465, 0]
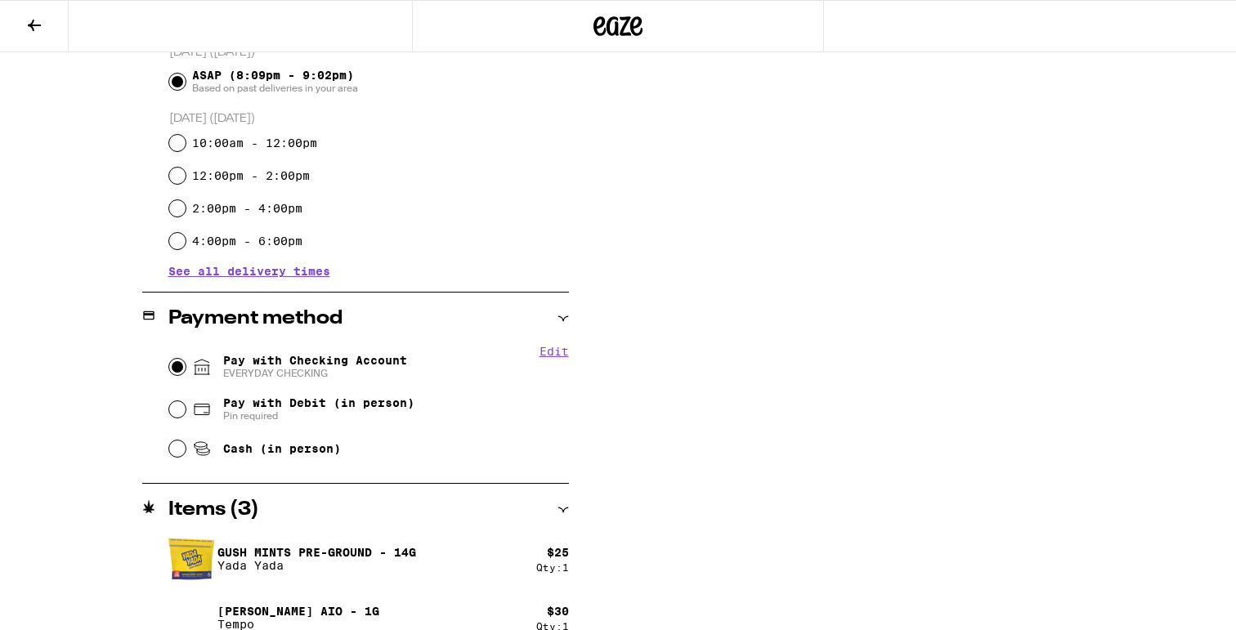
click at [174, 366] on input "Pay with Checking Account EVERYDAY CHECKING" at bounding box center [177, 367] width 16 height 16
radio input "true"
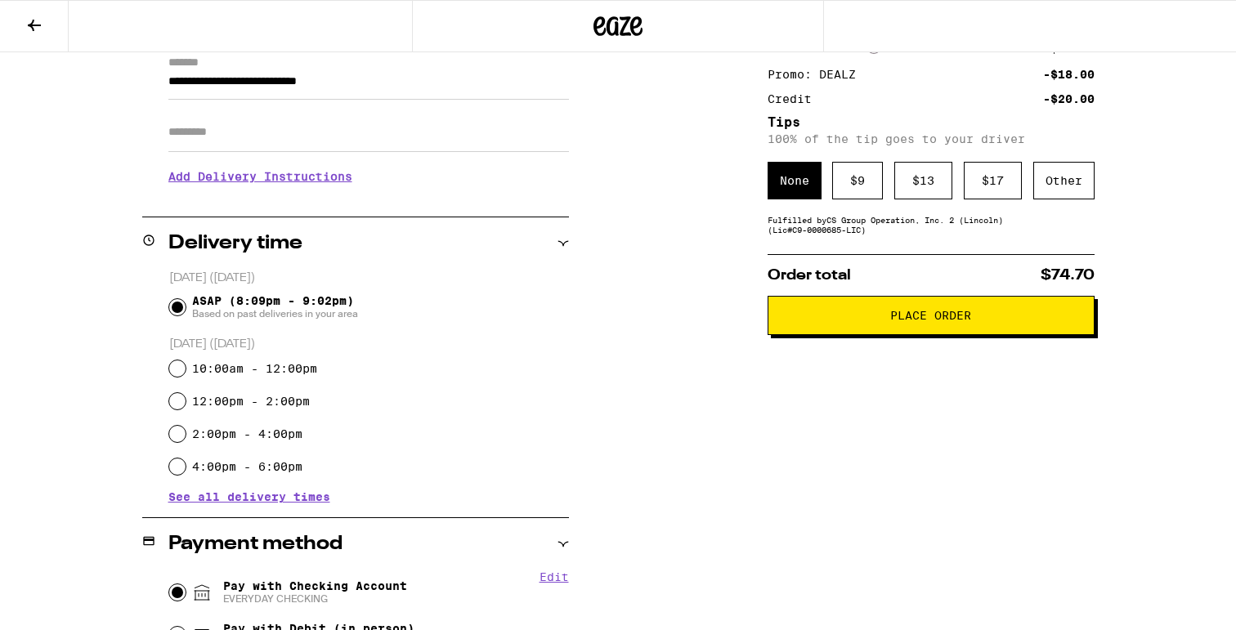
scroll to position [0, 0]
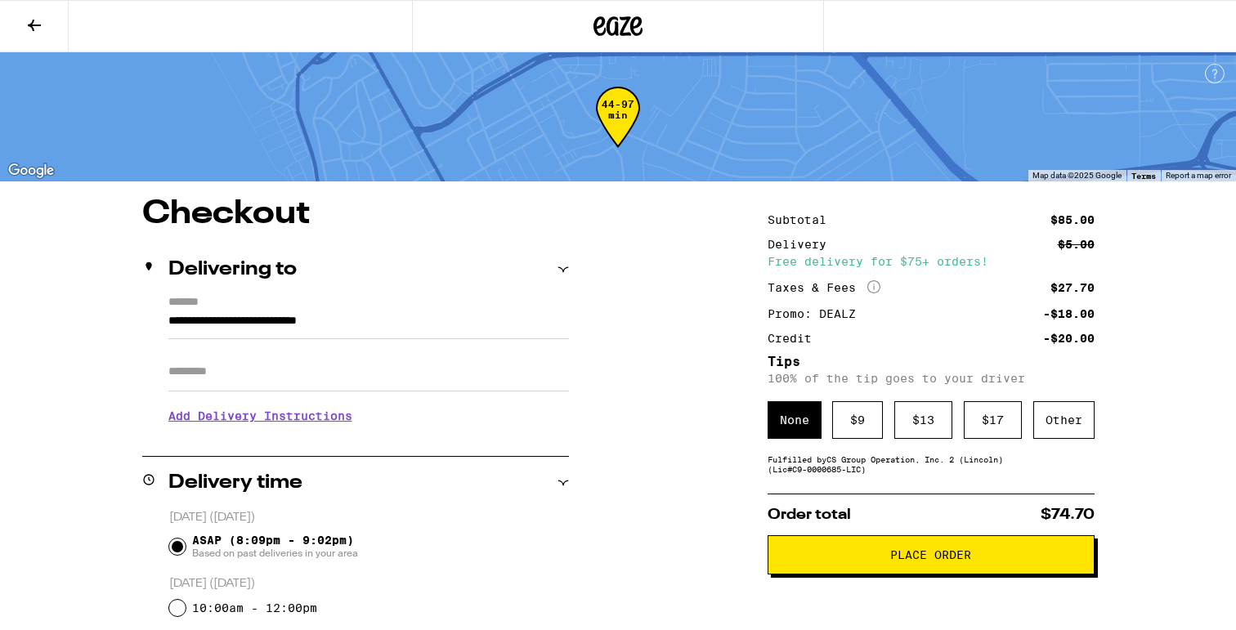
click at [970, 561] on span "Place Order" at bounding box center [930, 554] width 81 height 11
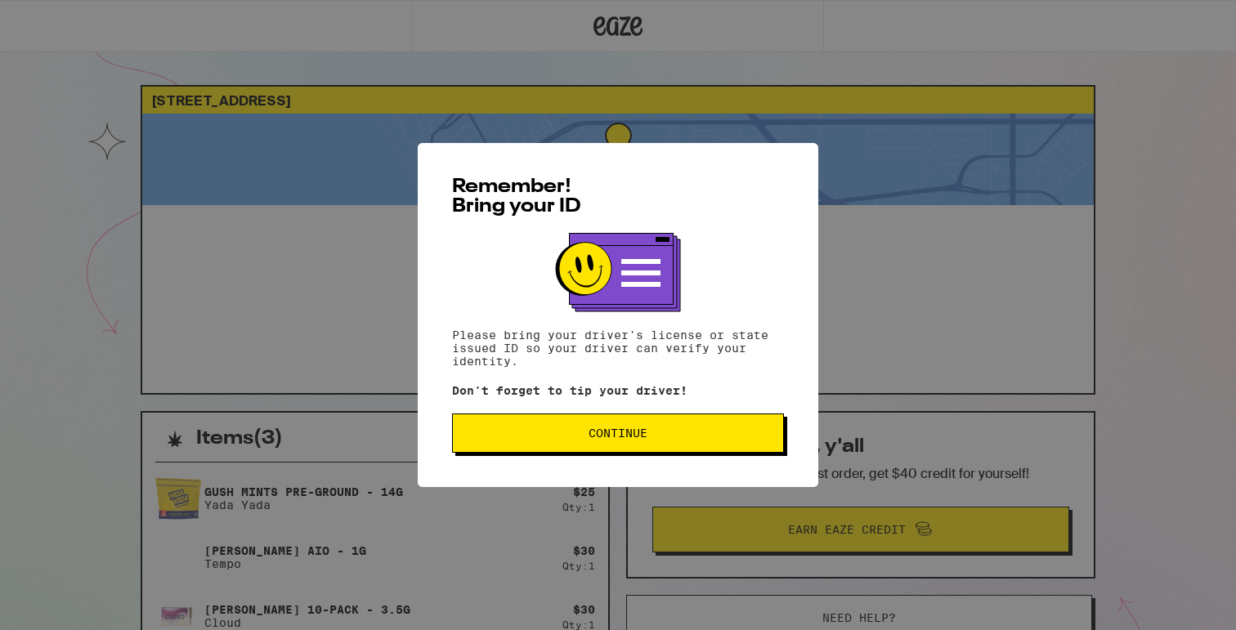
click at [650, 439] on span "Continue" at bounding box center [618, 432] width 304 height 11
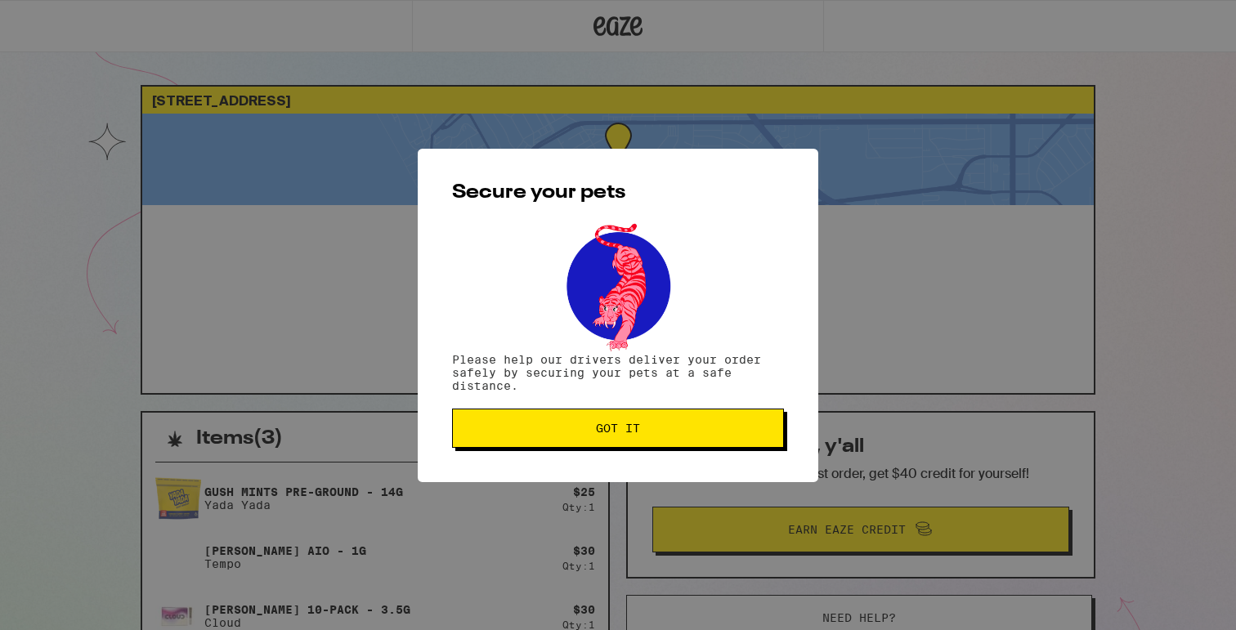
click at [628, 434] on span "Got it" at bounding box center [618, 428] width 44 height 11
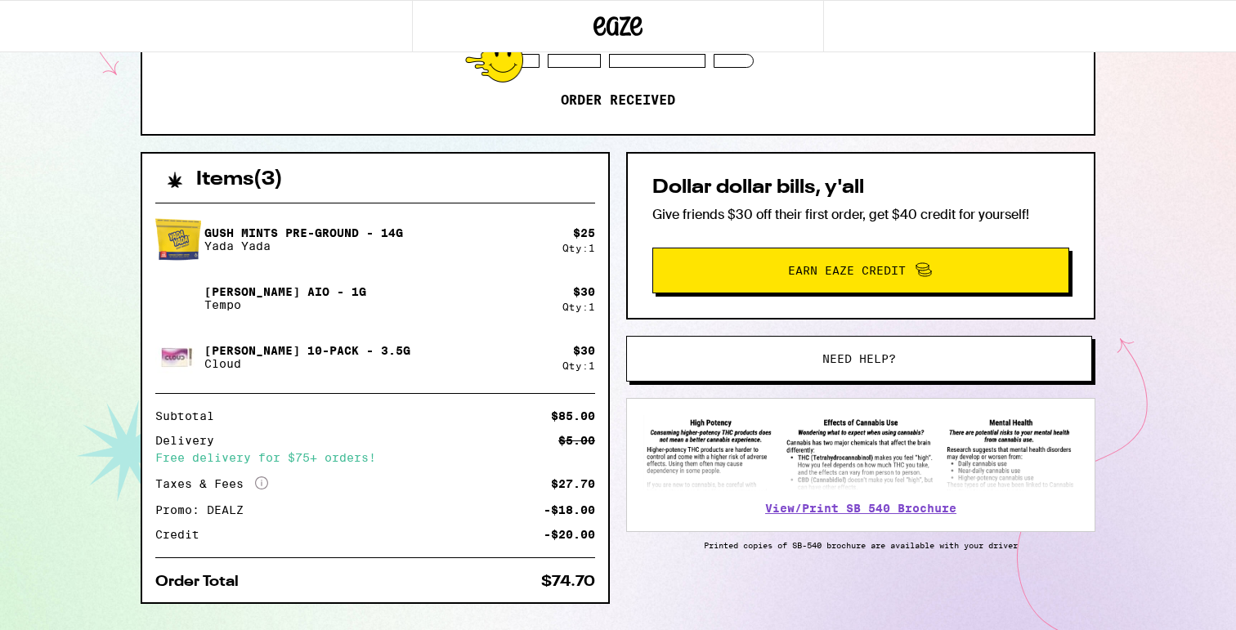
scroll to position [249, 0]
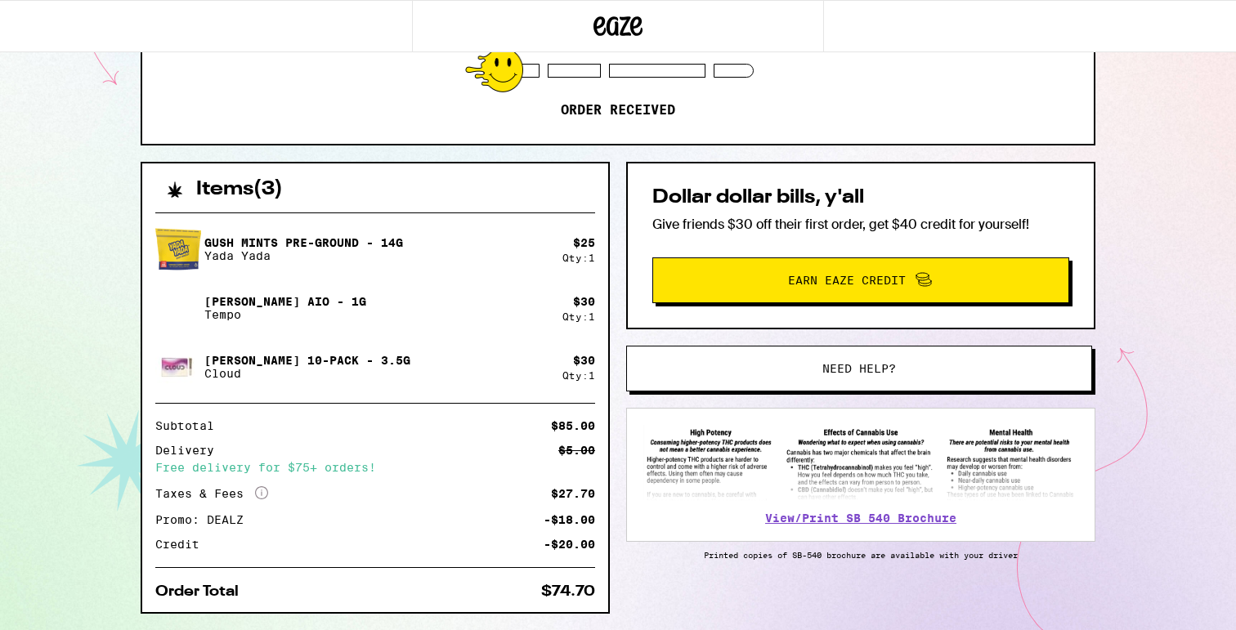
click at [266, 494] on icon "More Info" at bounding box center [261, 492] width 13 height 13
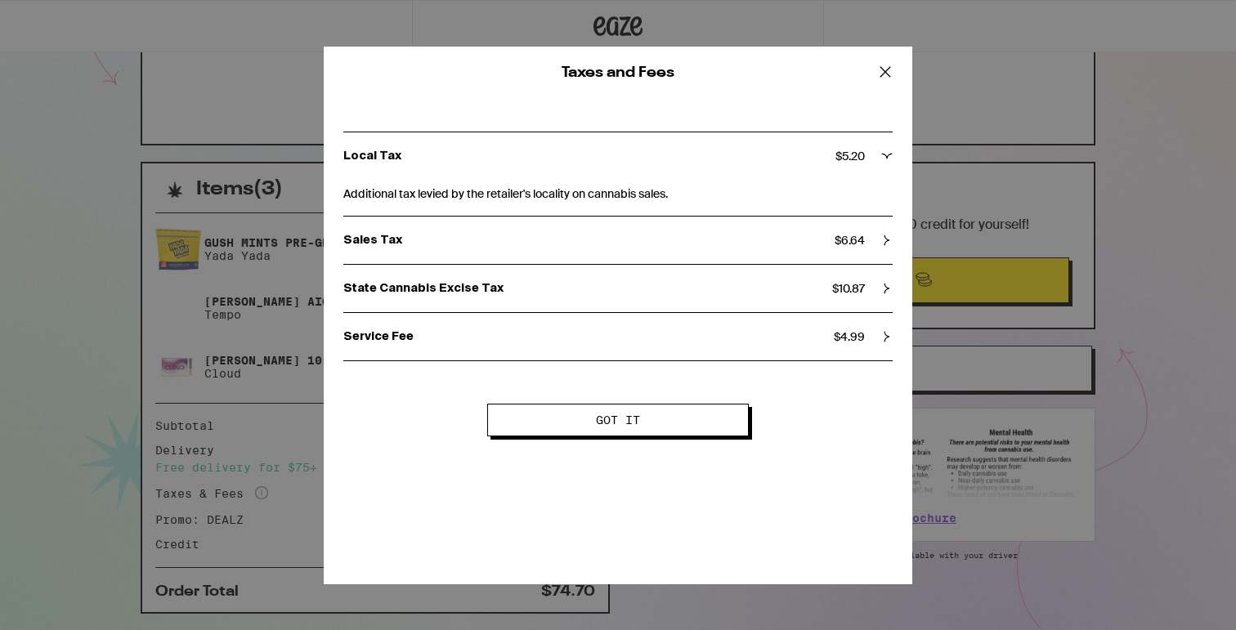
click at [862, 280] on div "State Cannabis Excise Tax $ 10.87" at bounding box center [617, 288] width 549 height 47
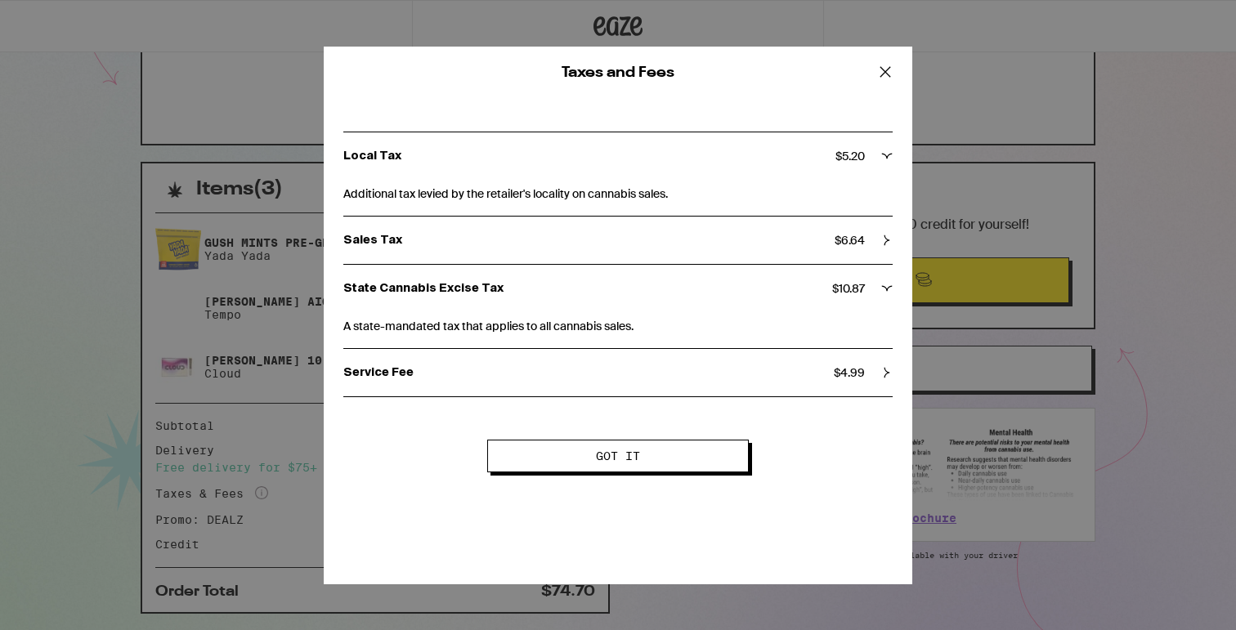
click at [865, 251] on div "Sales Tax $ 6.64" at bounding box center [617, 240] width 549 height 47
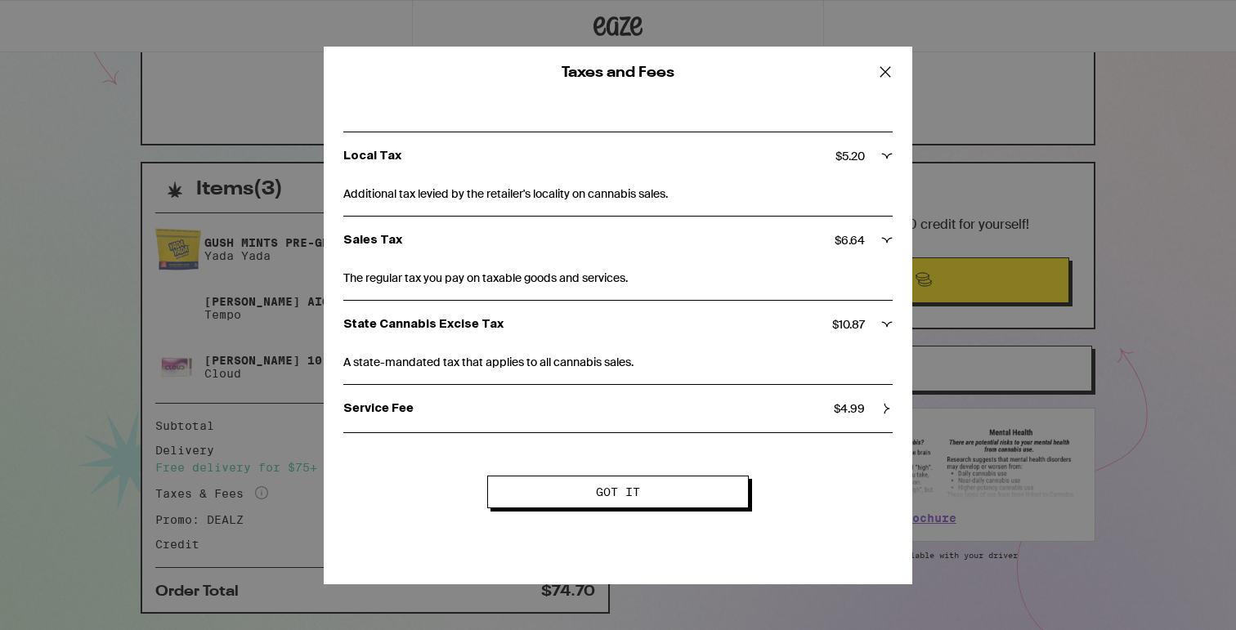
click at [882, 396] on div "Service Fee $ 4.99" at bounding box center [617, 408] width 549 height 47
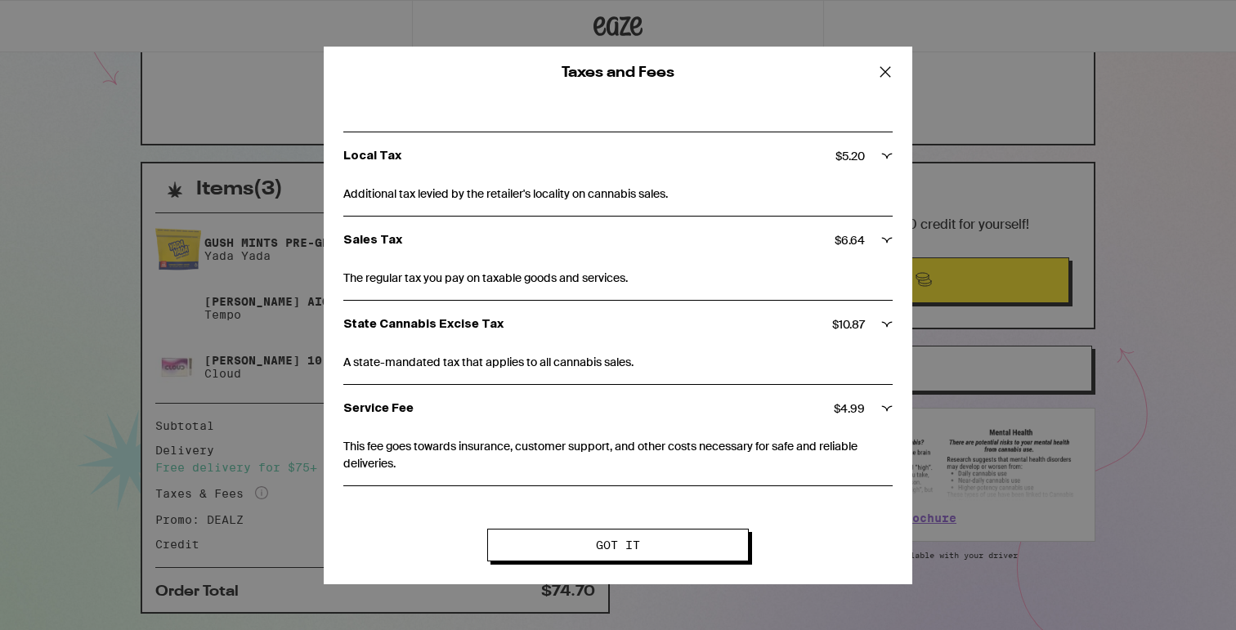
click at [879, 67] on icon at bounding box center [885, 72] width 25 height 25
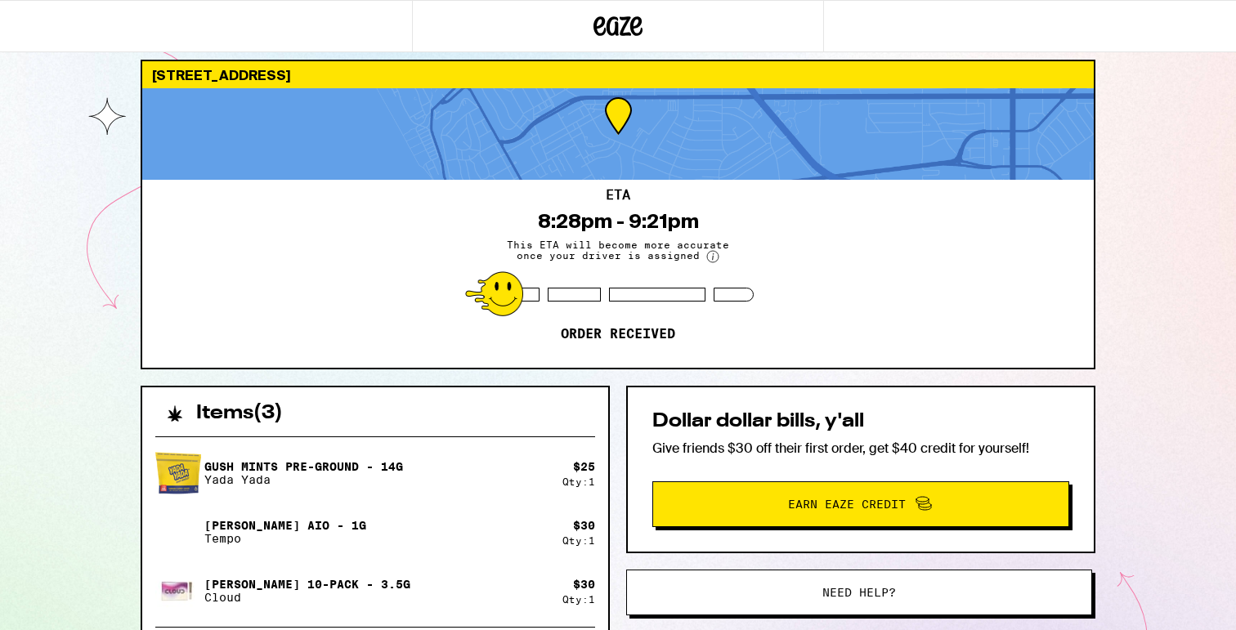
scroll to position [42, 0]
